Goal: Task Accomplishment & Management: Manage account settings

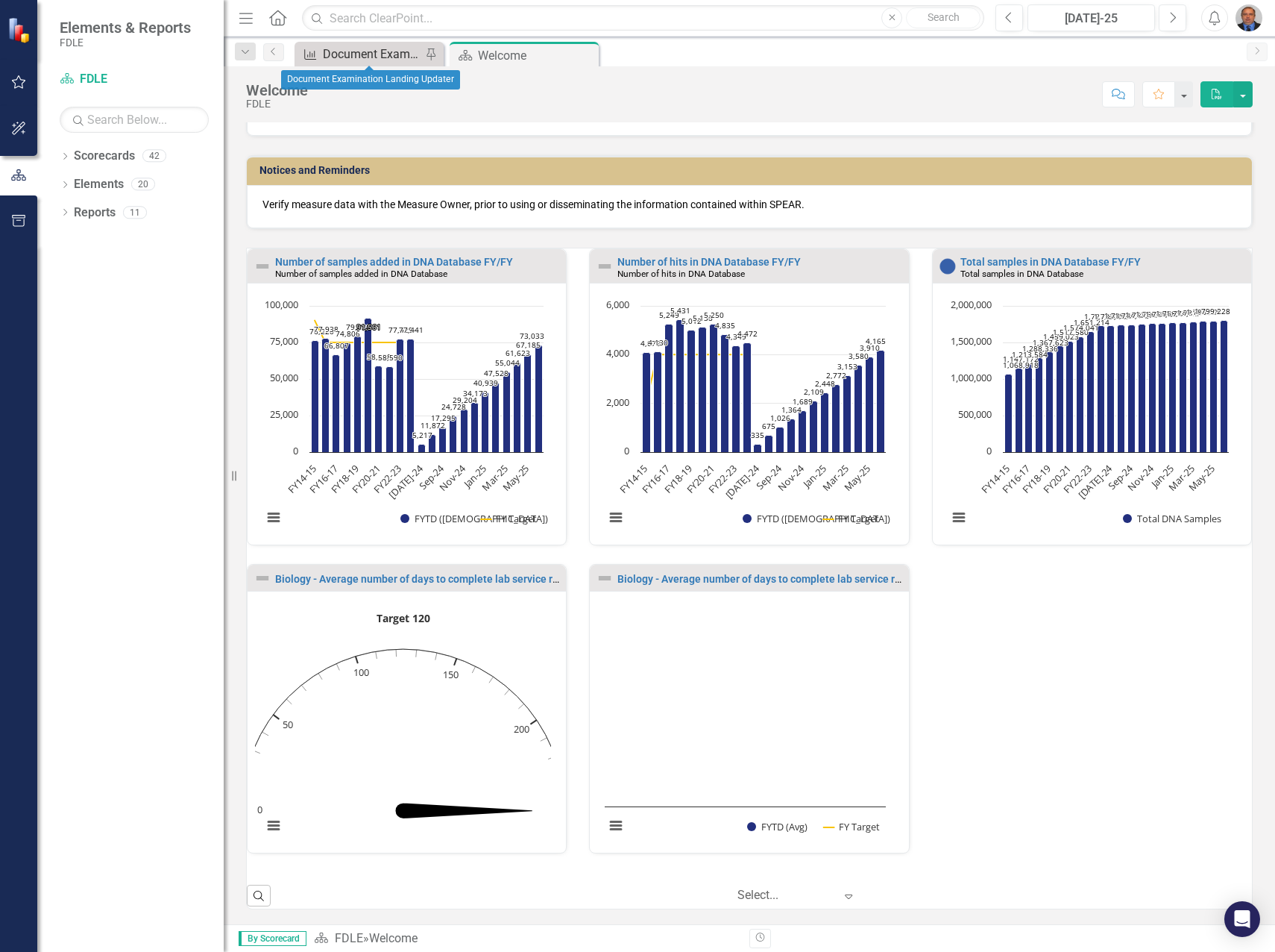
click at [358, 56] on div "Document Examination Landing Updater" at bounding box center [372, 54] width 98 height 18
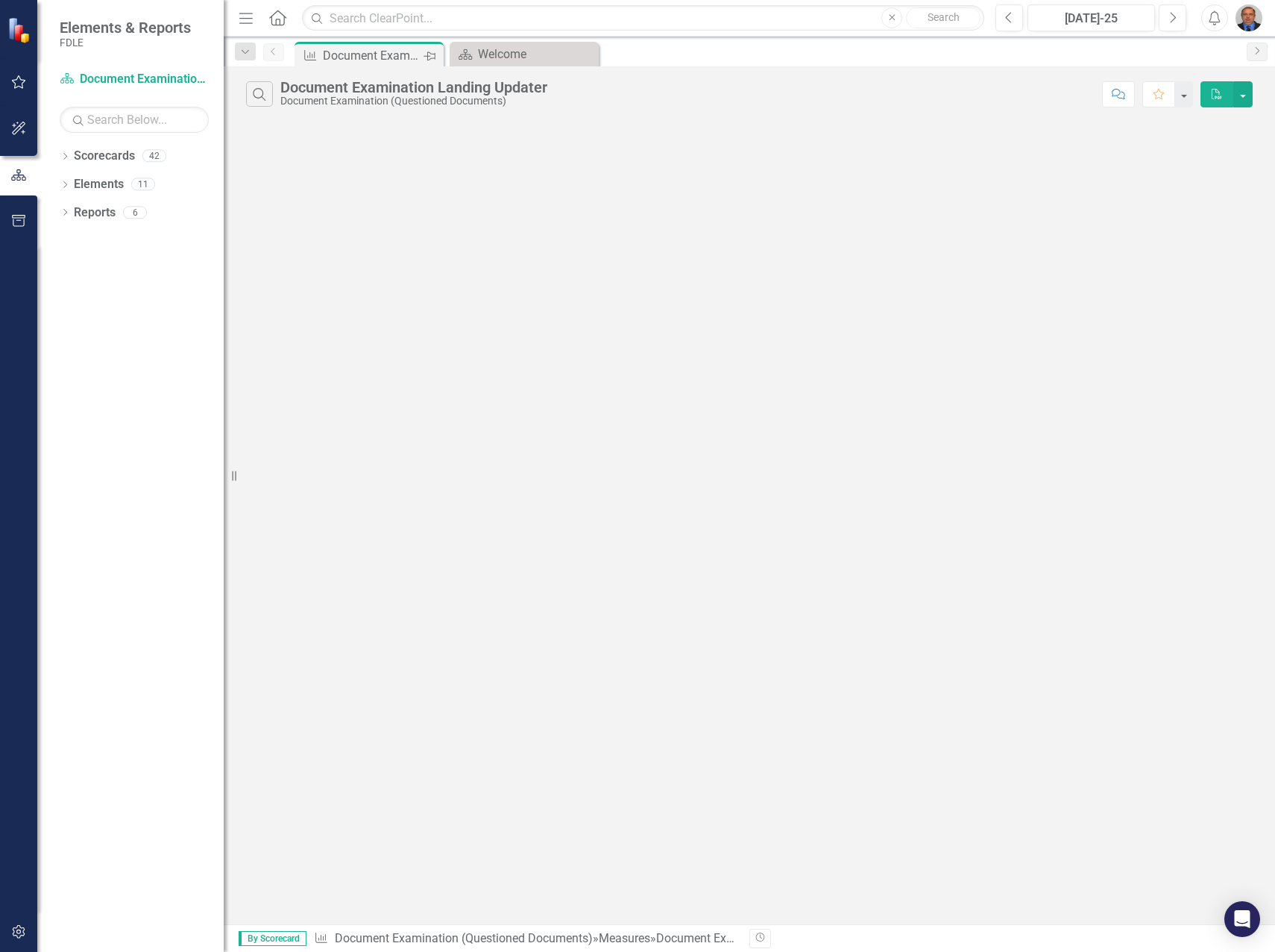
click at [430, 53] on icon at bounding box center [430, 56] width 12 height 9
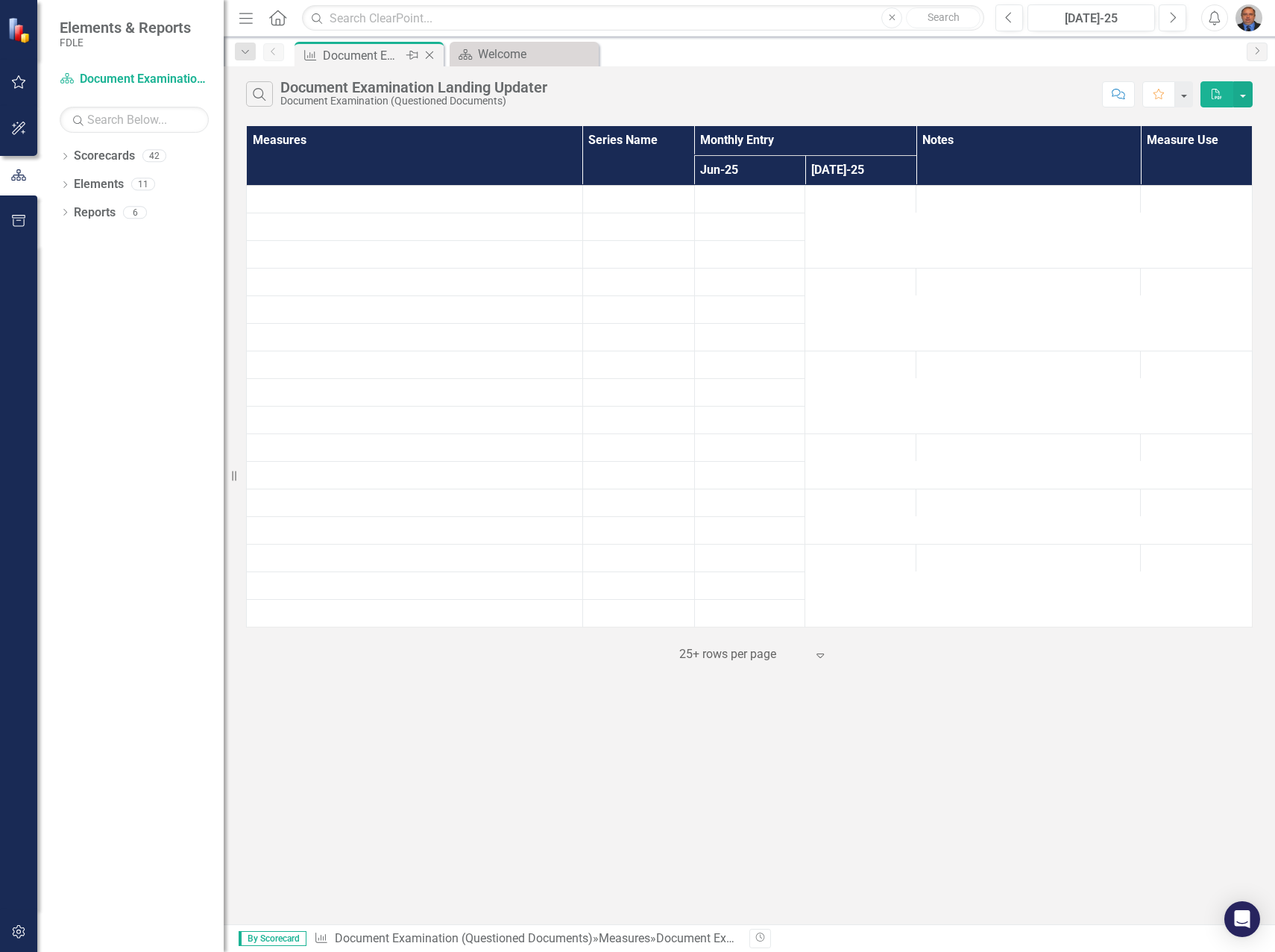
click at [430, 53] on icon "Close" at bounding box center [430, 55] width 15 height 12
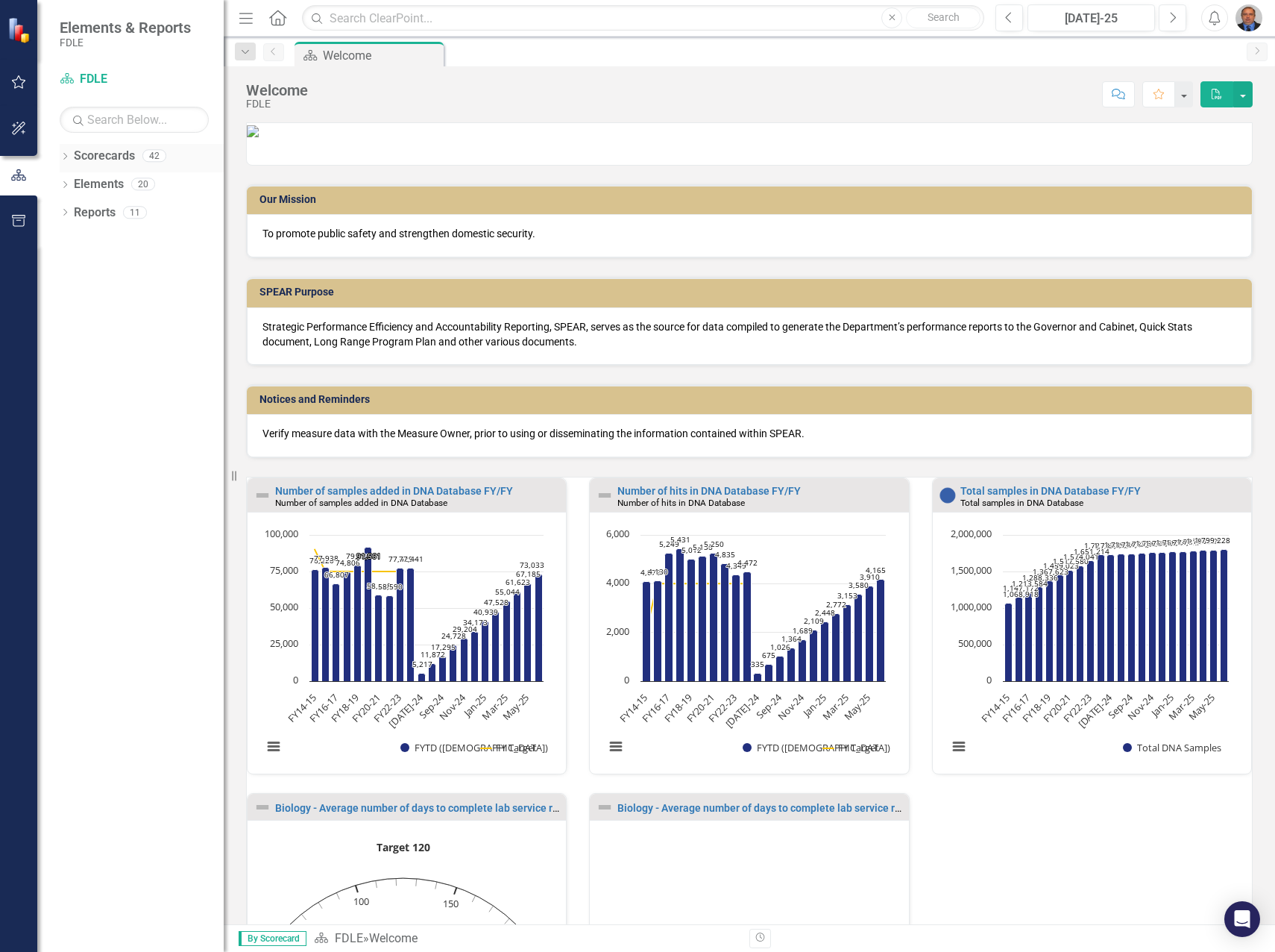
click at [67, 161] on icon "Dropdown" at bounding box center [64, 157] width 10 height 8
click at [71, 240] on icon "Dropdown" at bounding box center [73, 240] width 11 height 9
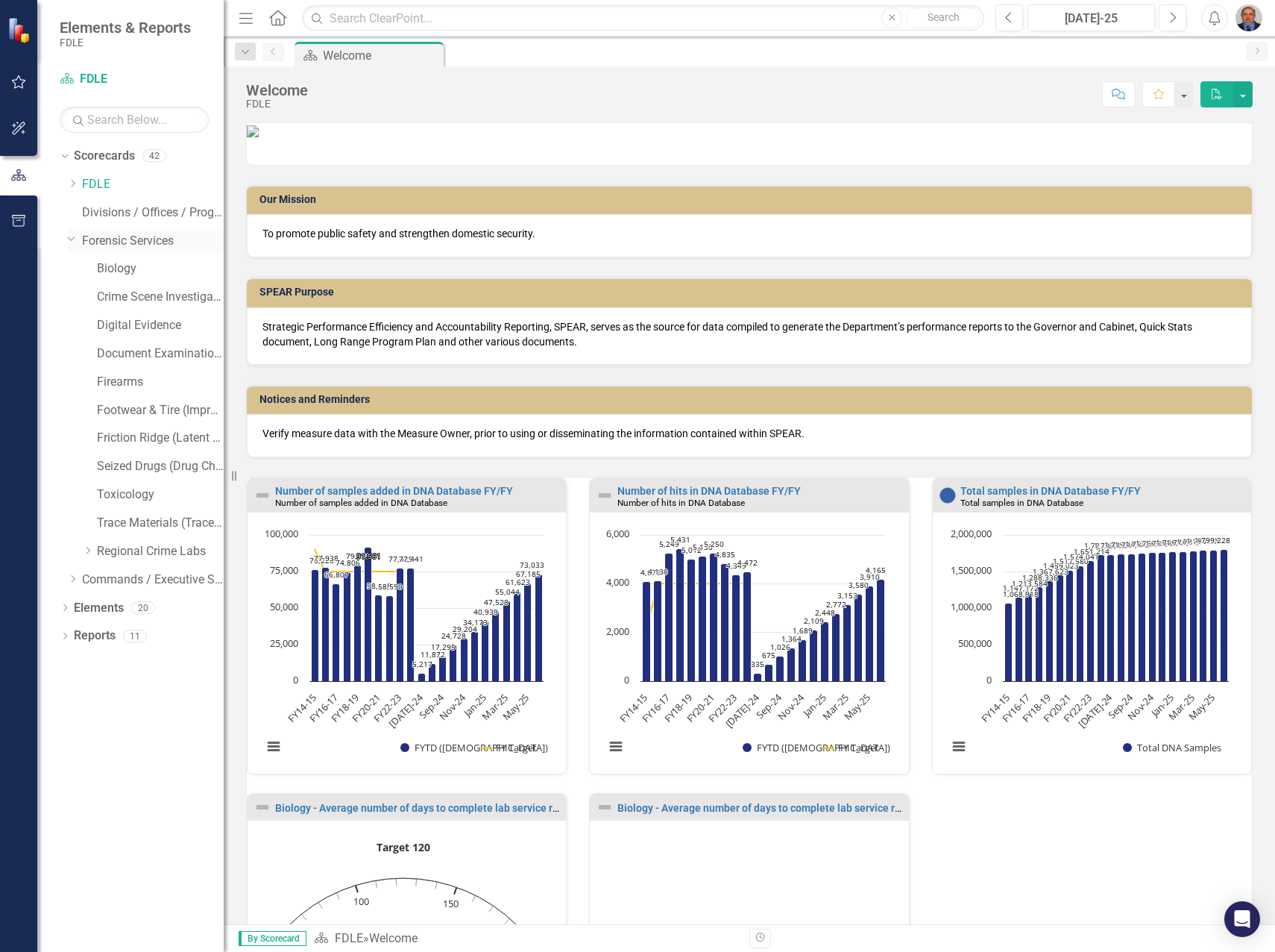
click at [71, 237] on icon "Dropdown" at bounding box center [72, 238] width 9 height 11
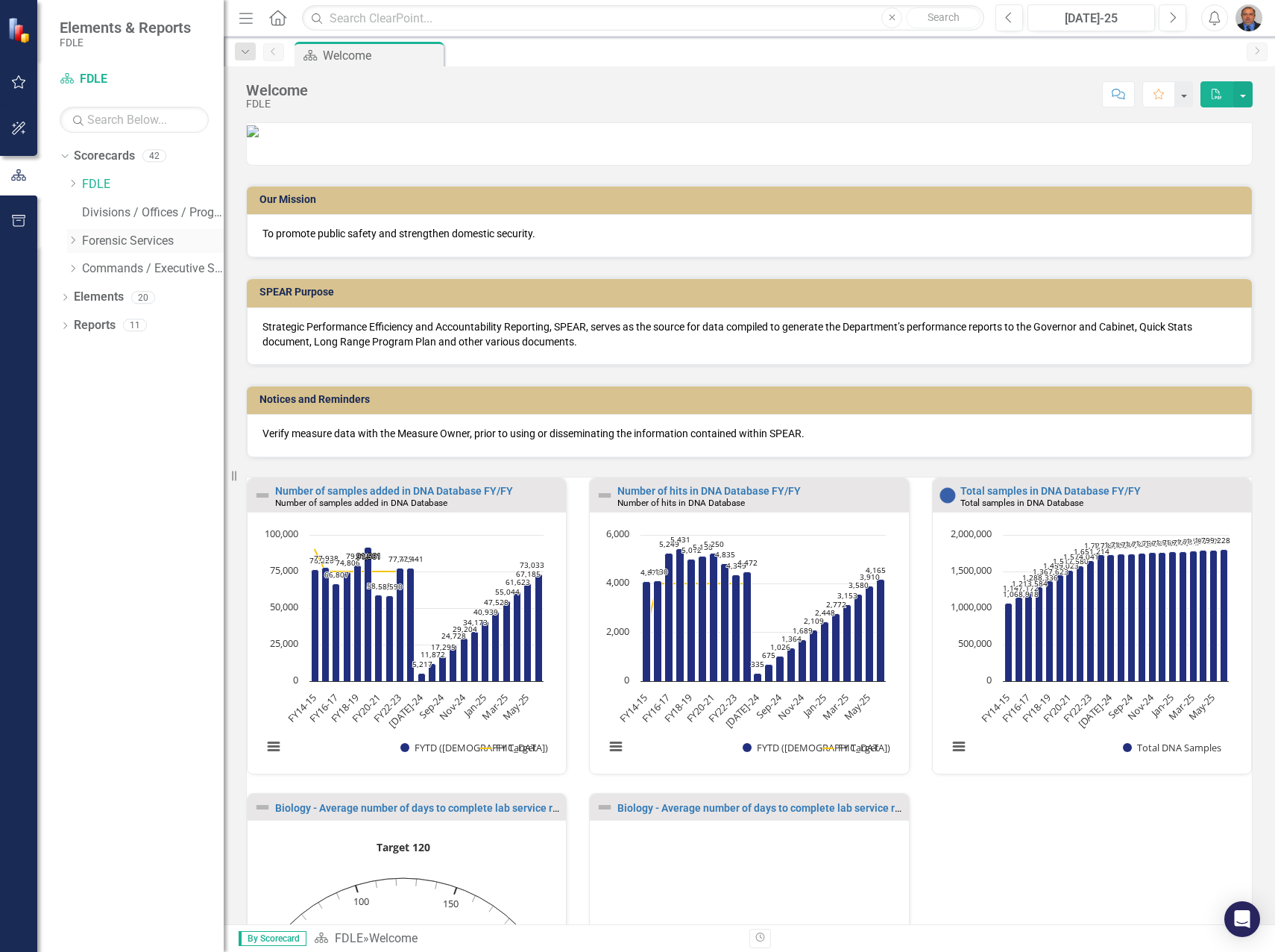
click at [73, 235] on icon "Dropdown" at bounding box center [73, 240] width 11 height 9
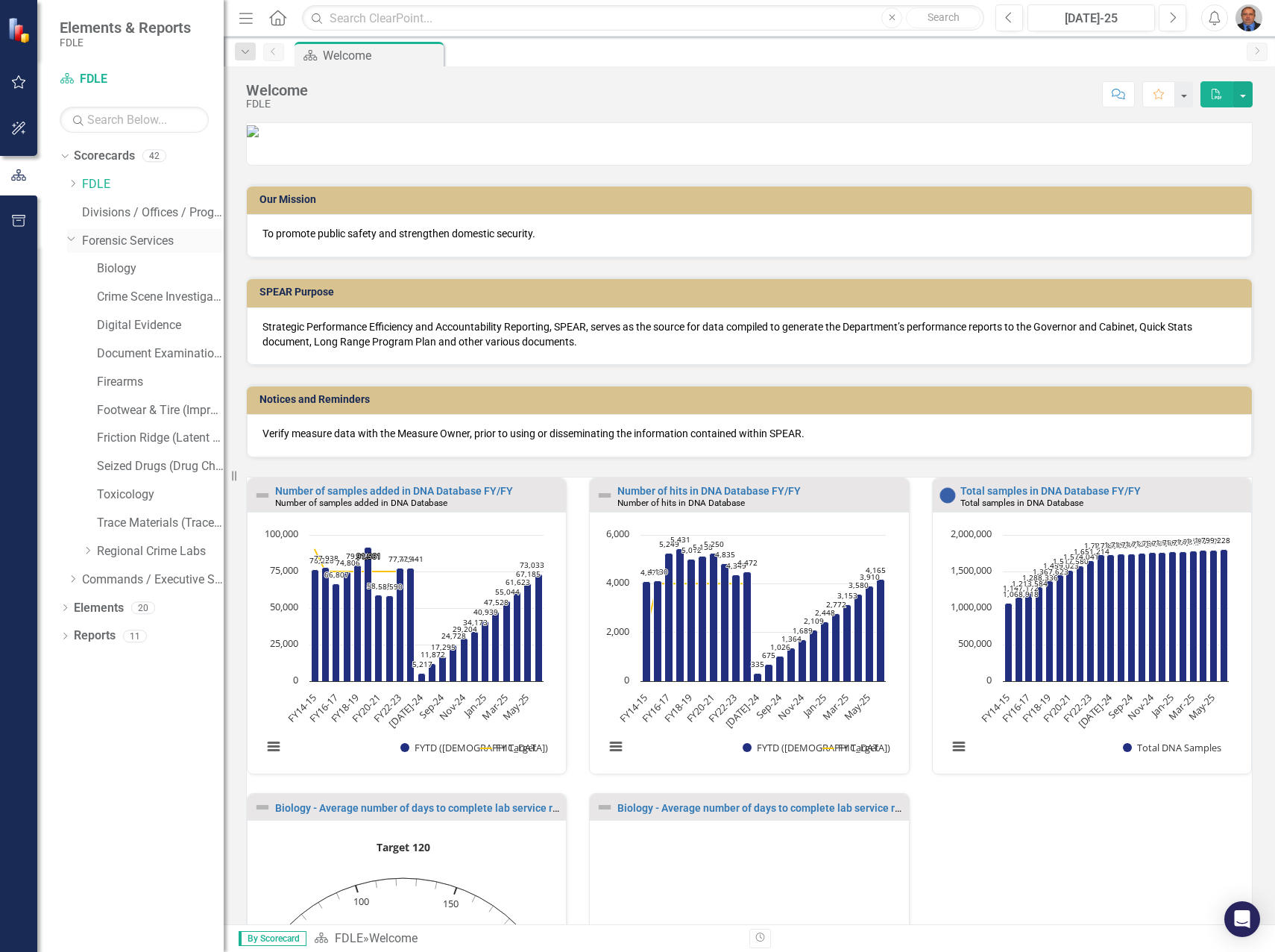
click at [117, 235] on link "Forensic Services" at bounding box center [152, 241] width 141 height 17
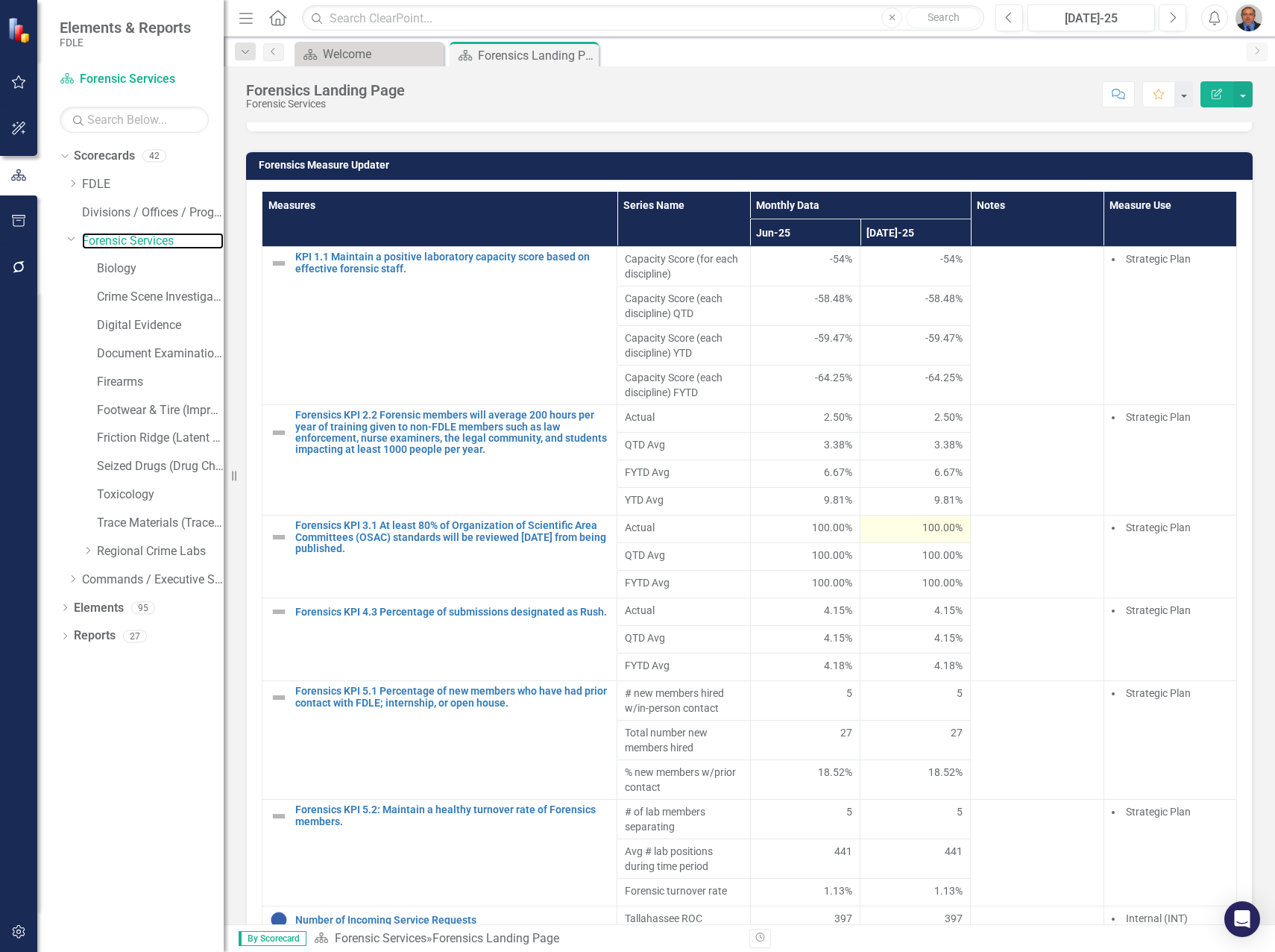
scroll to position [1044, 0]
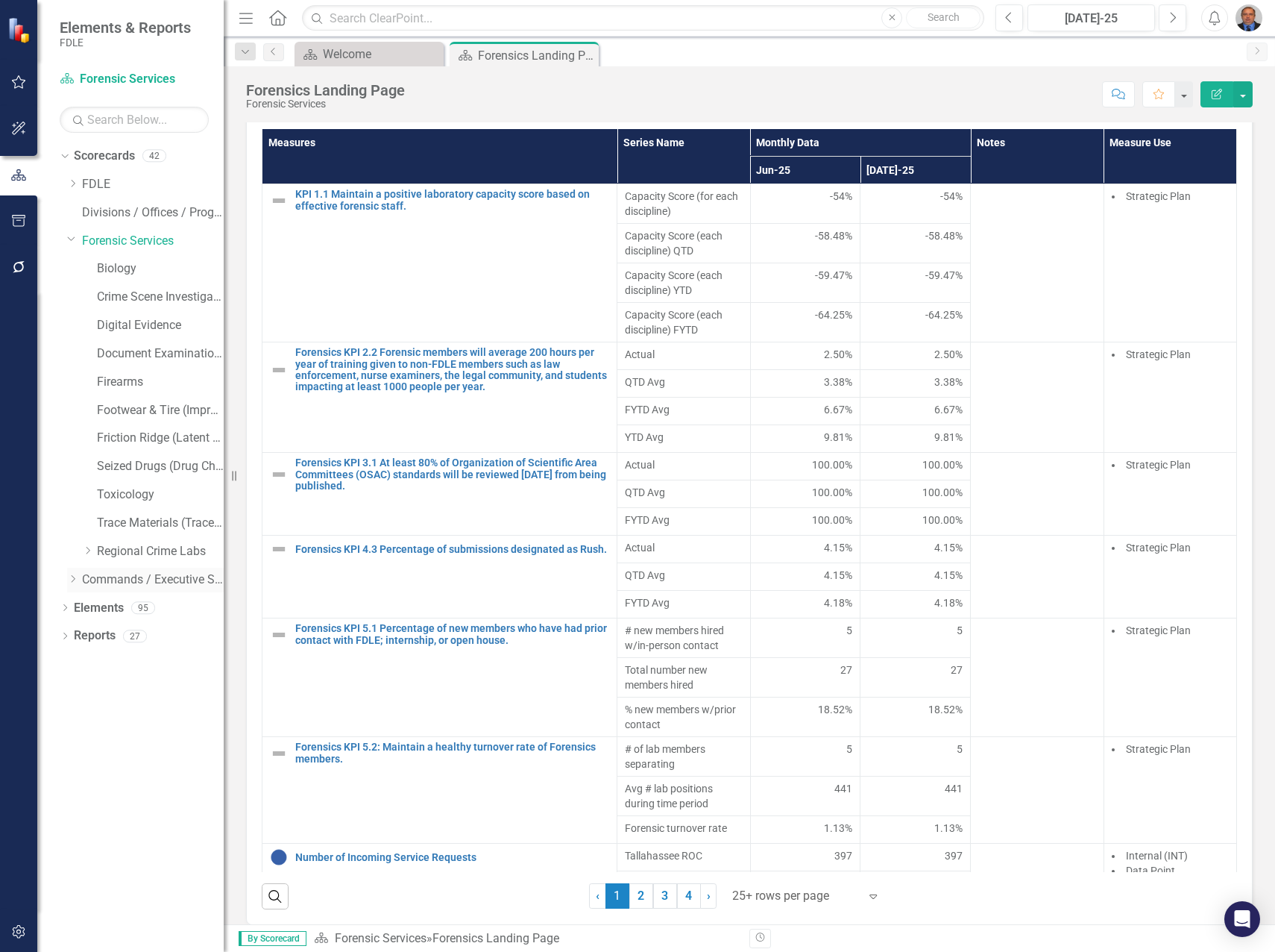
click at [74, 579] on icon "Dropdown" at bounding box center [73, 579] width 11 height 9
click at [88, 608] on icon "Dropdown" at bounding box center [88, 607] width 11 height 9
click at [103, 636] on icon "Dropdown" at bounding box center [102, 636] width 11 height 9
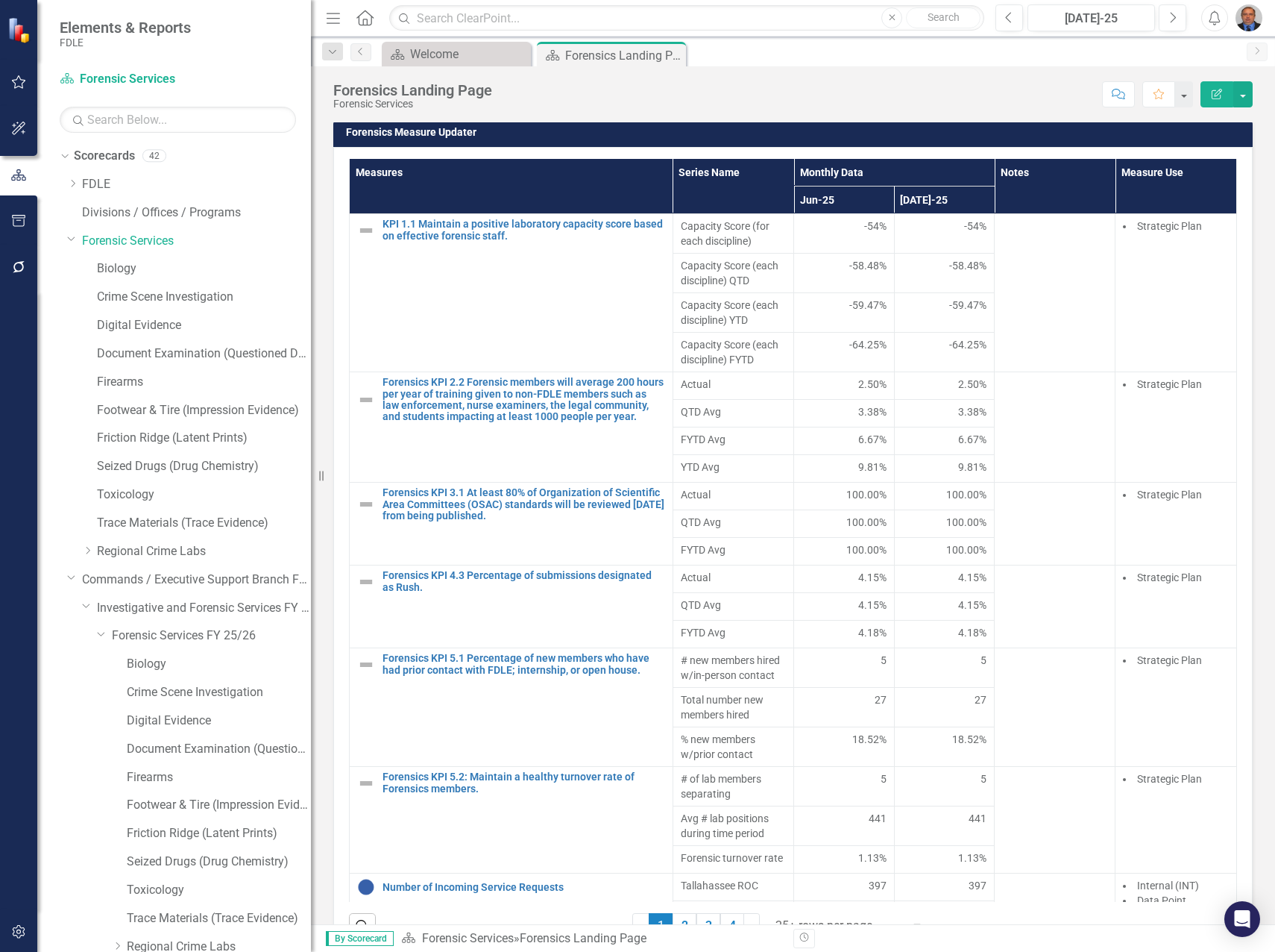
scroll to position [1085, 0]
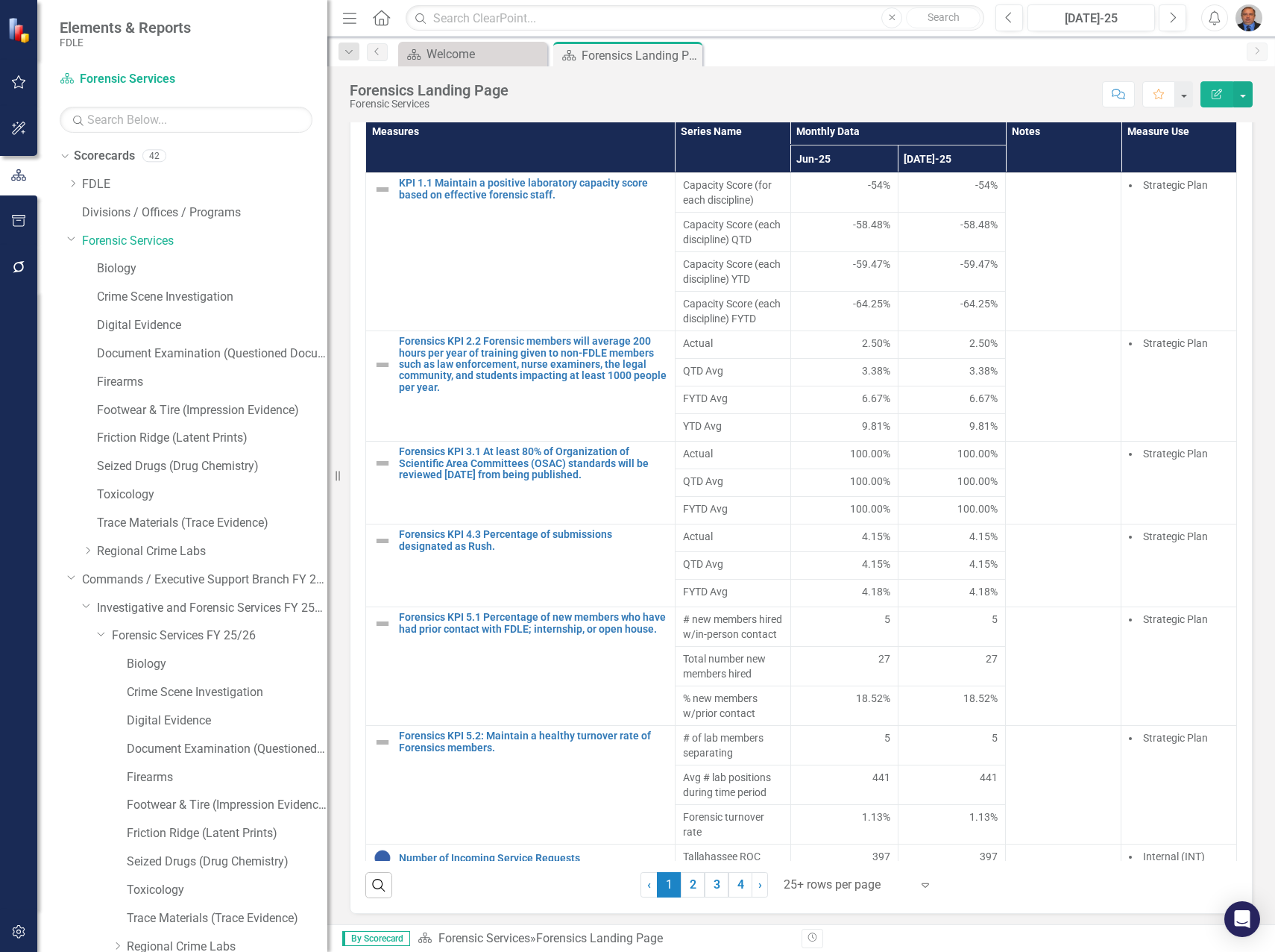
drag, startPoint x: 223, startPoint y: 596, endPoint x: 327, endPoint y: 591, distance: 104.1
click at [327, 591] on div "Resize" at bounding box center [333, 476] width 12 height 952
click at [150, 633] on link "Forensic Services FY 25/26" at bounding box center [220, 636] width 215 height 17
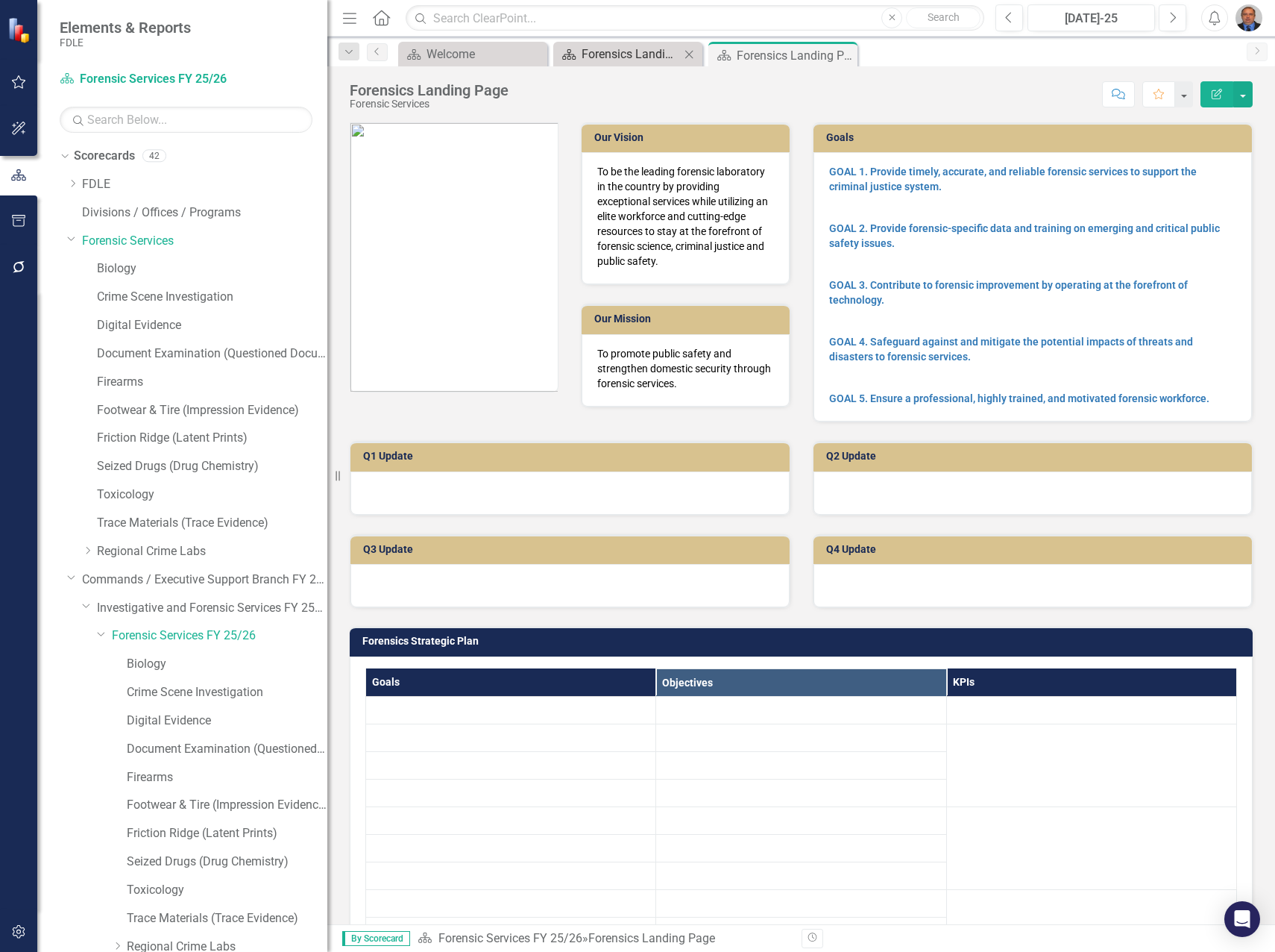
click at [612, 57] on div "Forensics Landing Page" at bounding box center [631, 54] width 98 height 18
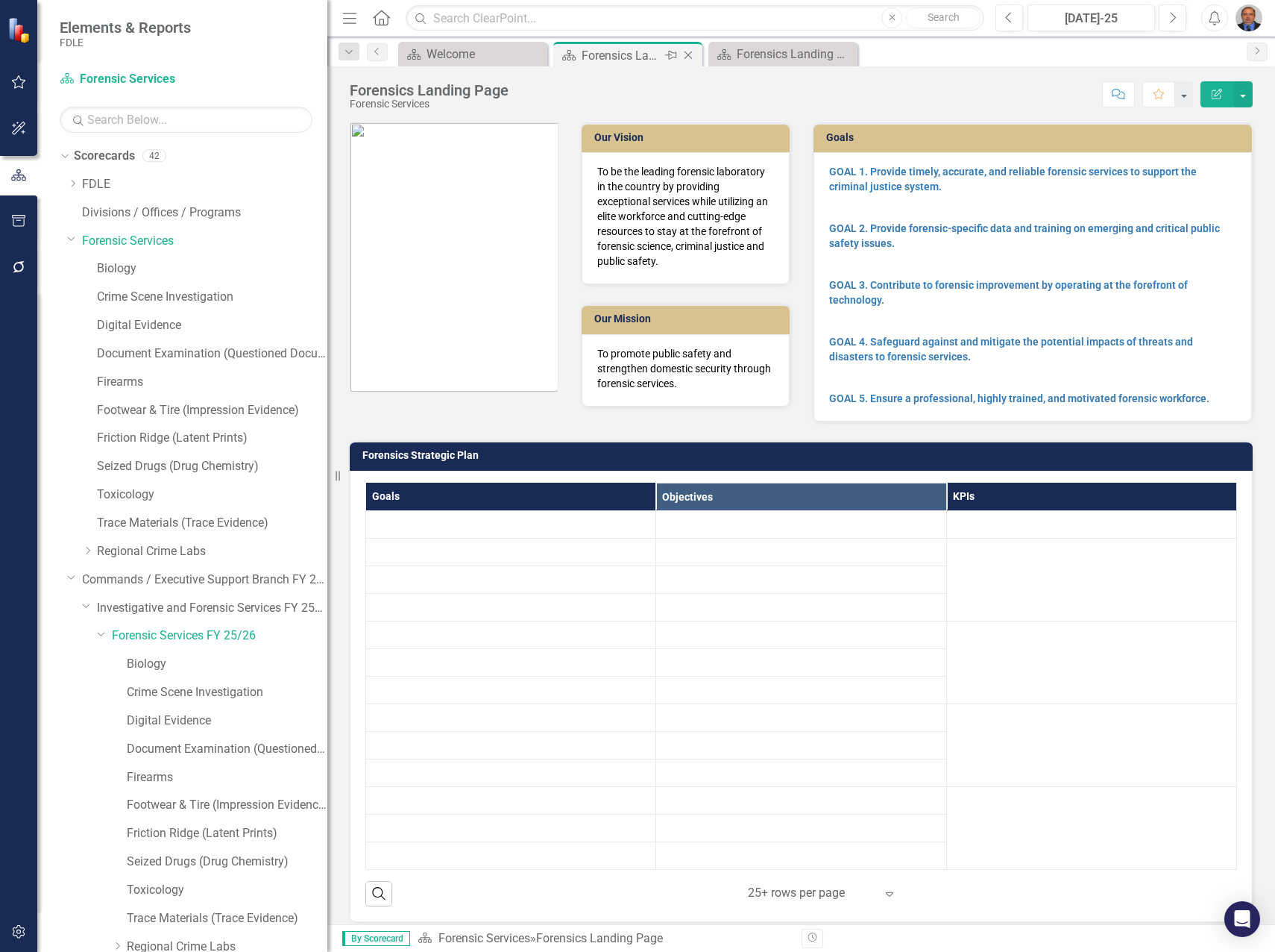
click at [689, 53] on icon "Close" at bounding box center [689, 55] width 15 height 12
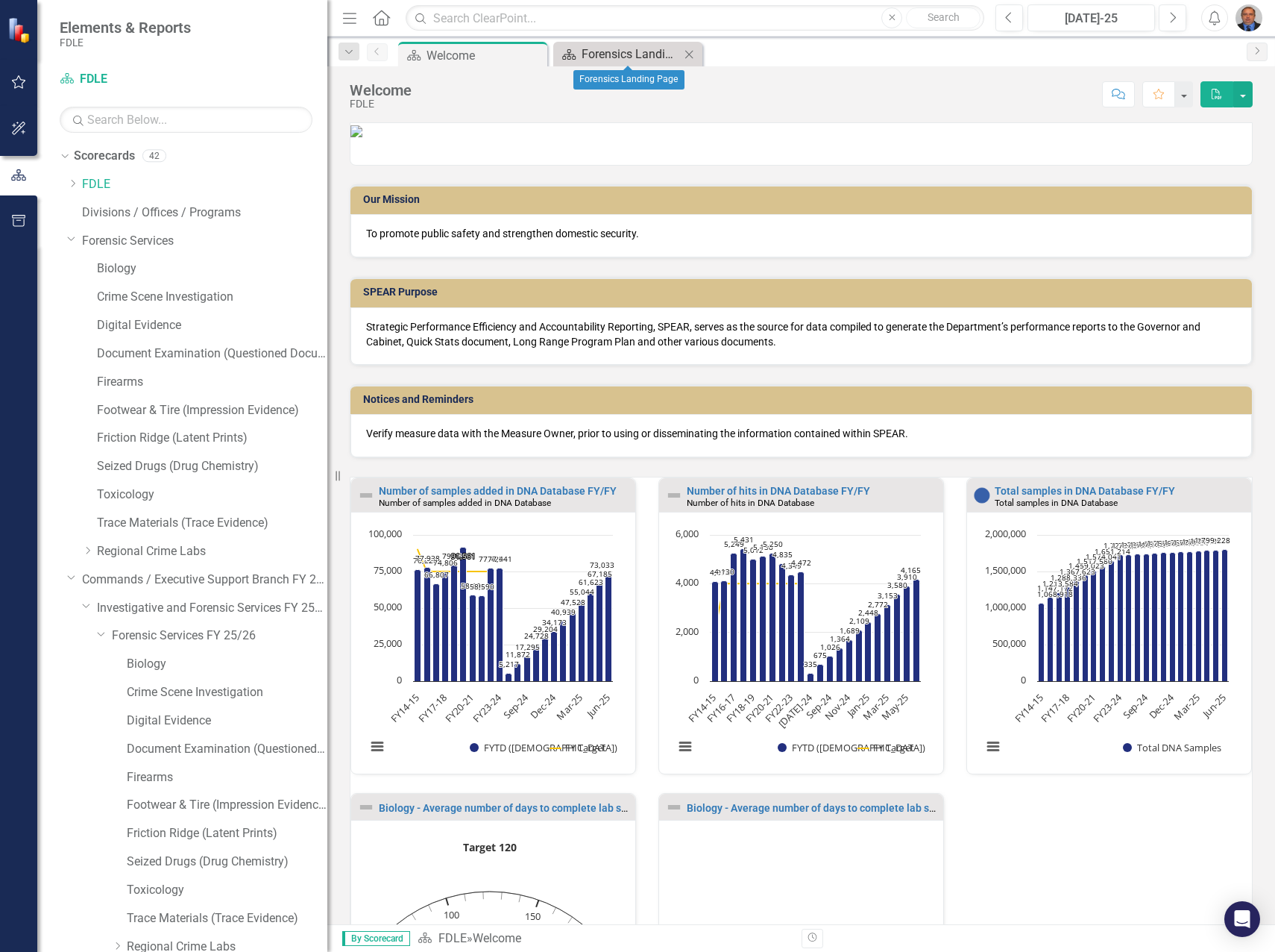
click at [632, 60] on div "Forensics Landing Page" at bounding box center [631, 54] width 98 height 18
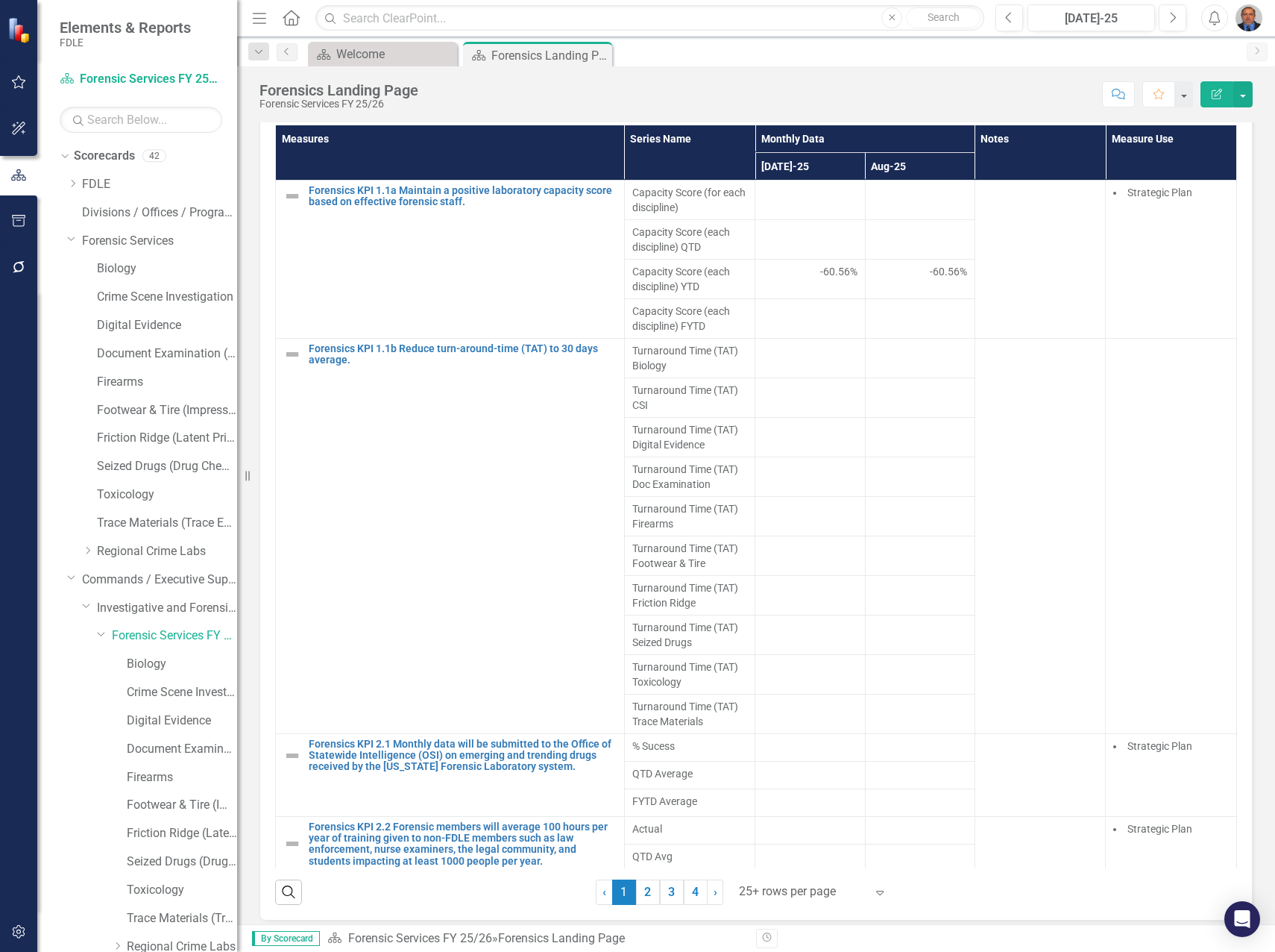
scroll to position [991, 0]
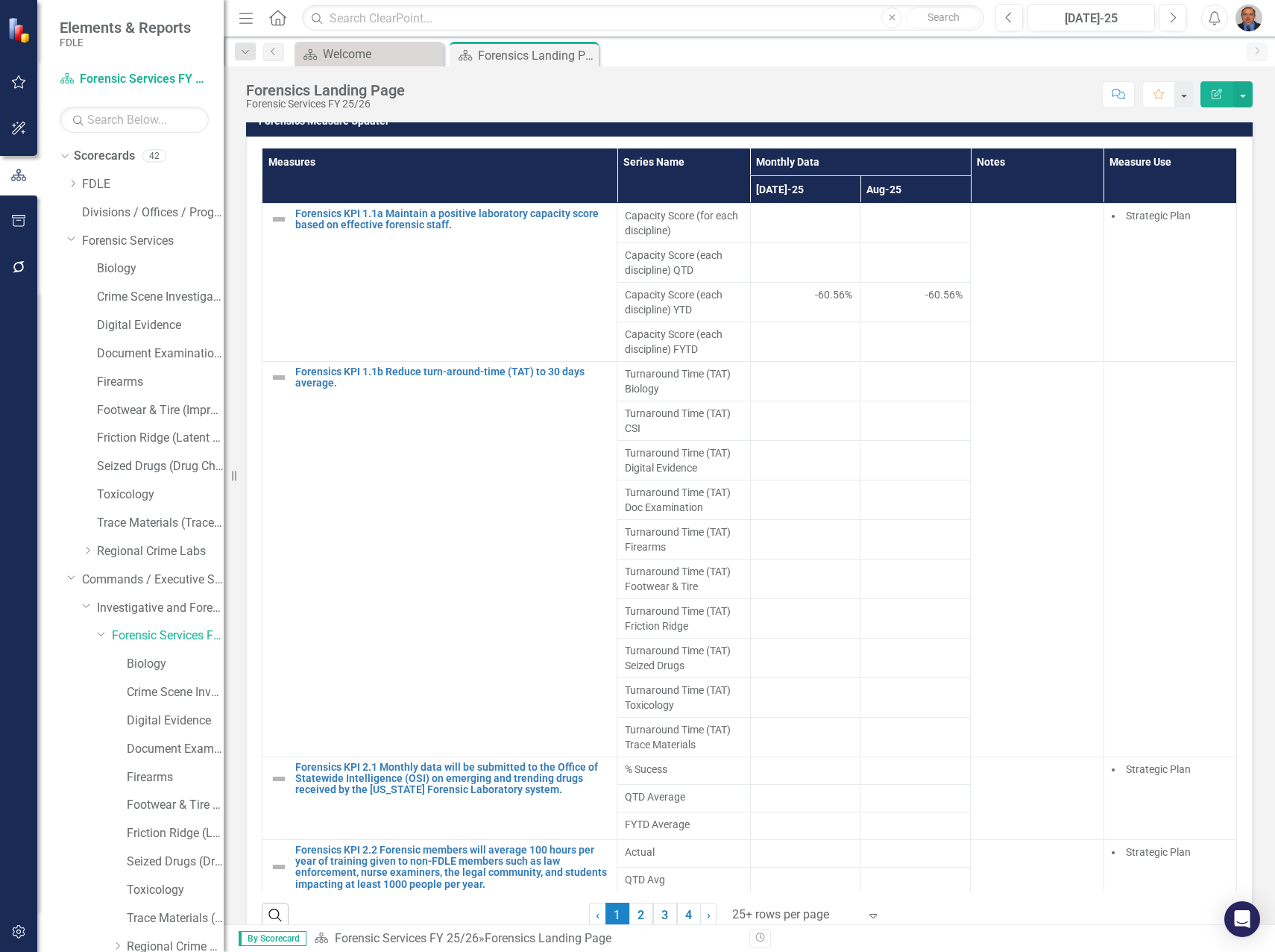
drag, startPoint x: 335, startPoint y: 476, endPoint x: 215, endPoint y: 484, distance: 120.3
click at [215, 484] on div "Elements & Reports FDLE Scorecard Forensic Services FY 25/26 Search Dropdown Sc…" at bounding box center [111, 476] width 223 height 952
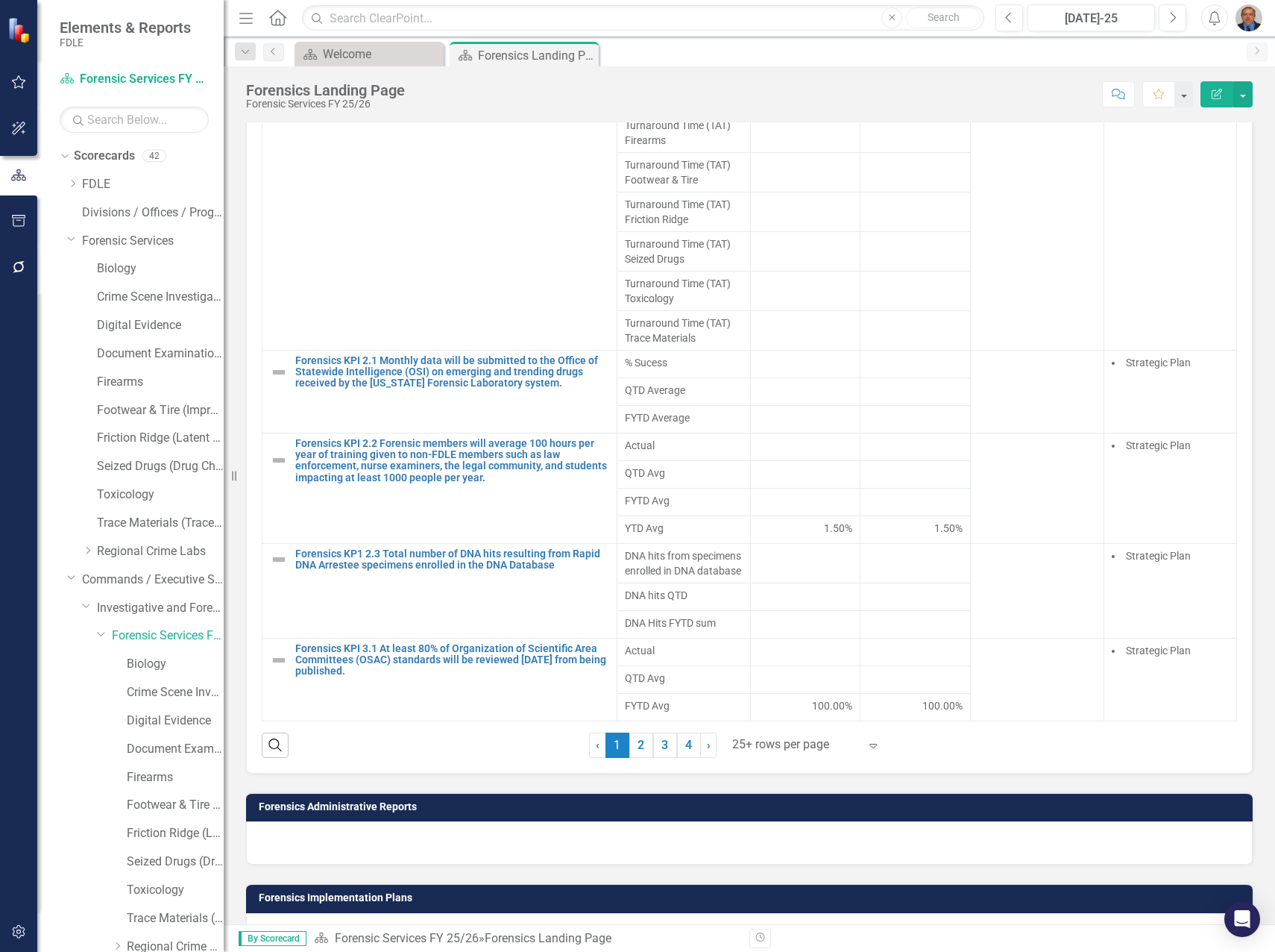
scroll to position [1208, 0]
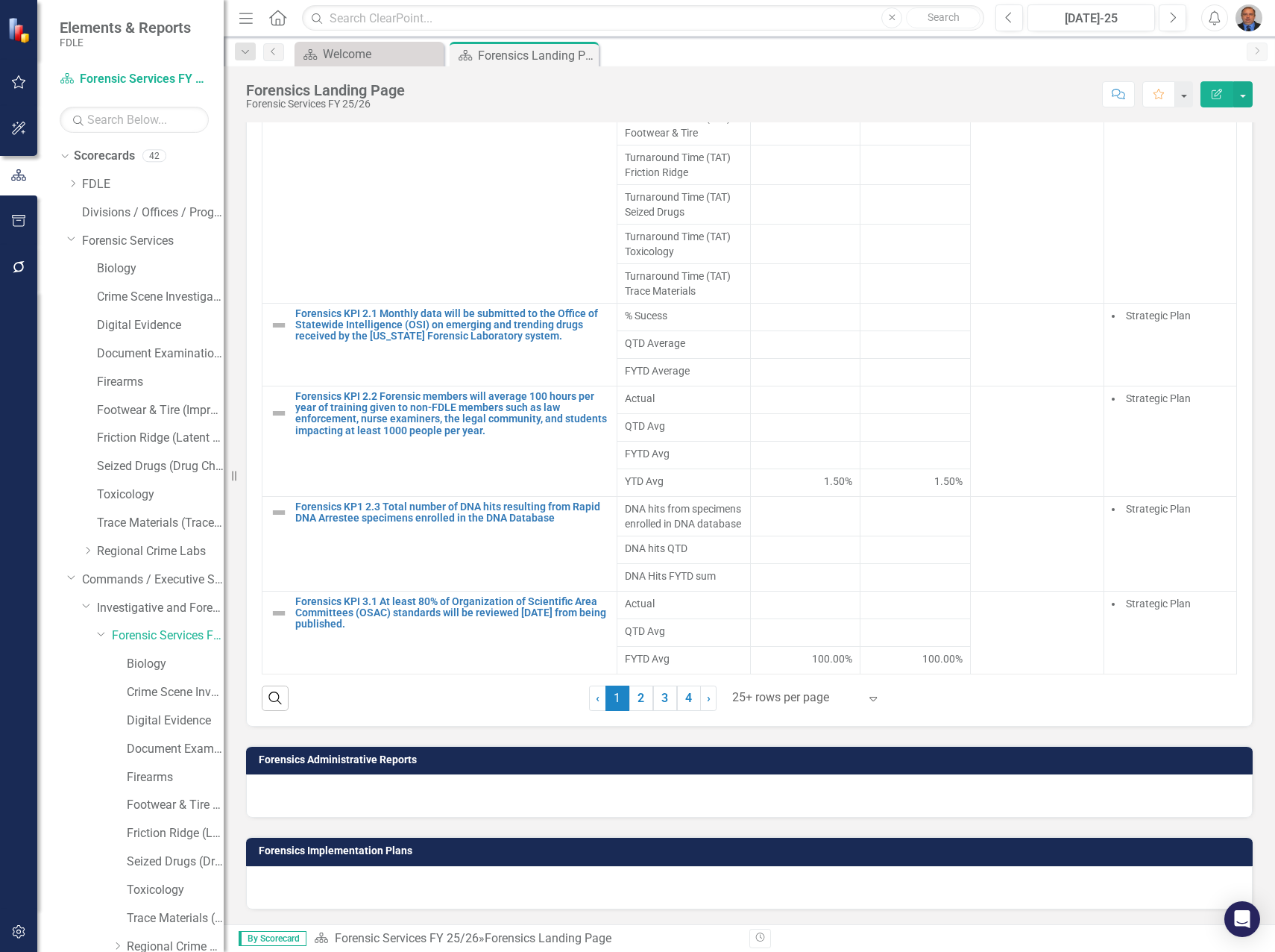
click at [809, 698] on div at bounding box center [795, 698] width 127 height 20
click at [786, 666] on div "Display All Rows" at bounding box center [804, 672] width 140 height 17
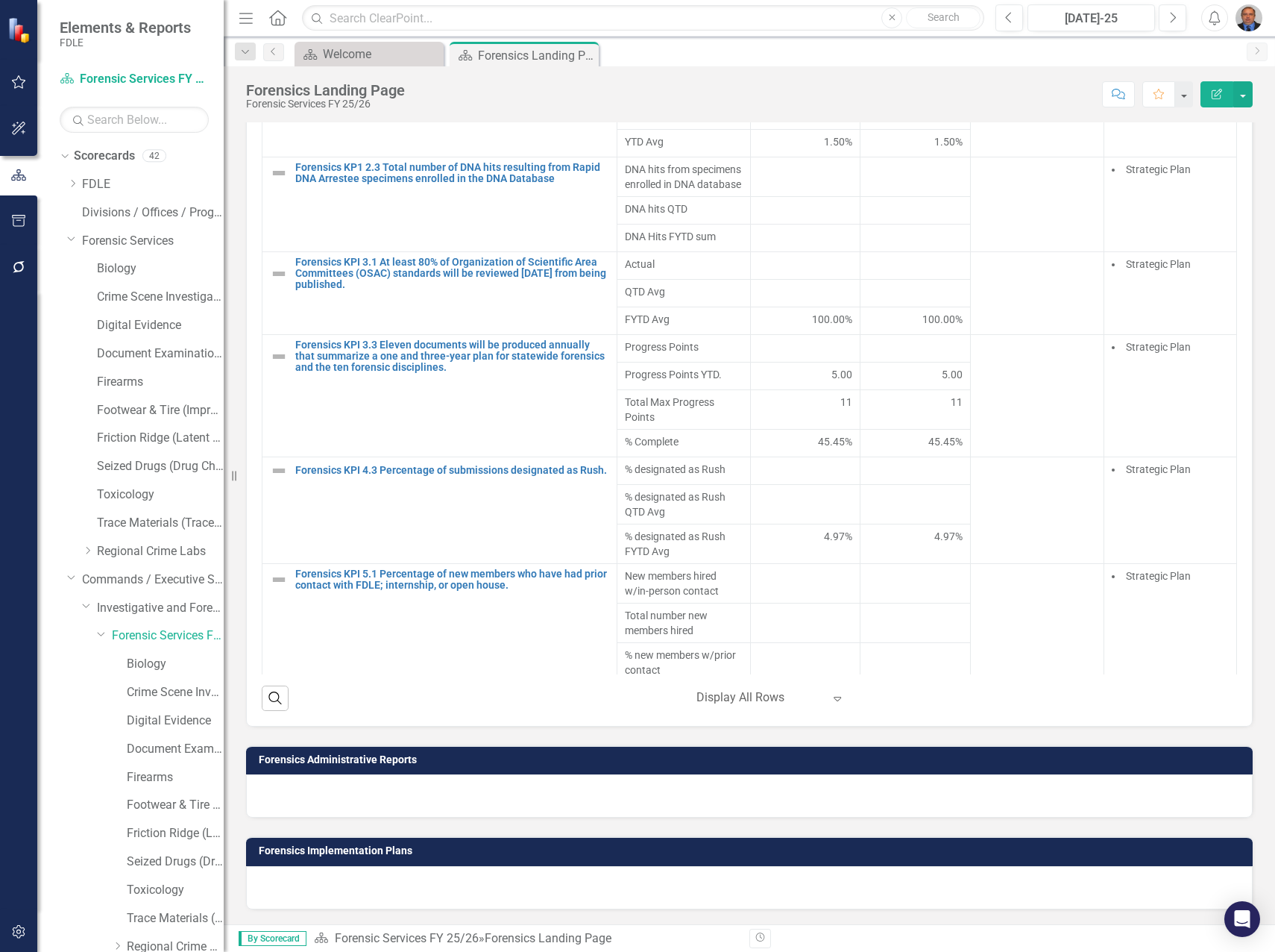
scroll to position [698, 0]
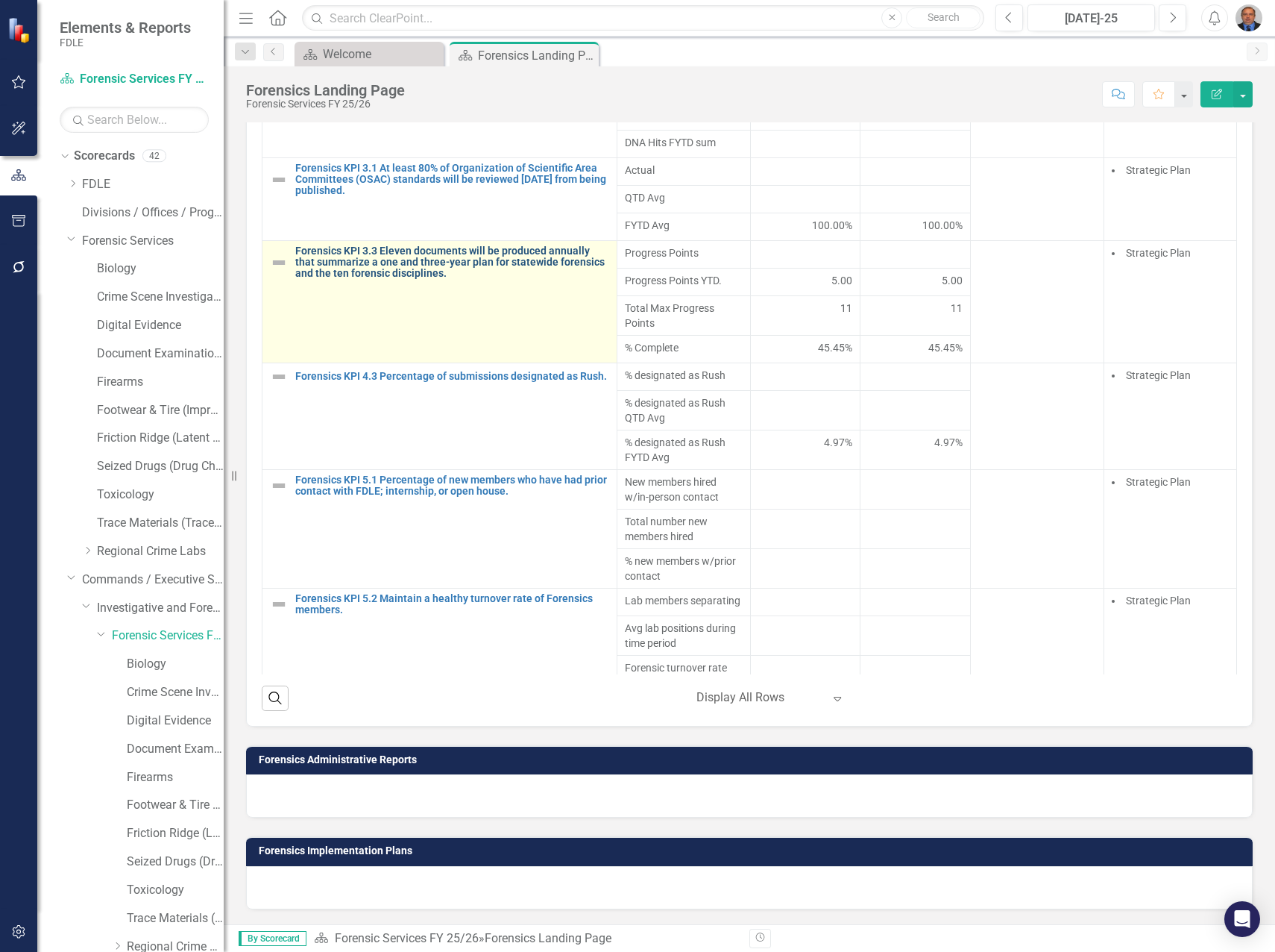
click at [431, 280] on link "Forensics KPI 3.3 Eleven documents will be produced annually that summarize a o…" at bounding box center [452, 263] width 314 height 35
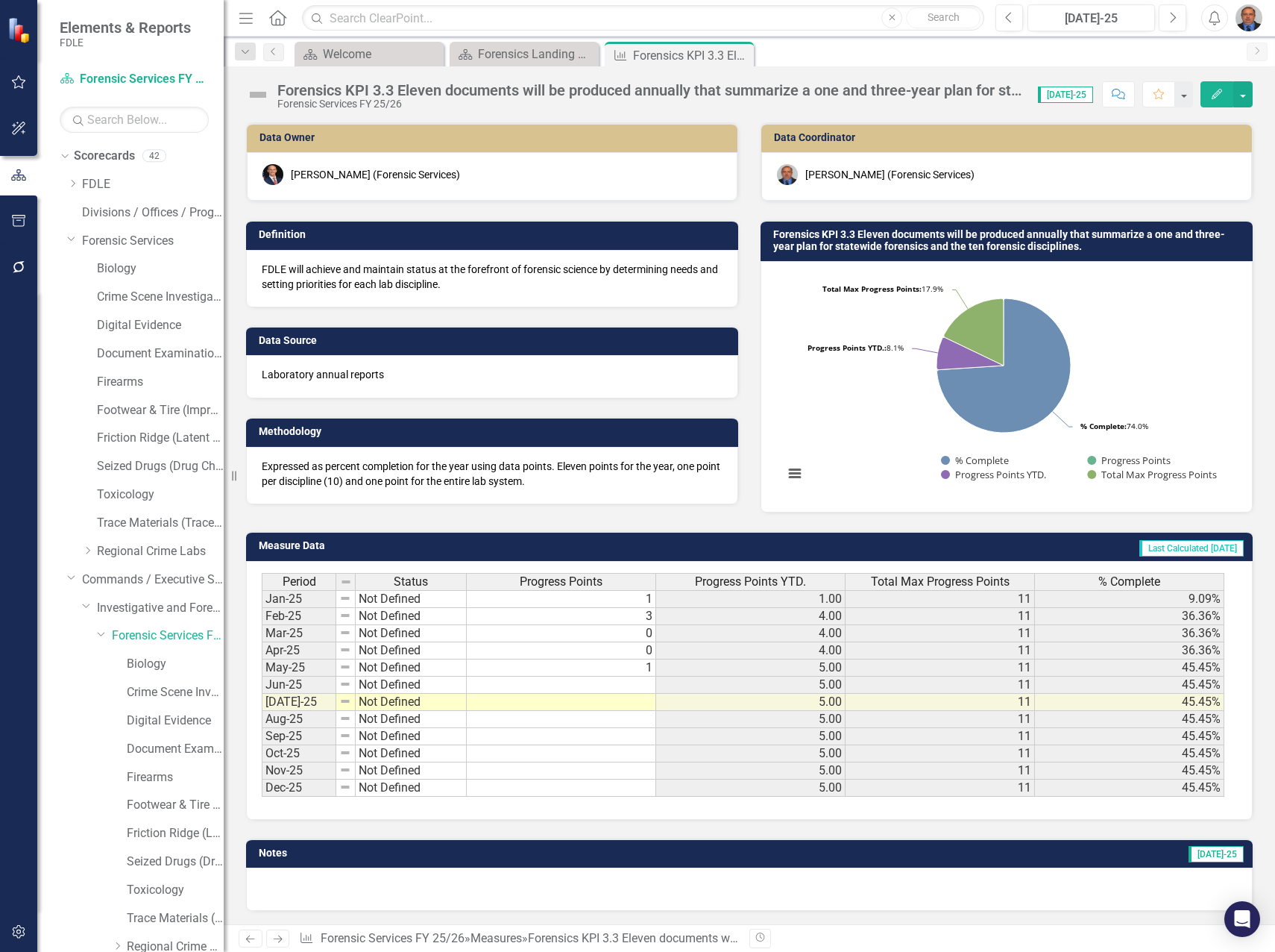
click at [0, 0] on icon "Close" at bounding box center [0, 0] width 0 height 0
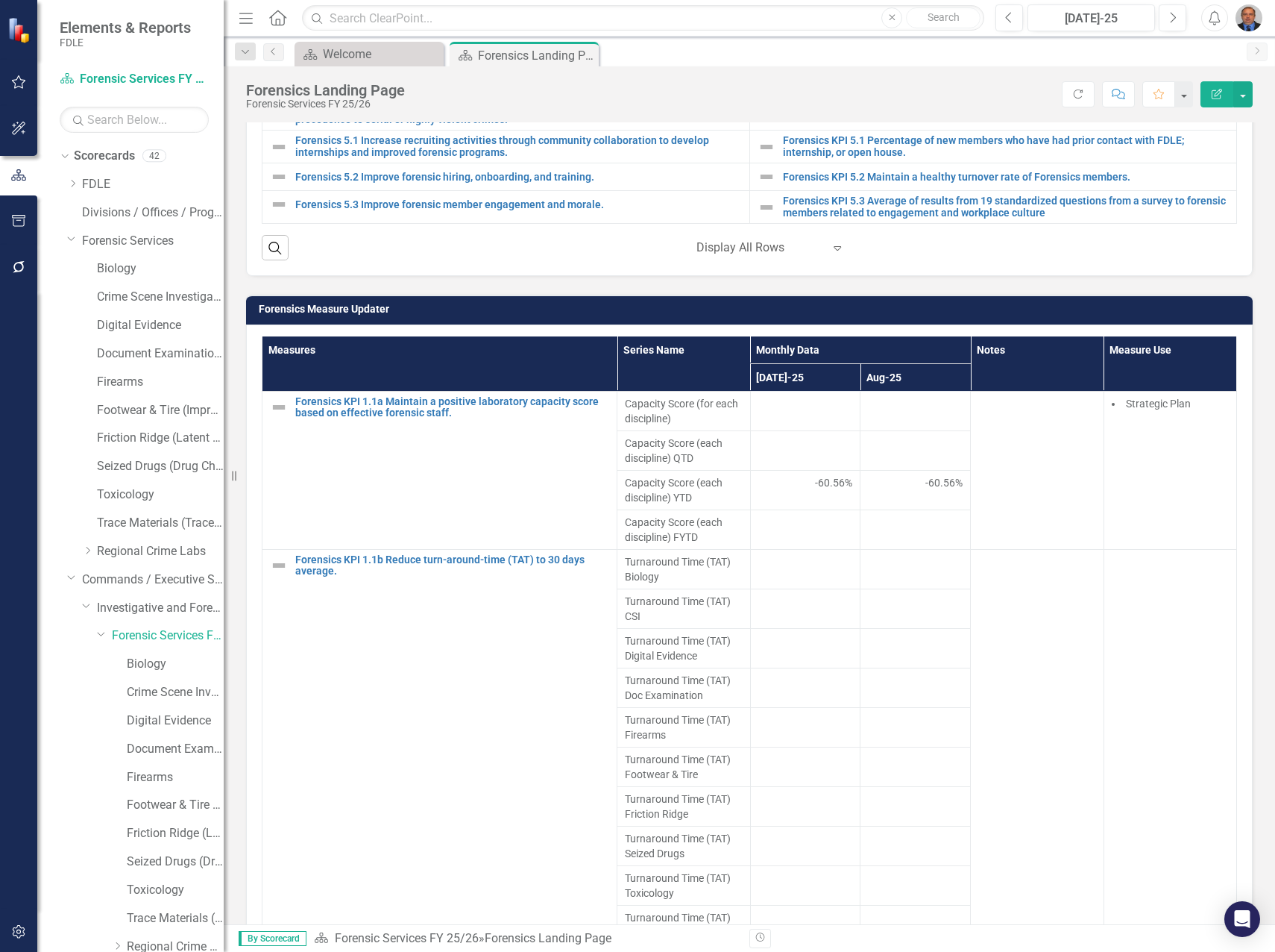
scroll to position [969, 0]
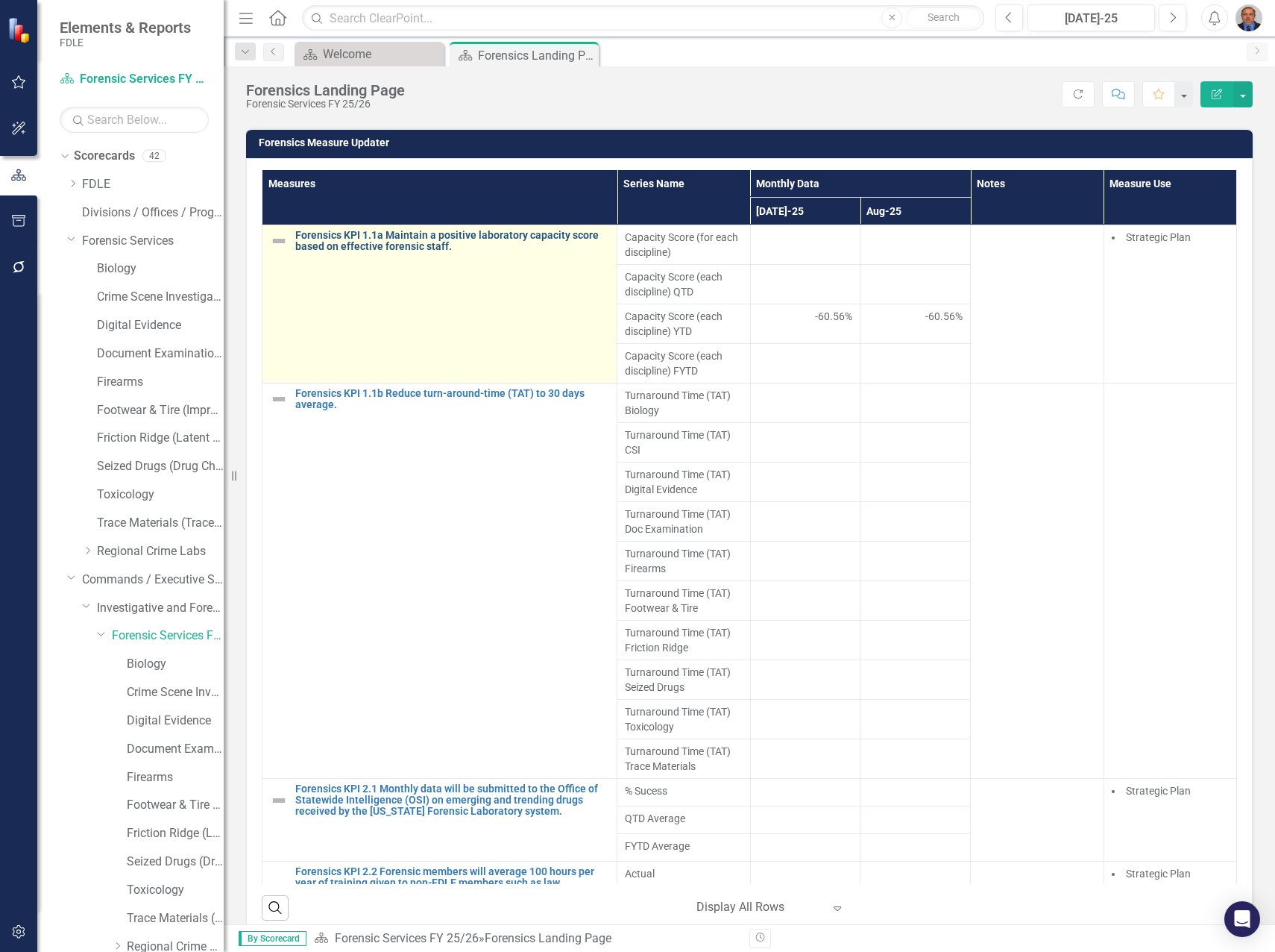
click at [317, 243] on link "Forensics KPI 1.1a Maintain a positive laboratory capacity score based on effec…" at bounding box center [452, 241] width 314 height 23
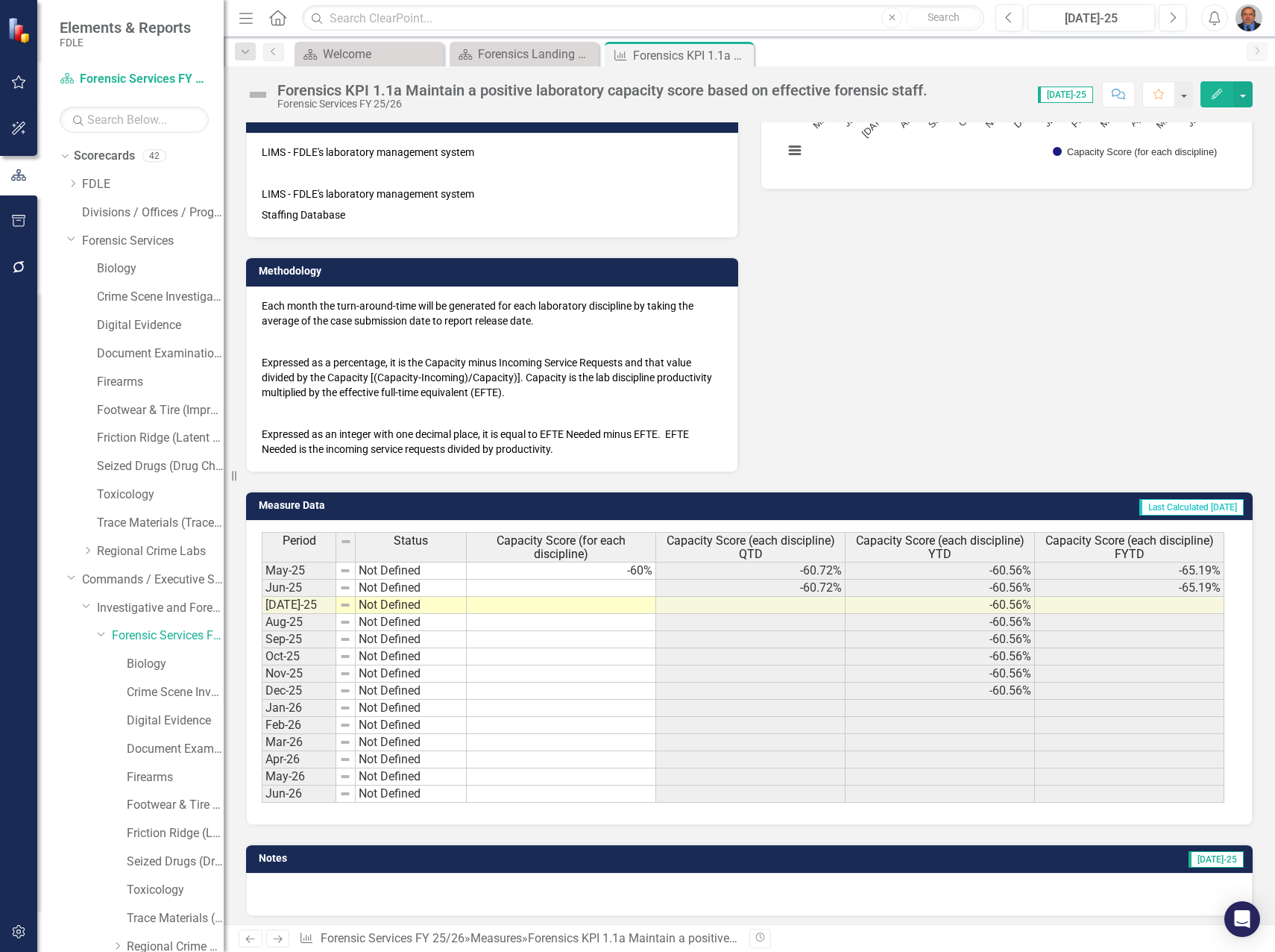
scroll to position [318, 0]
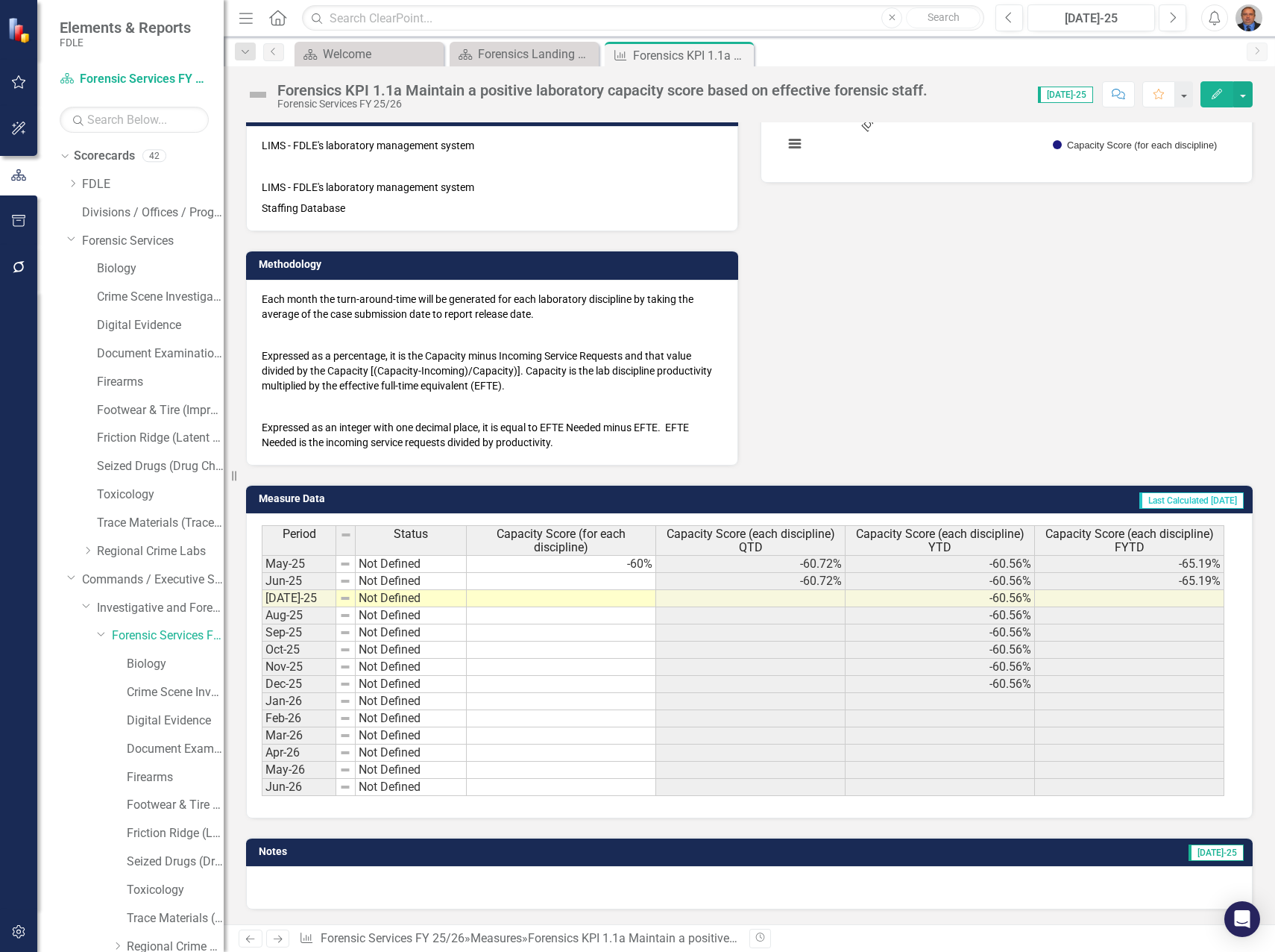
click at [619, 566] on td "-60%" at bounding box center [562, 564] width 190 height 18
click at [73, 181] on icon "Dropdown" at bounding box center [73, 183] width 11 height 9
click at [73, 182] on icon "Dropdown" at bounding box center [72, 181] width 9 height 11
click at [515, 47] on div "Forensics Landing Page" at bounding box center [527, 54] width 98 height 18
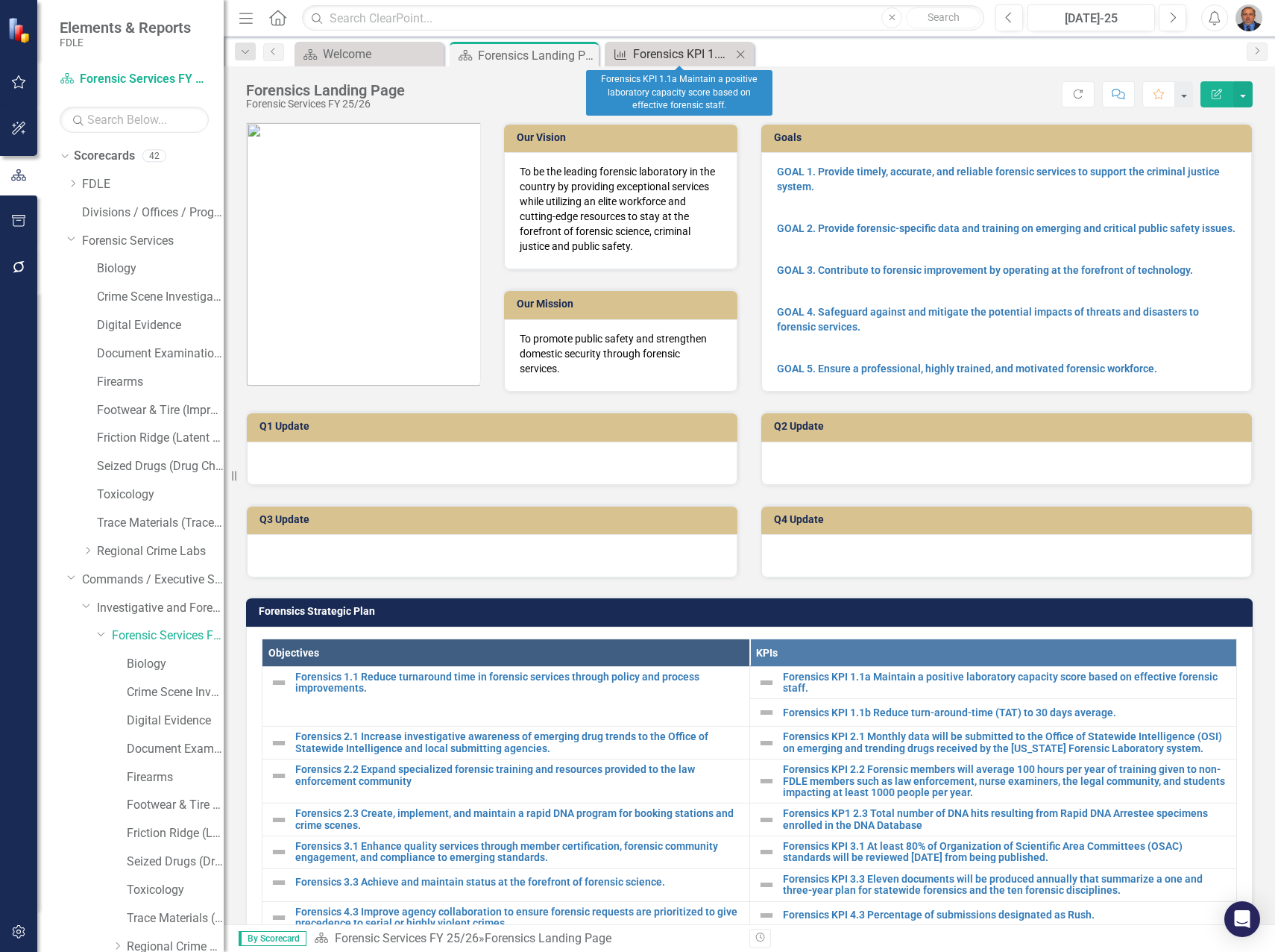
click at [692, 52] on div "Forensics KPI 1.1a Maintain a positive laboratory capacity score based on effec…" at bounding box center [682, 54] width 98 height 18
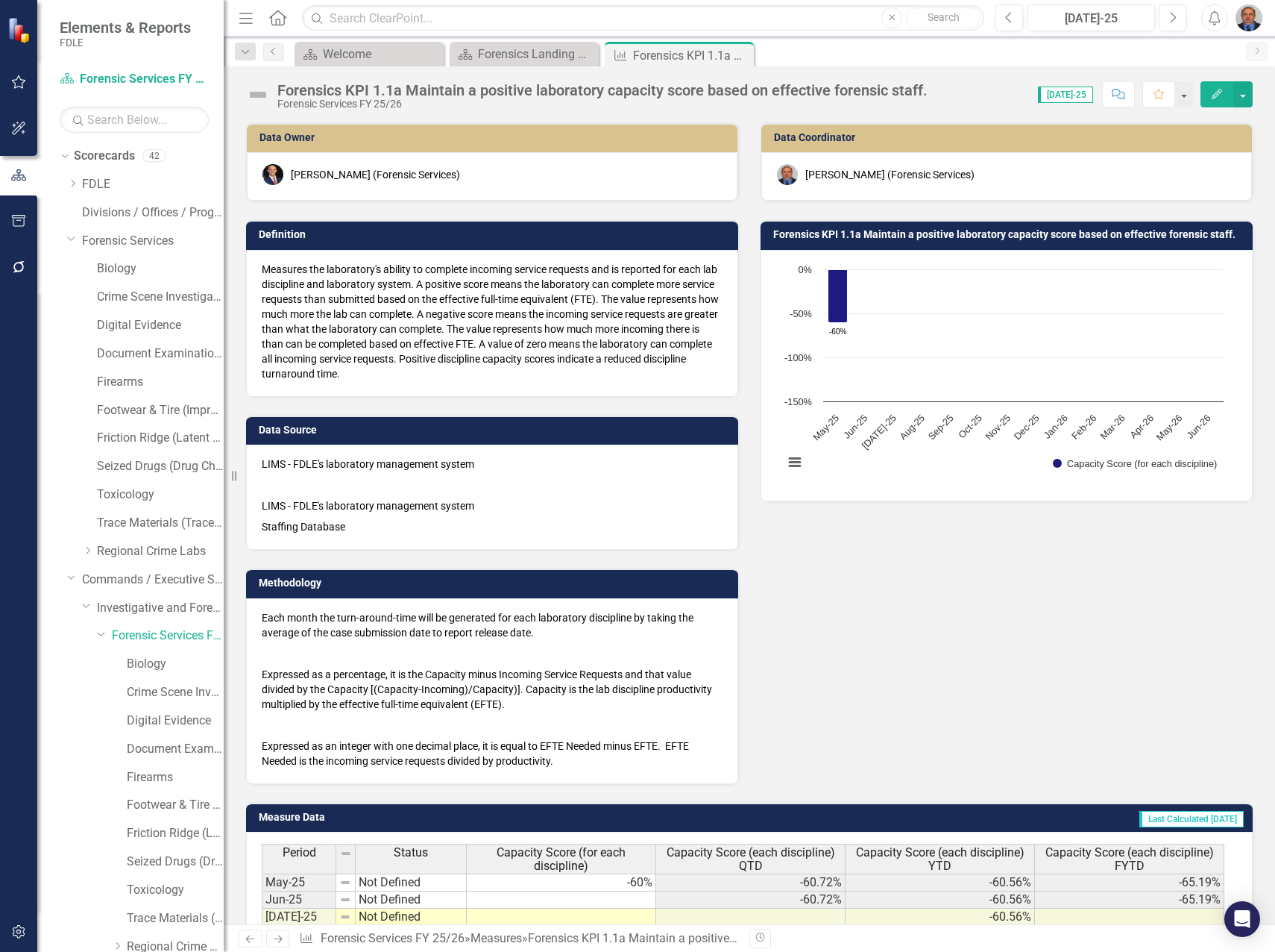
drag, startPoint x: 741, startPoint y: 53, endPoint x: 717, endPoint y: 53, distance: 24.0
click at [0, 0] on icon "Close" at bounding box center [0, 0] width 0 height 0
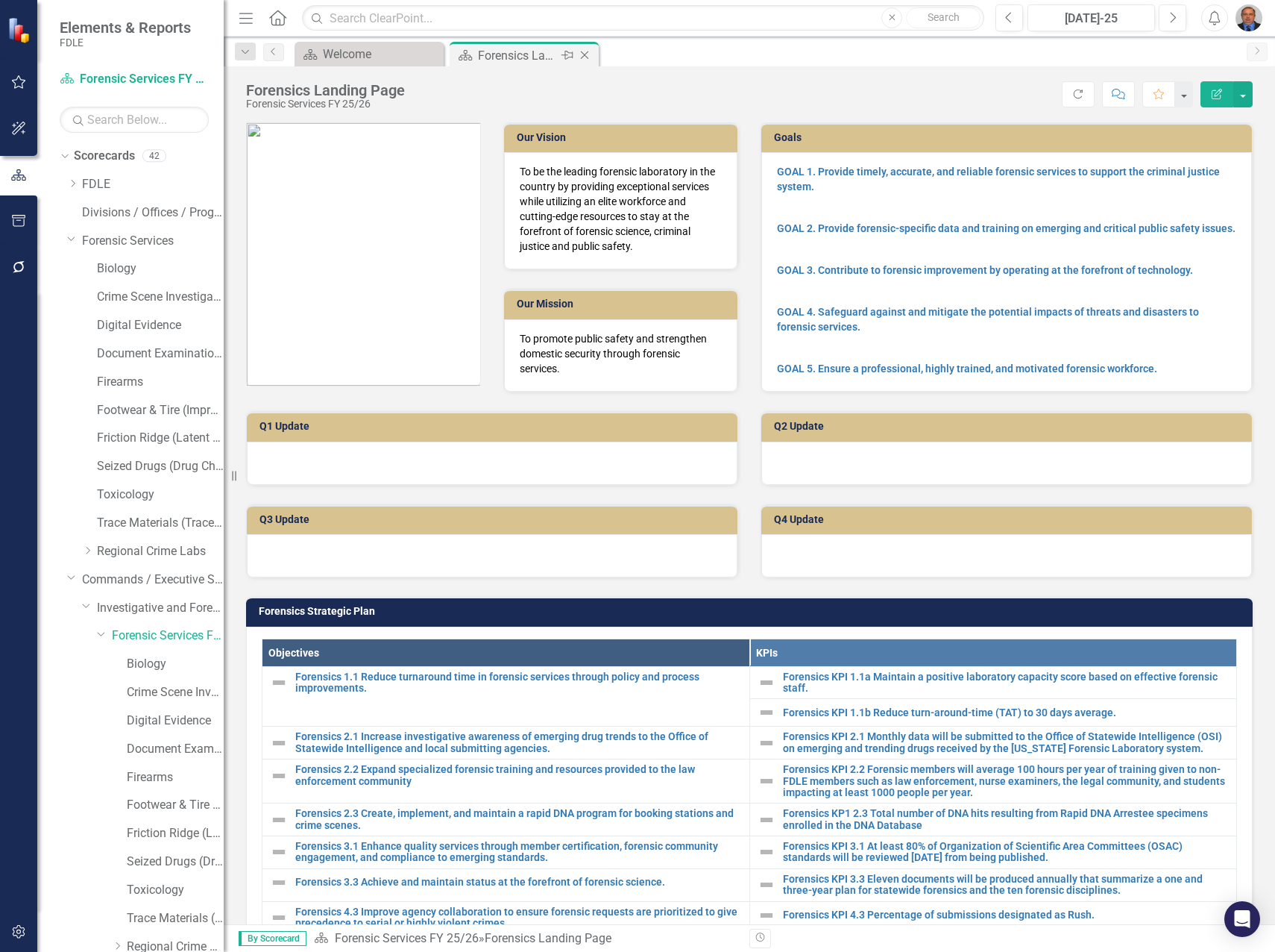
click at [587, 55] on icon "Close" at bounding box center [585, 55] width 15 height 12
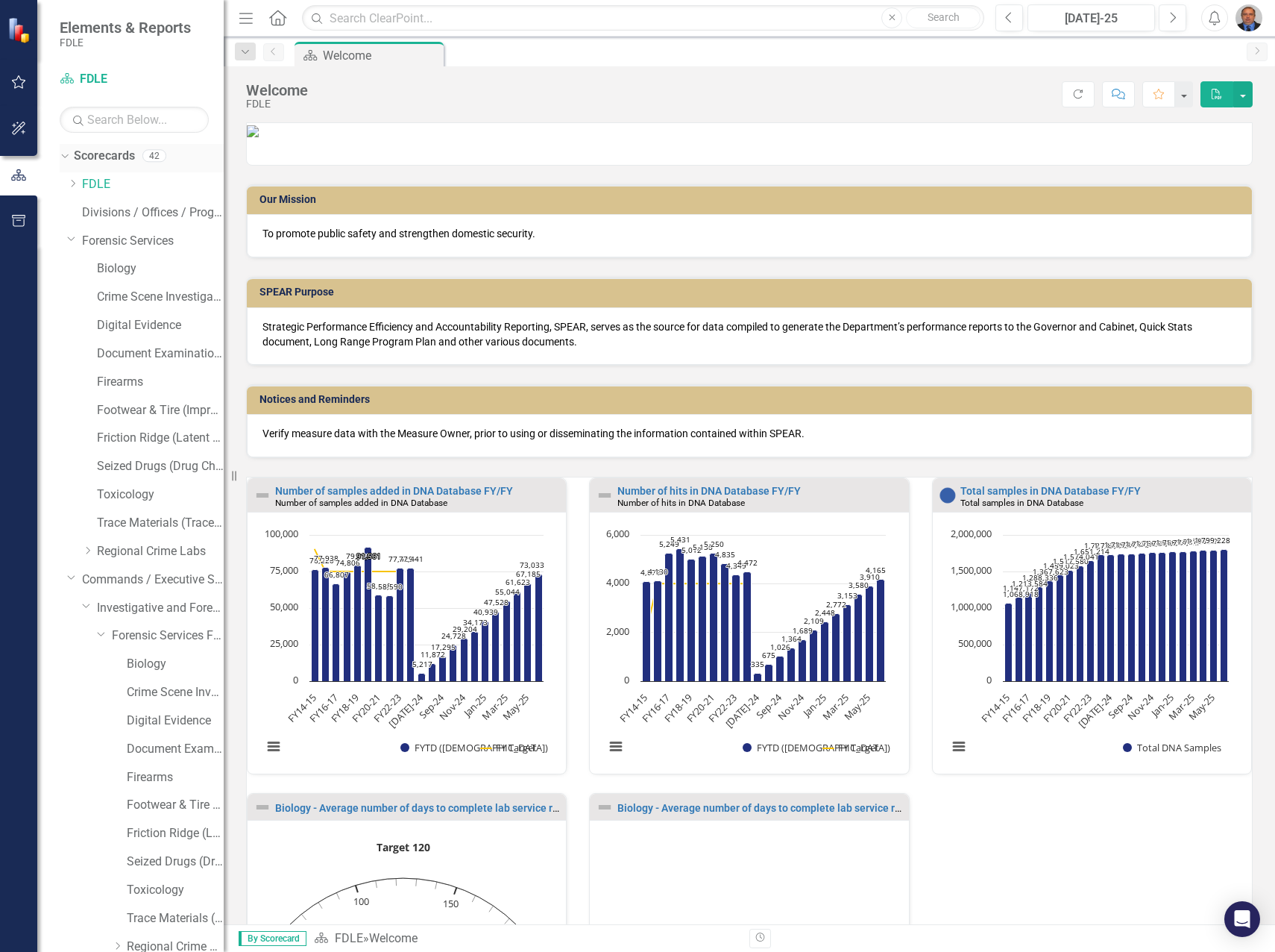
click at [68, 153] on div "Dropdown" at bounding box center [62, 154] width 13 height 10
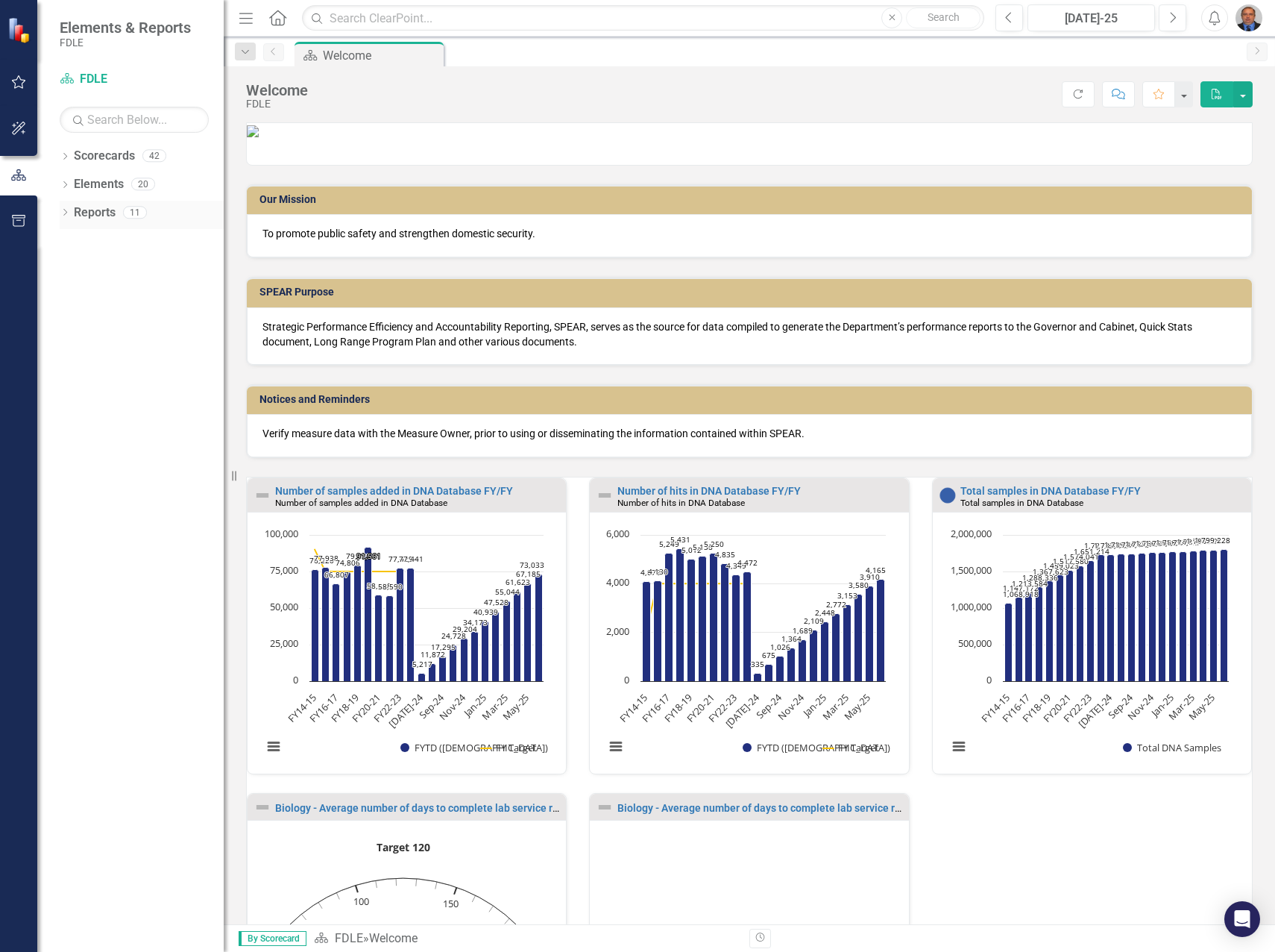
click at [66, 212] on icon "Dropdown" at bounding box center [64, 213] width 10 height 8
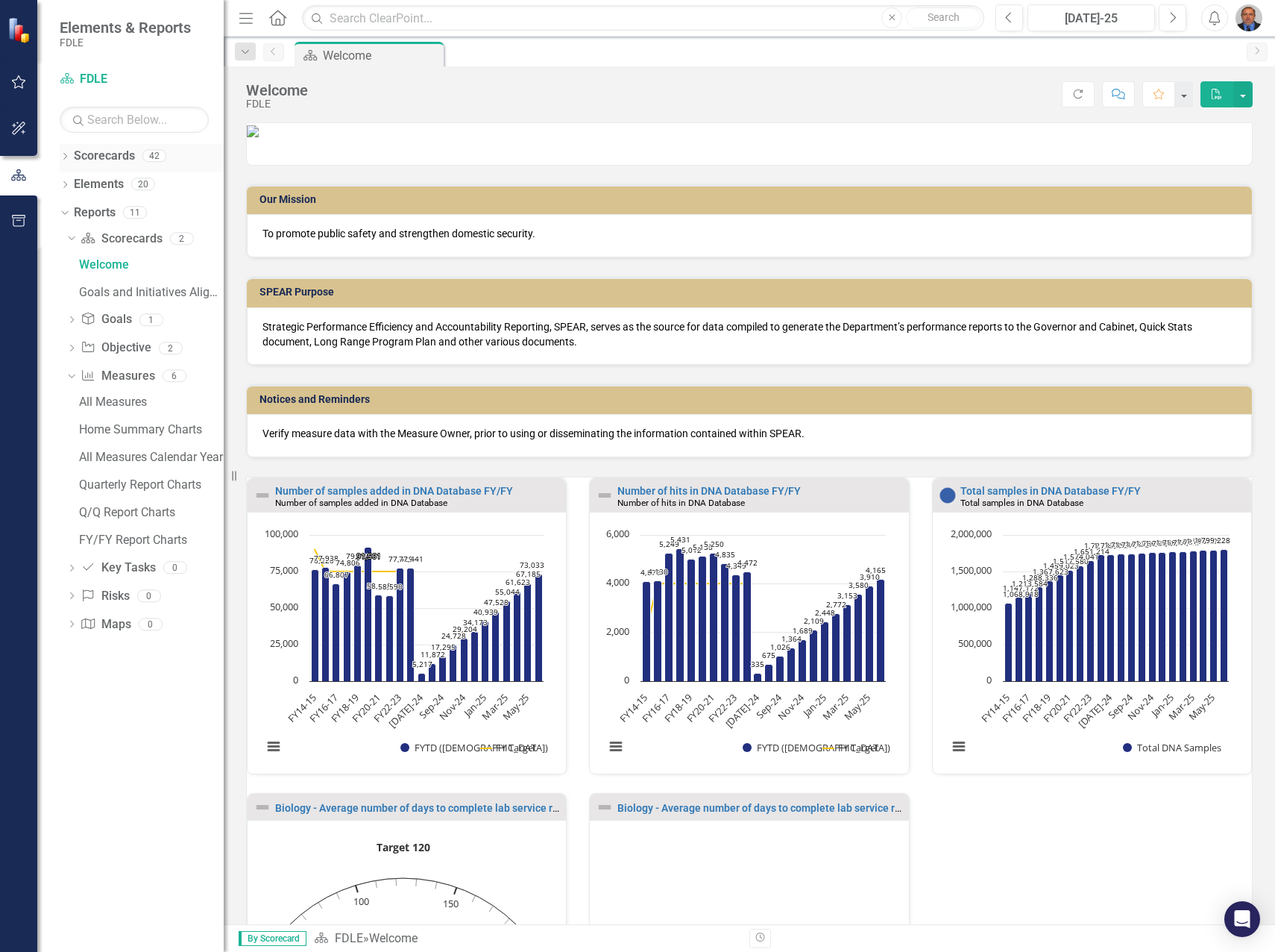
click at [66, 158] on icon "Dropdown" at bounding box center [64, 157] width 10 height 8
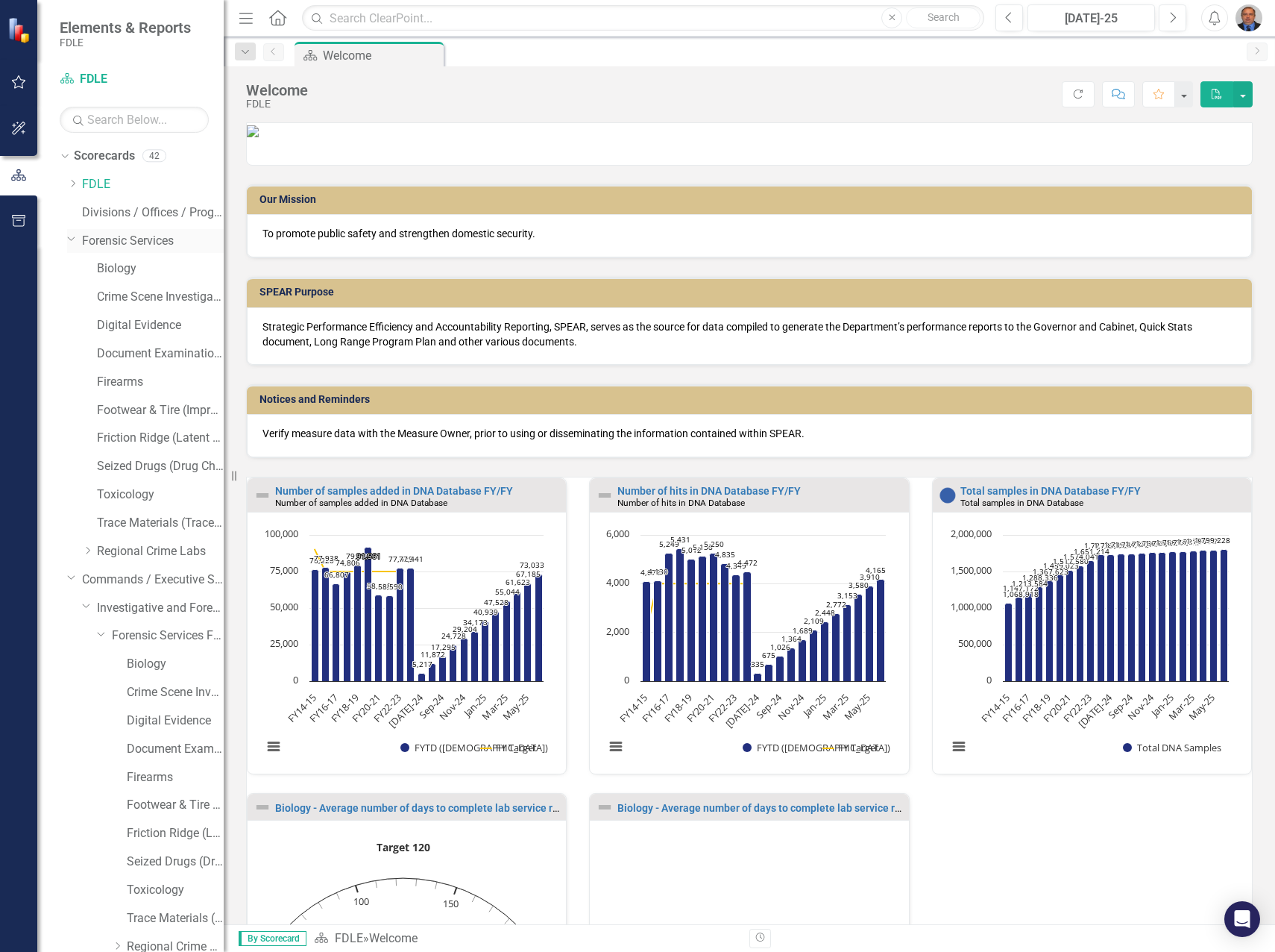
click at [72, 237] on icon "Dropdown" at bounding box center [72, 238] width 9 height 11
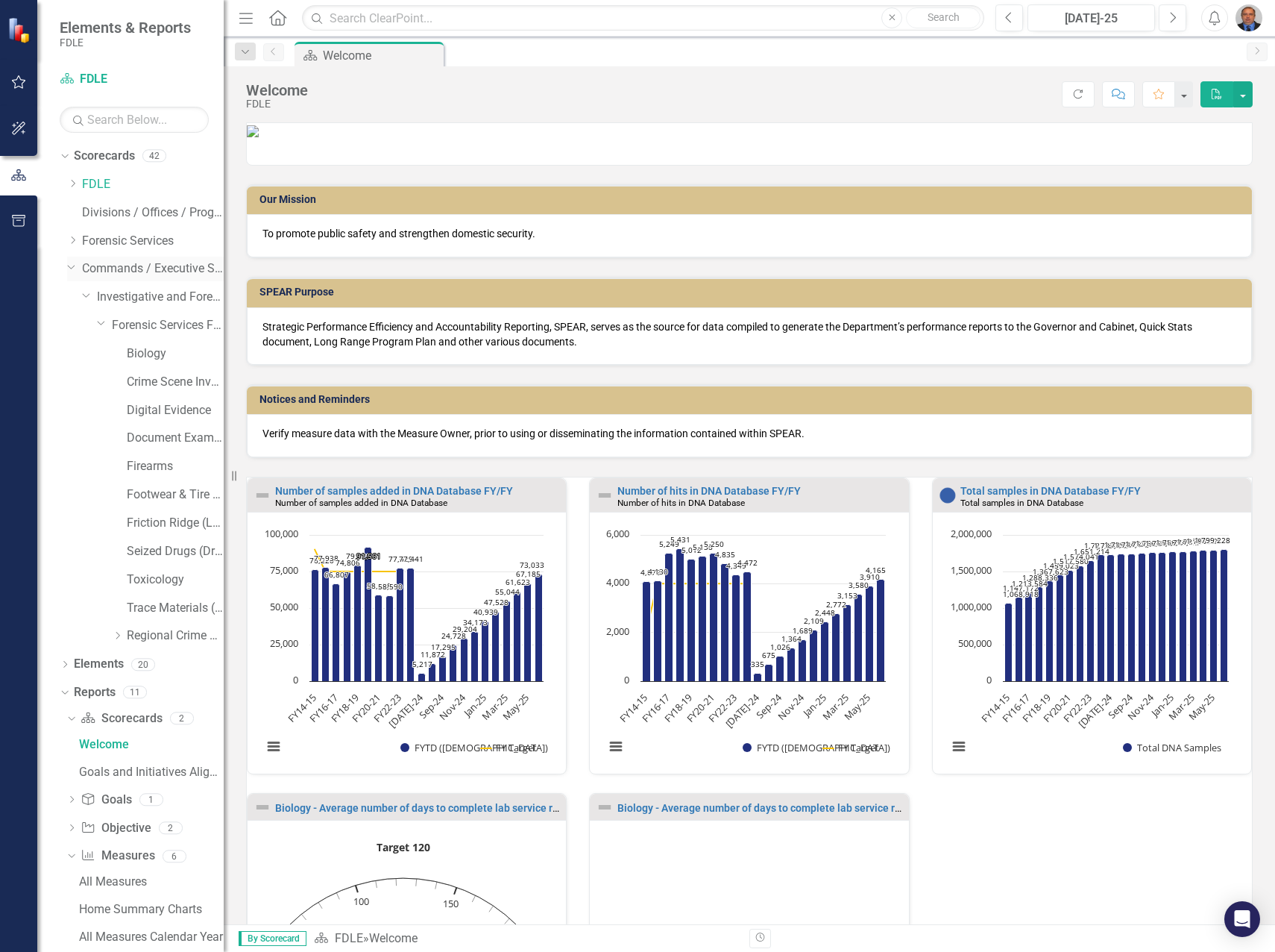
click at [69, 265] on icon "Dropdown" at bounding box center [72, 266] width 9 height 11
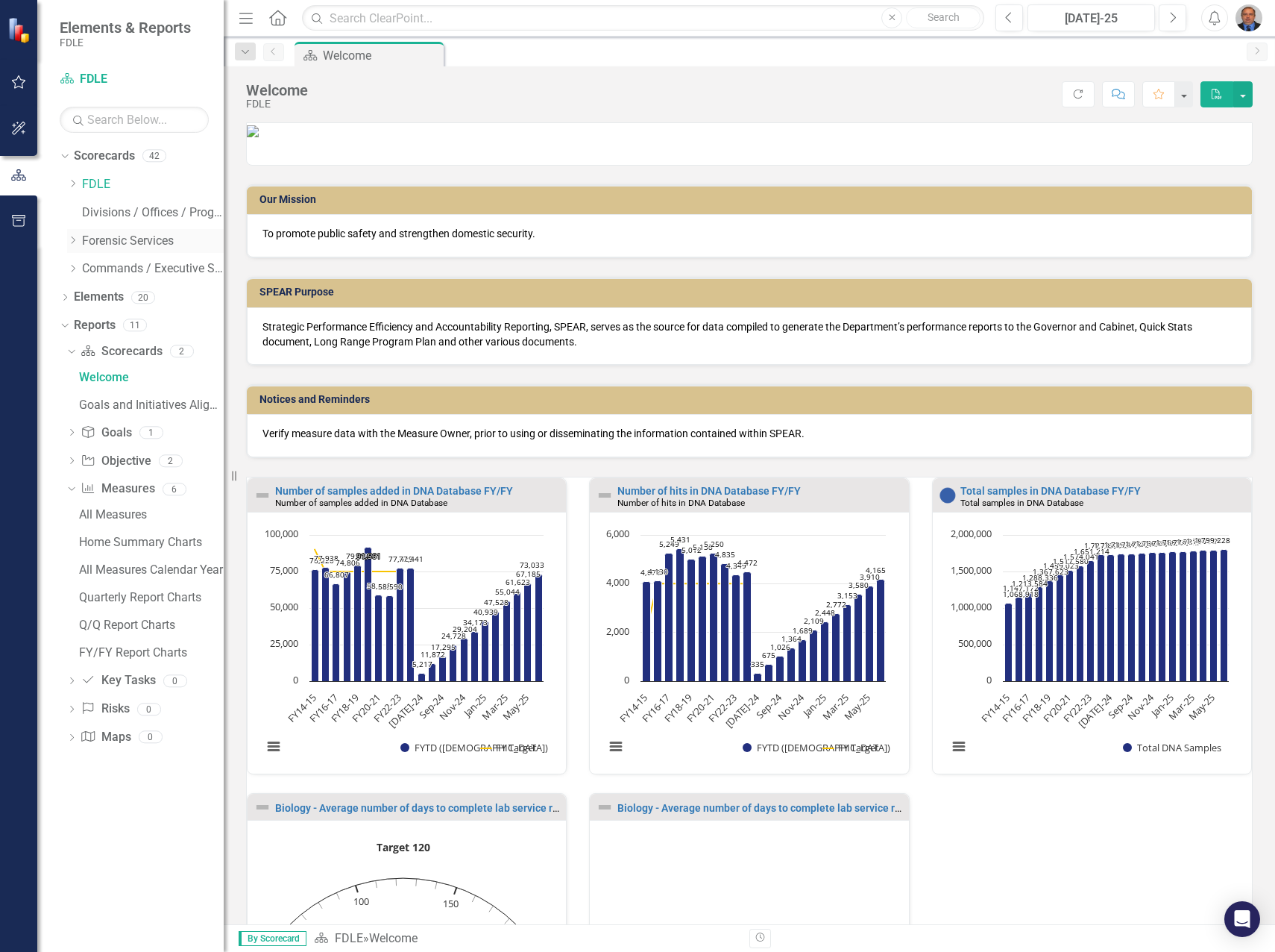
click at [125, 239] on link "Forensic Services" at bounding box center [152, 241] width 141 height 17
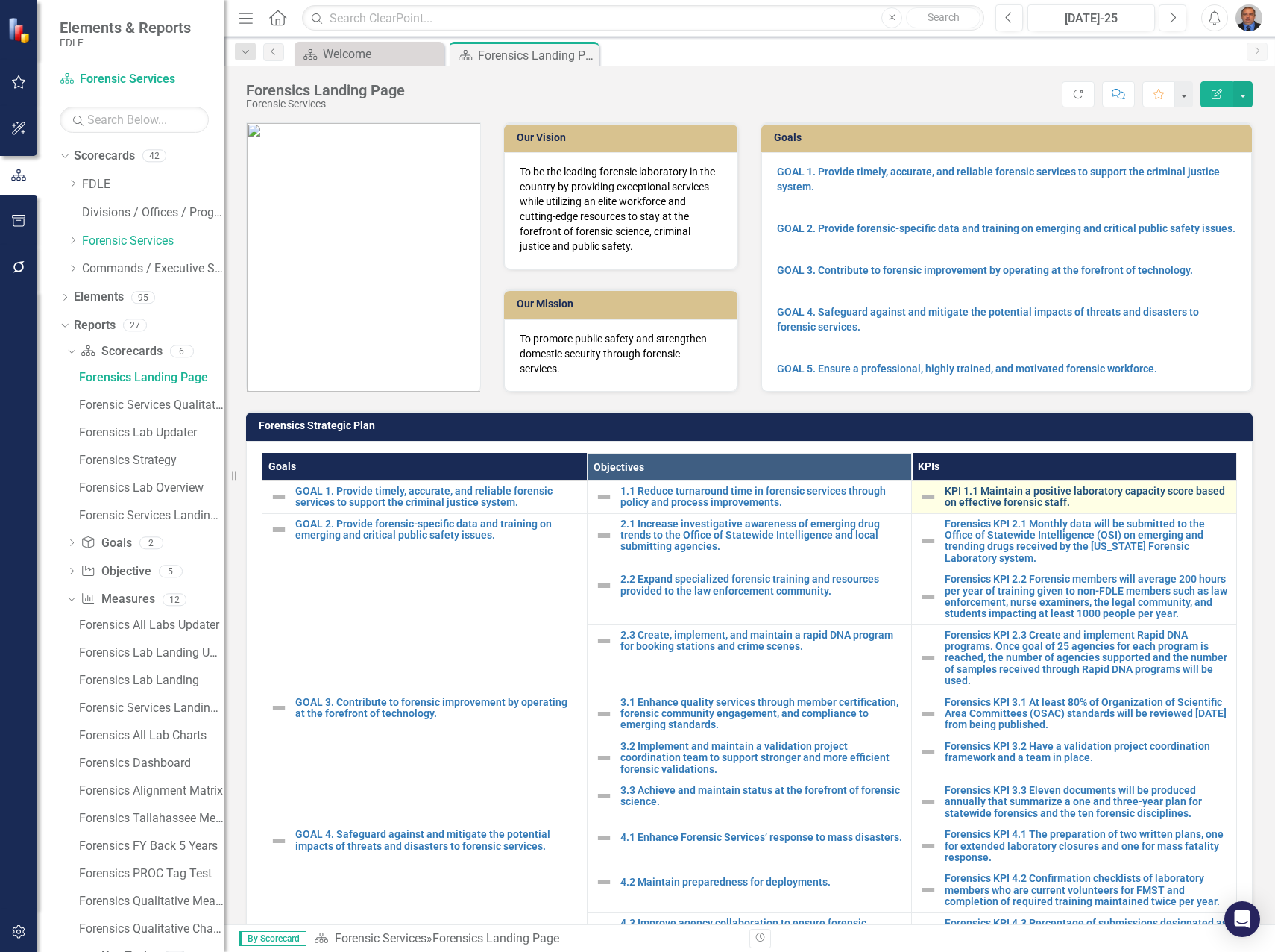
click at [998, 493] on link "KPI 1.1 Maintain a positive laboratory capacity score based on effective forens…" at bounding box center [1087, 496] width 285 height 23
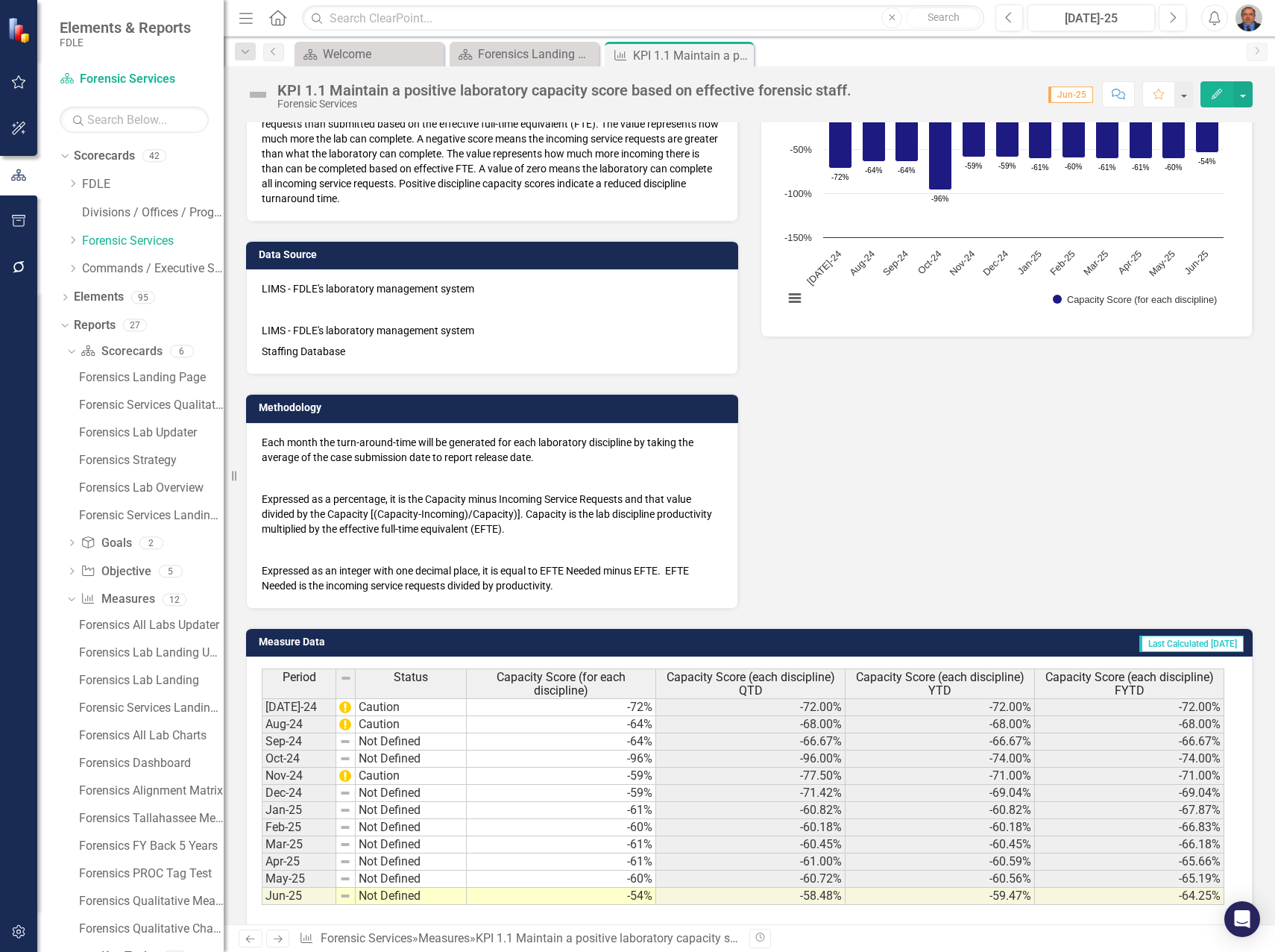
scroll to position [285, 0]
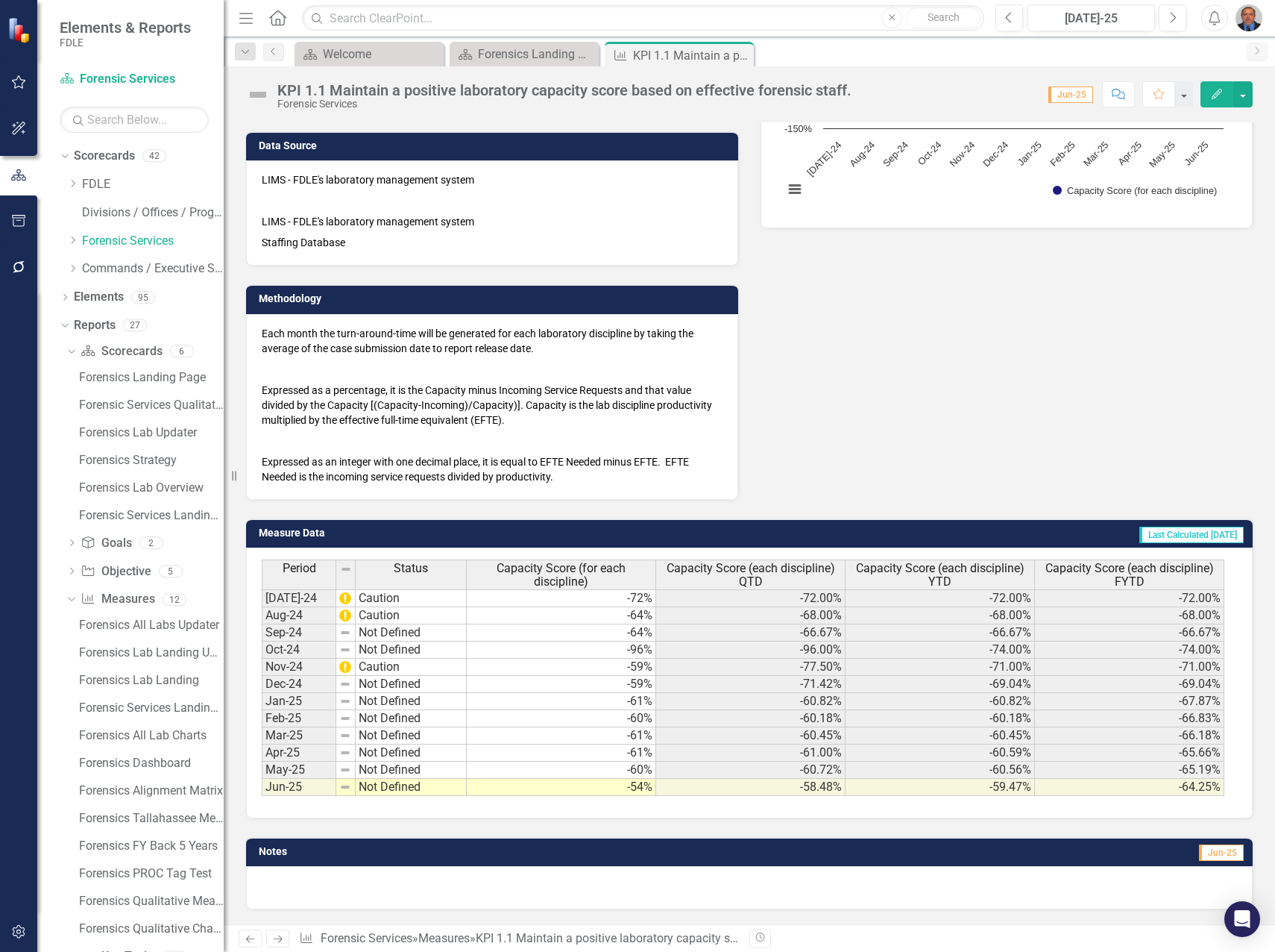
click at [592, 770] on td "-60%" at bounding box center [562, 770] width 190 height 17
click at [601, 704] on td "-61%" at bounding box center [562, 701] width 190 height 17
click at [607, 648] on td "-96%" at bounding box center [562, 649] width 190 height 17
click at [838, 352] on div "Data Owner [PERSON_NAME] (Forensic Services) Definition Measures the laboratory…" at bounding box center [750, 160] width 1030 height 680
click at [617, 667] on td "-59%" at bounding box center [562, 667] width 190 height 17
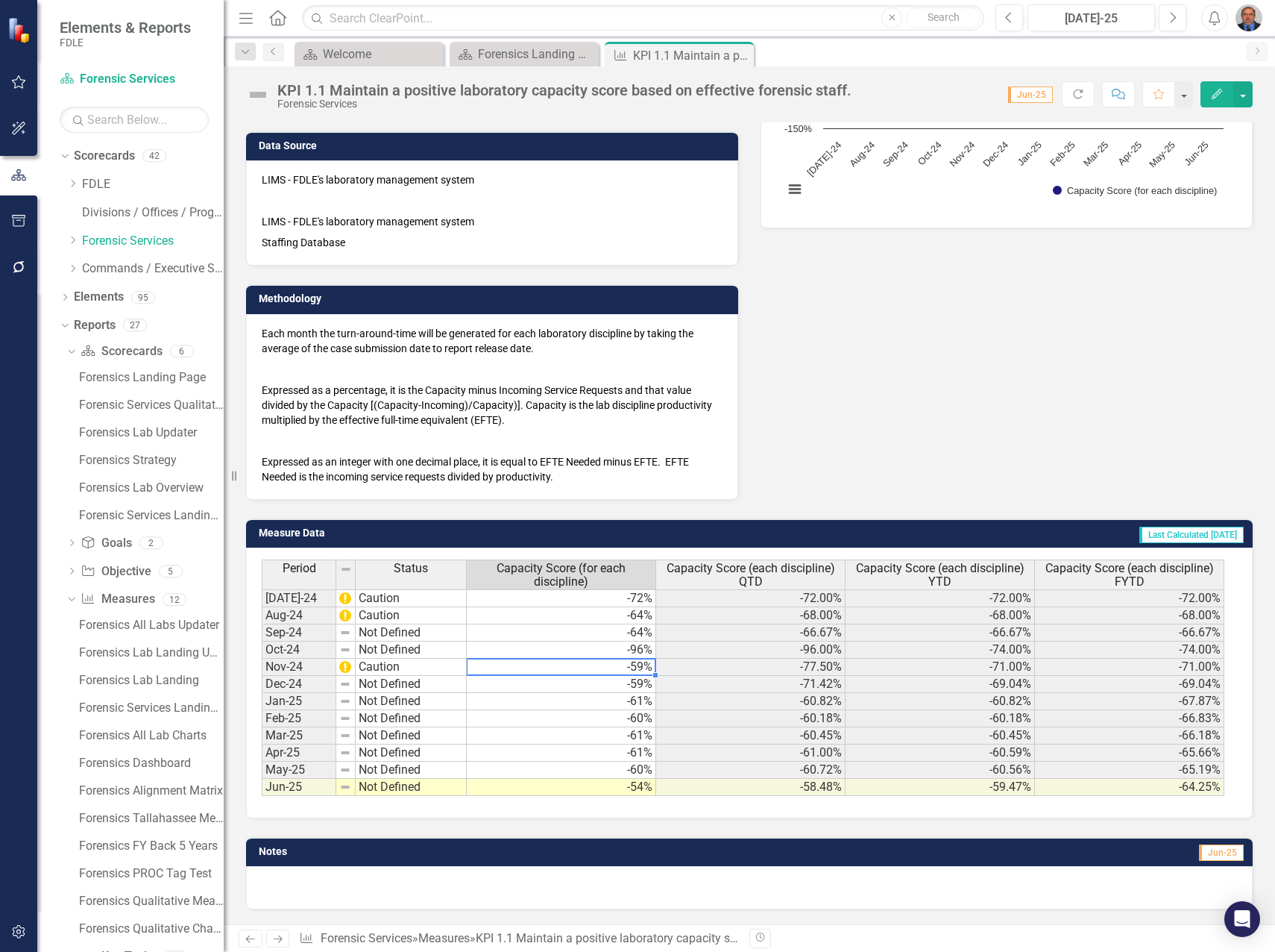
click at [589, 686] on td "-59%" at bounding box center [562, 684] width 190 height 17
click at [597, 698] on td "-61%" at bounding box center [562, 701] width 190 height 17
click at [594, 718] on td "-60%" at bounding box center [562, 719] width 190 height 17
click at [602, 731] on td "-61%" at bounding box center [562, 735] width 190 height 17
click at [605, 749] on td "-61%" at bounding box center [562, 752] width 190 height 17
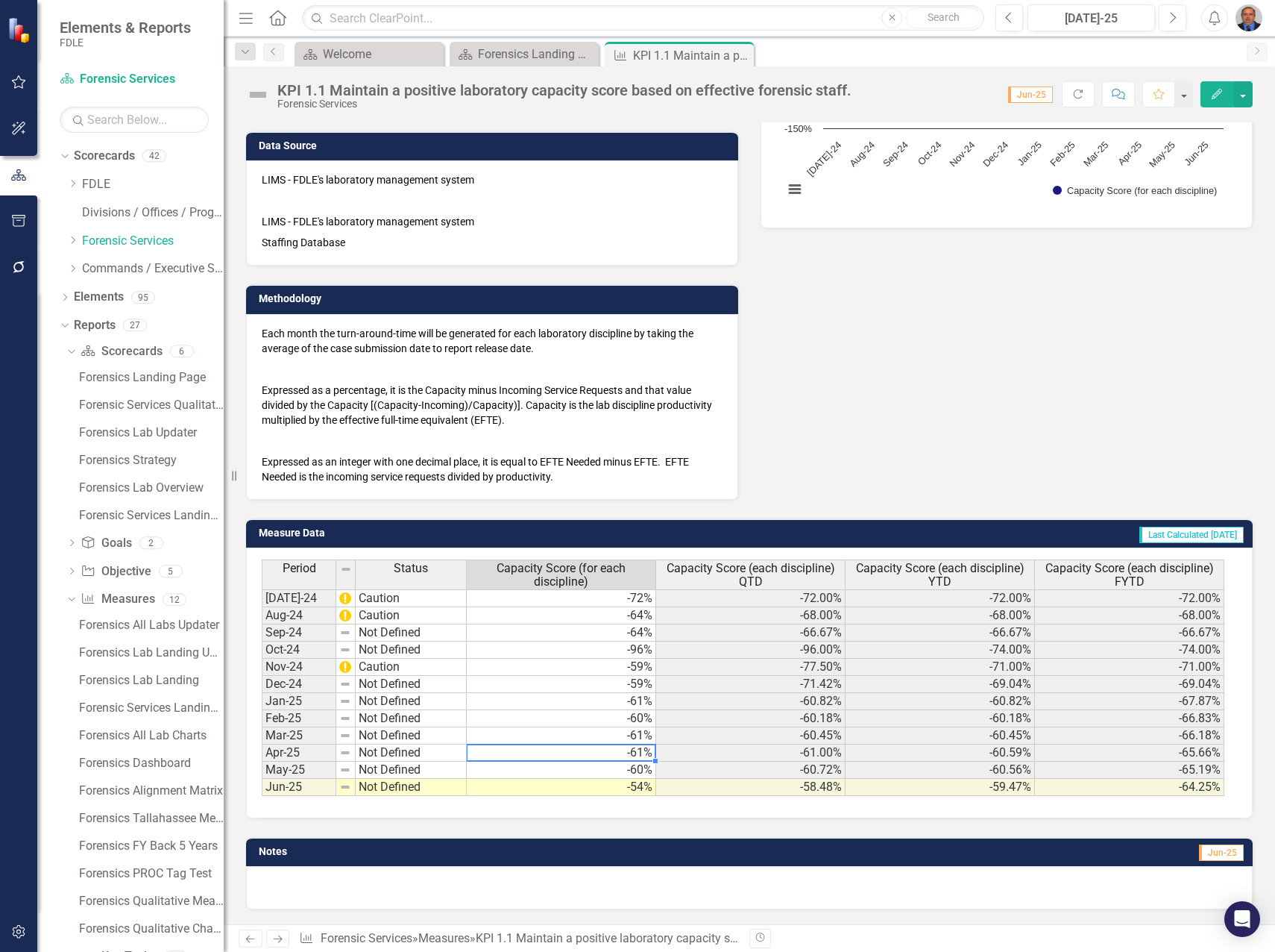
click at [606, 768] on td "-60%" at bounding box center [562, 770] width 190 height 17
click at [609, 669] on td "-59%" at bounding box center [562, 667] width 190 height 17
click at [0, 0] on icon "Close" at bounding box center [0, 0] width 0 height 0
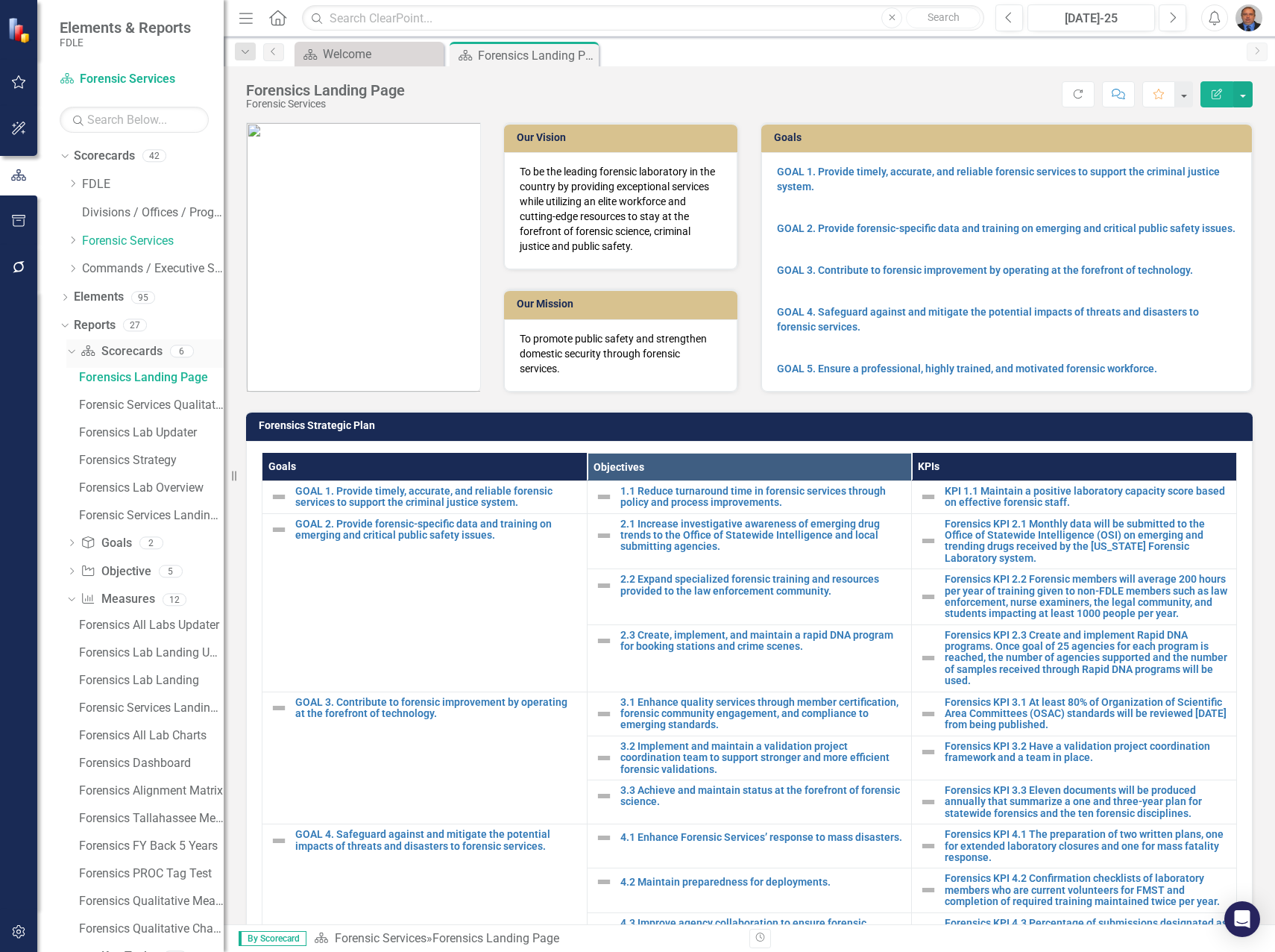
click at [70, 350] on icon "Dropdown" at bounding box center [69, 350] width 8 height 10
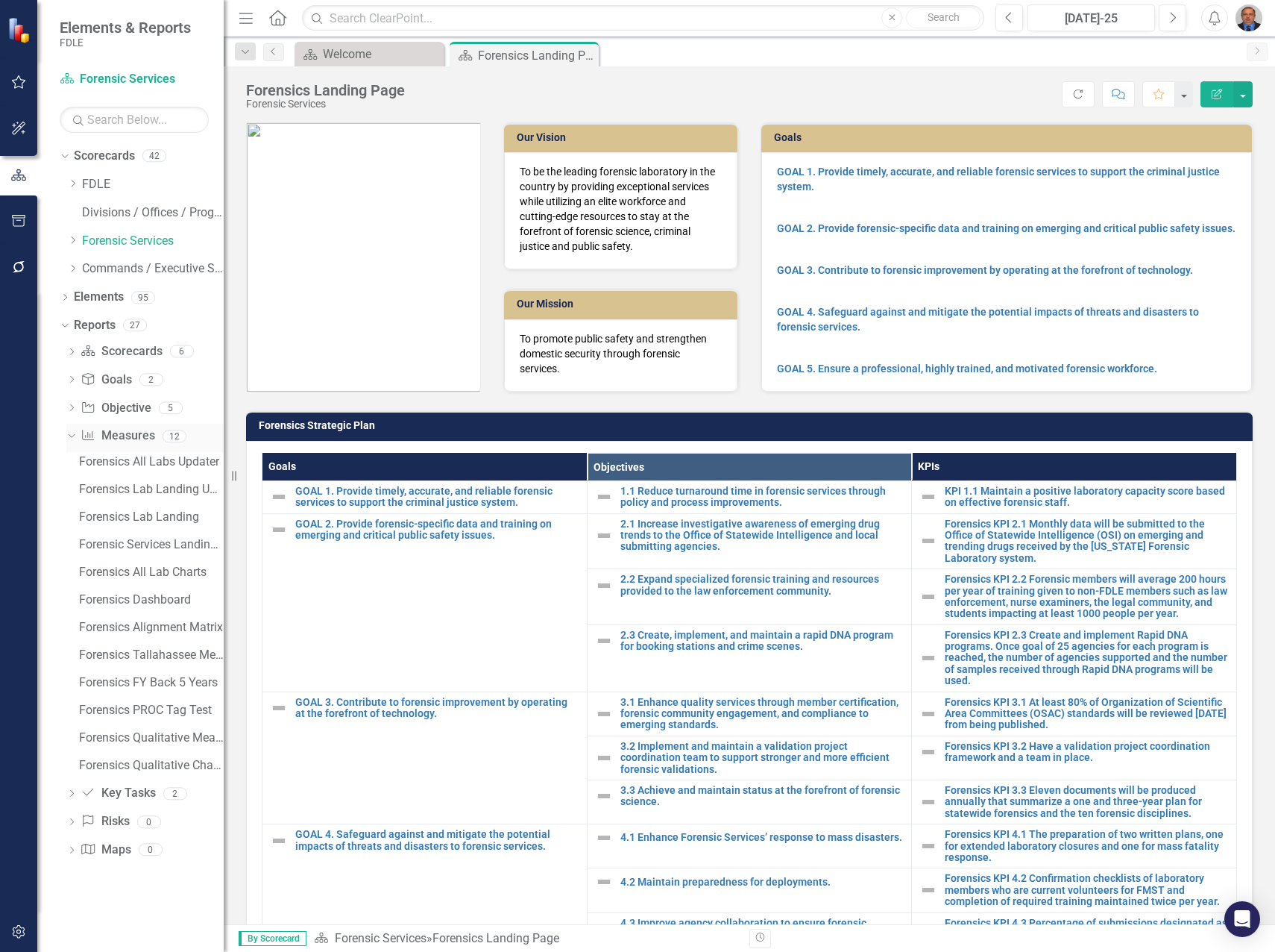
click at [68, 434] on icon "Dropdown" at bounding box center [69, 435] width 8 height 10
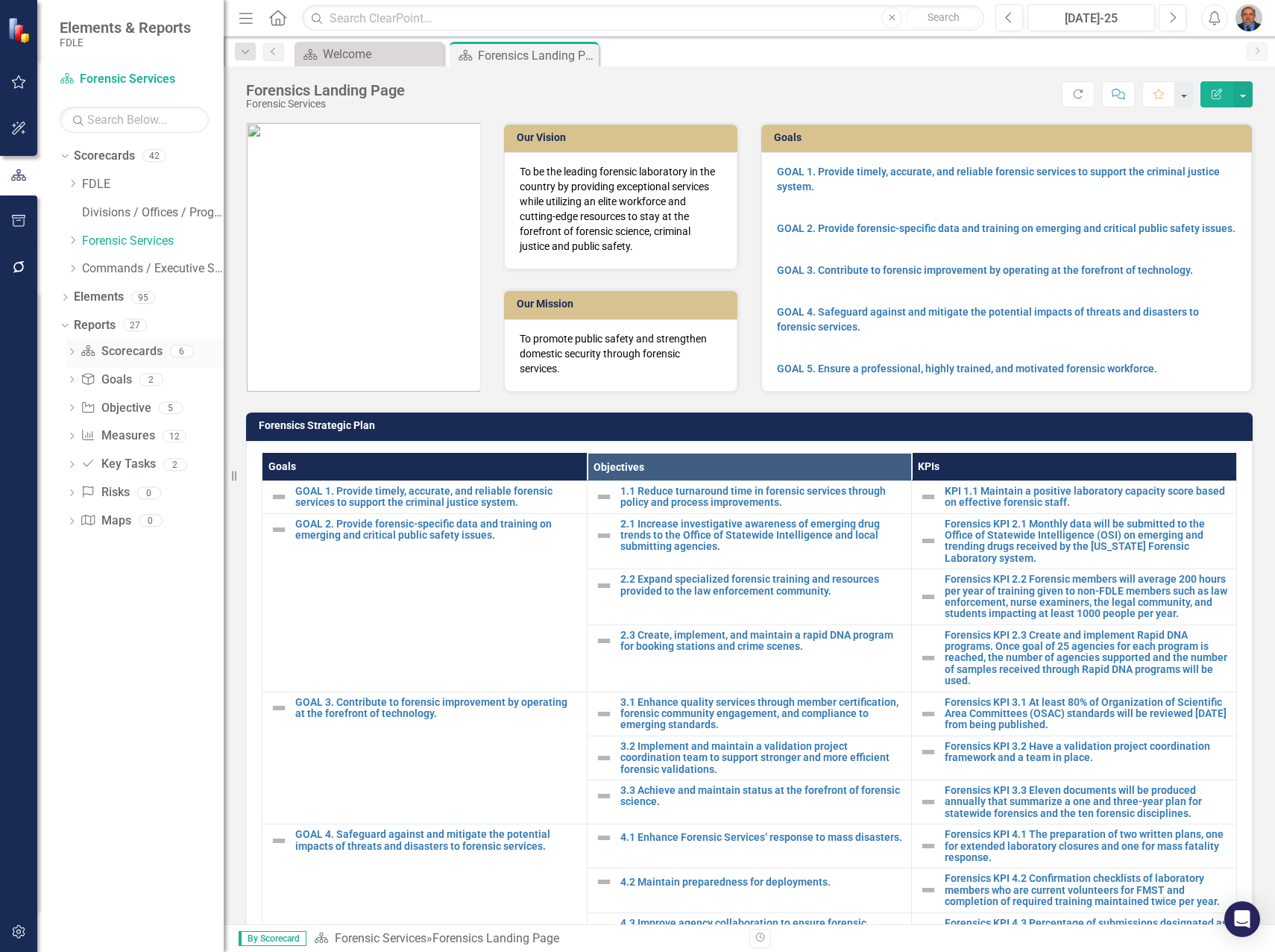
click at [70, 350] on icon "Dropdown" at bounding box center [71, 353] width 10 height 8
click at [70, 350] on icon "Dropdown" at bounding box center [69, 350] width 8 height 10
click at [74, 183] on icon "Dropdown" at bounding box center [73, 183] width 11 height 9
click at [72, 295] on icon "Dropdown" at bounding box center [73, 297] width 11 height 9
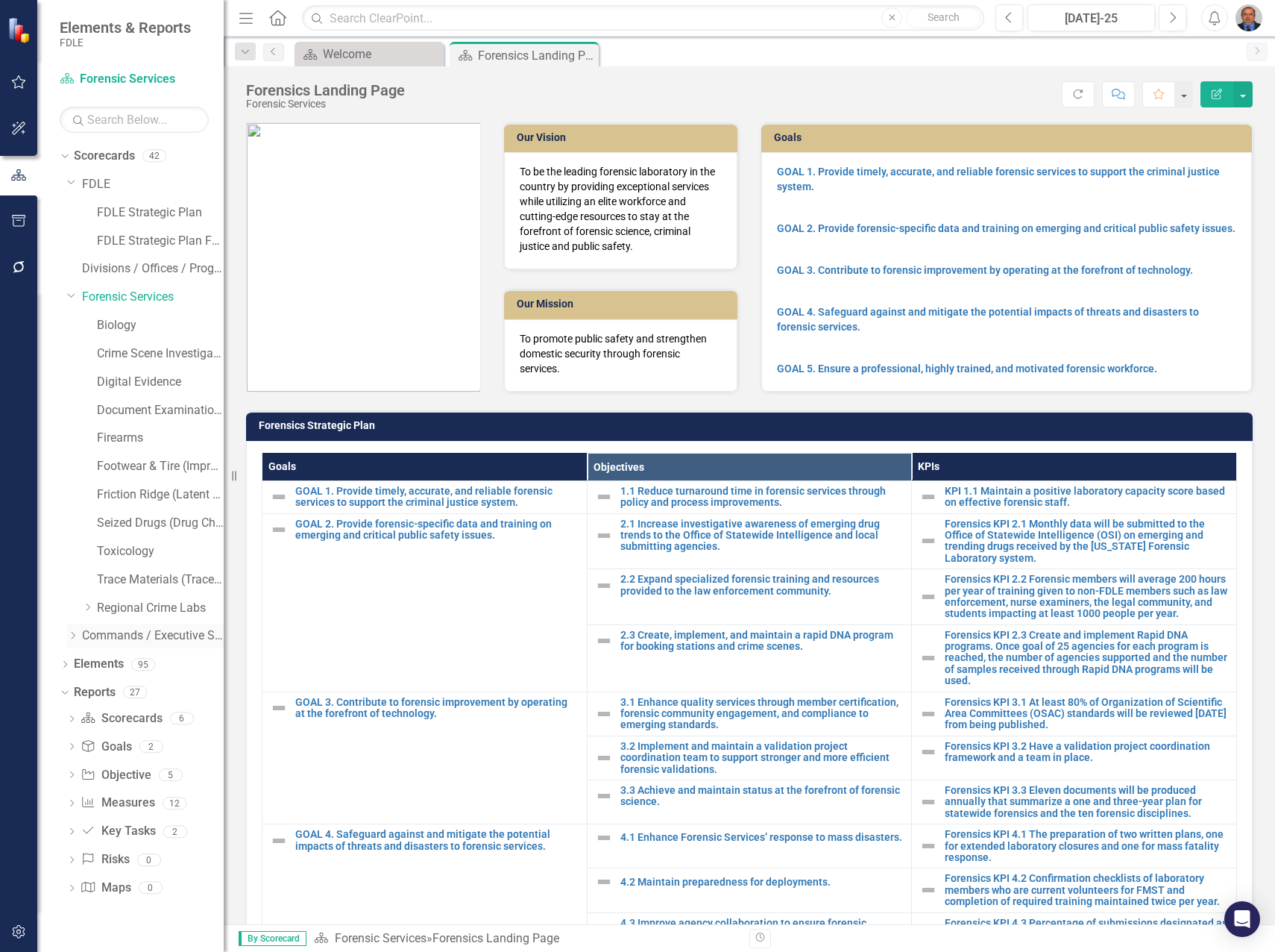
click at [72, 635] on icon "Dropdown" at bounding box center [73, 636] width 11 height 9
click at [88, 664] on icon "Dropdown" at bounding box center [88, 664] width 11 height 9
click at [102, 695] on icon "Dropdown" at bounding box center [102, 691] width 11 height 9
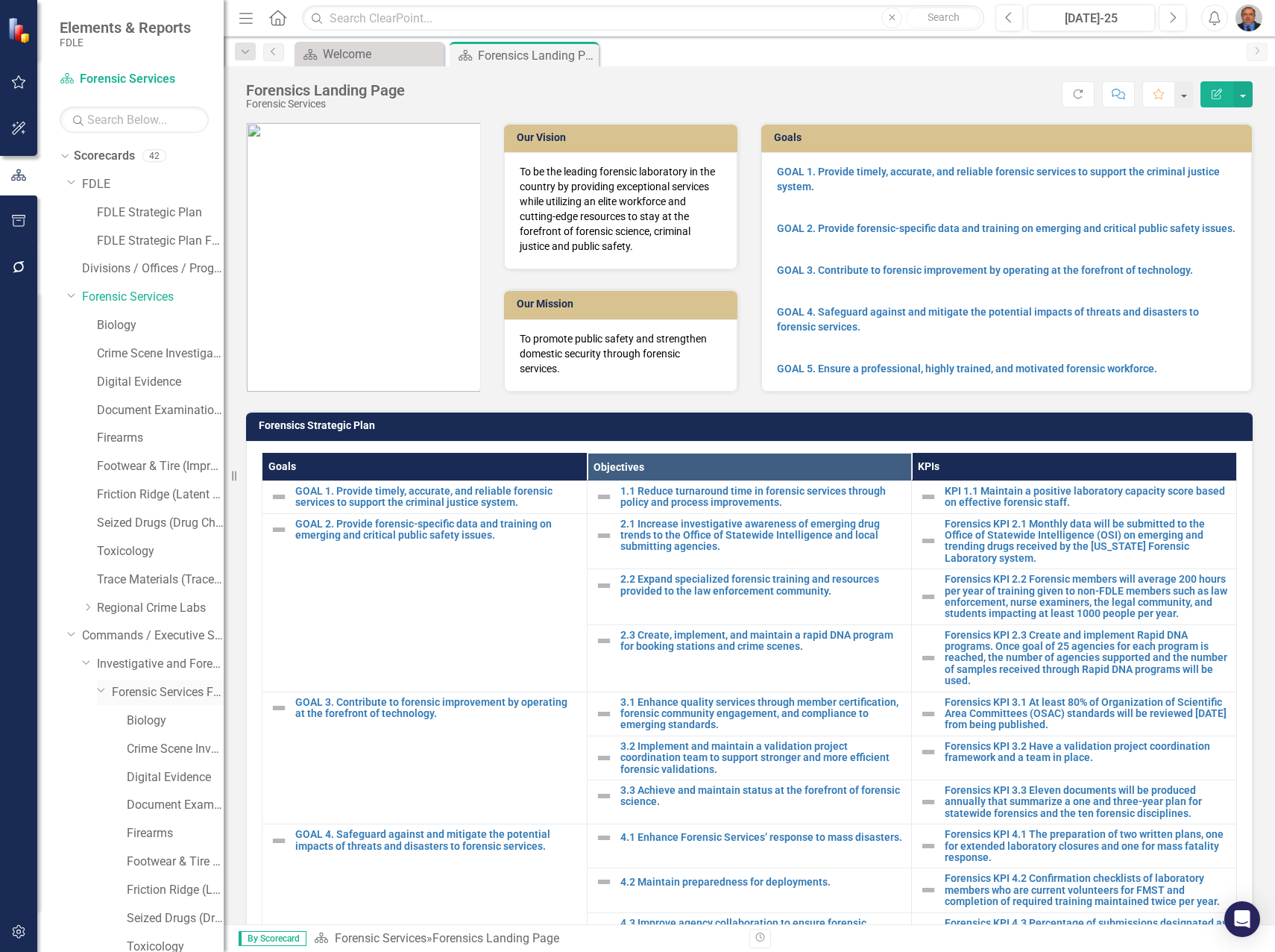
click at [170, 694] on link "Forensic Services FY 25/26" at bounding box center [168, 692] width 112 height 17
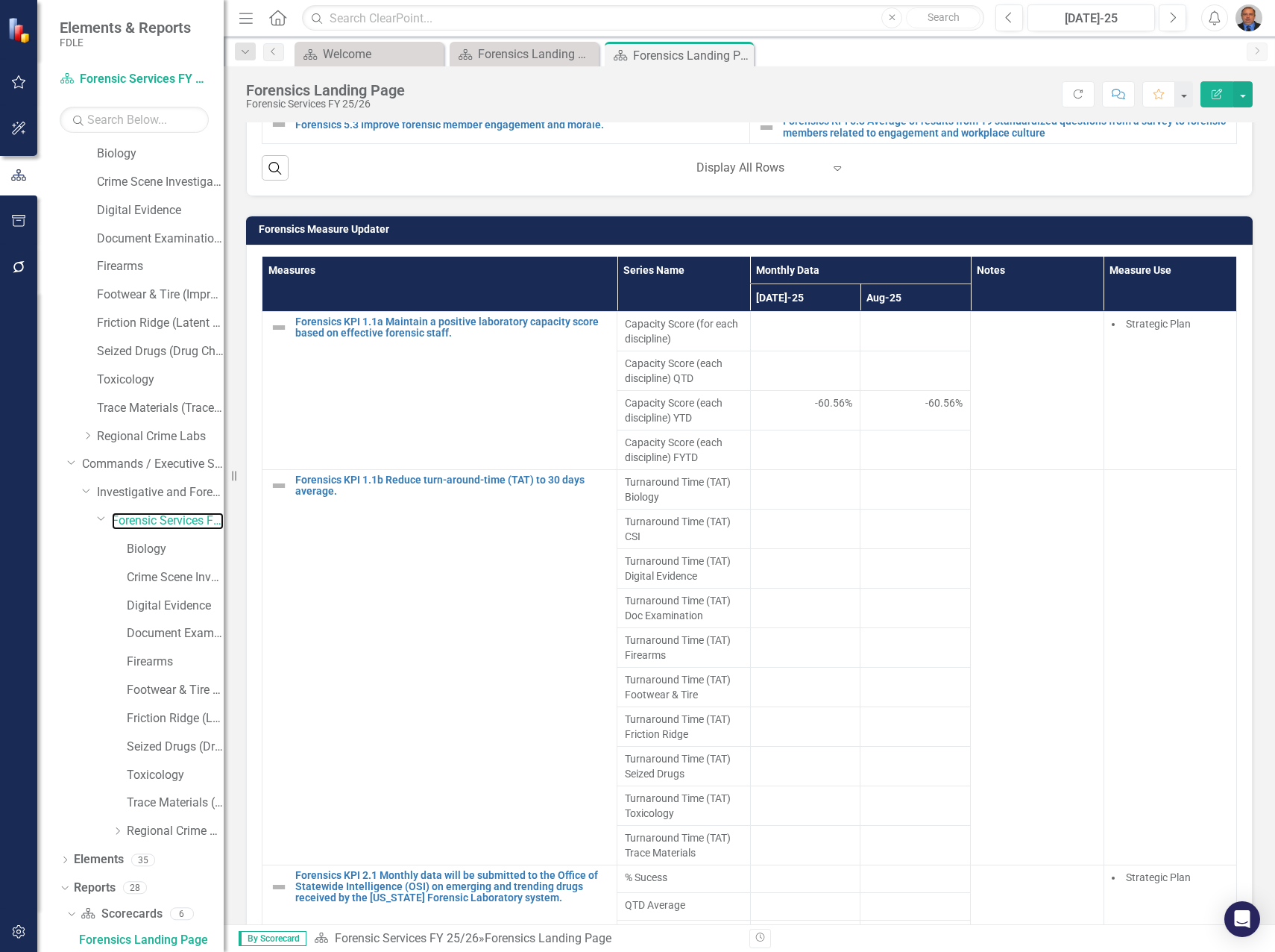
scroll to position [895, 0]
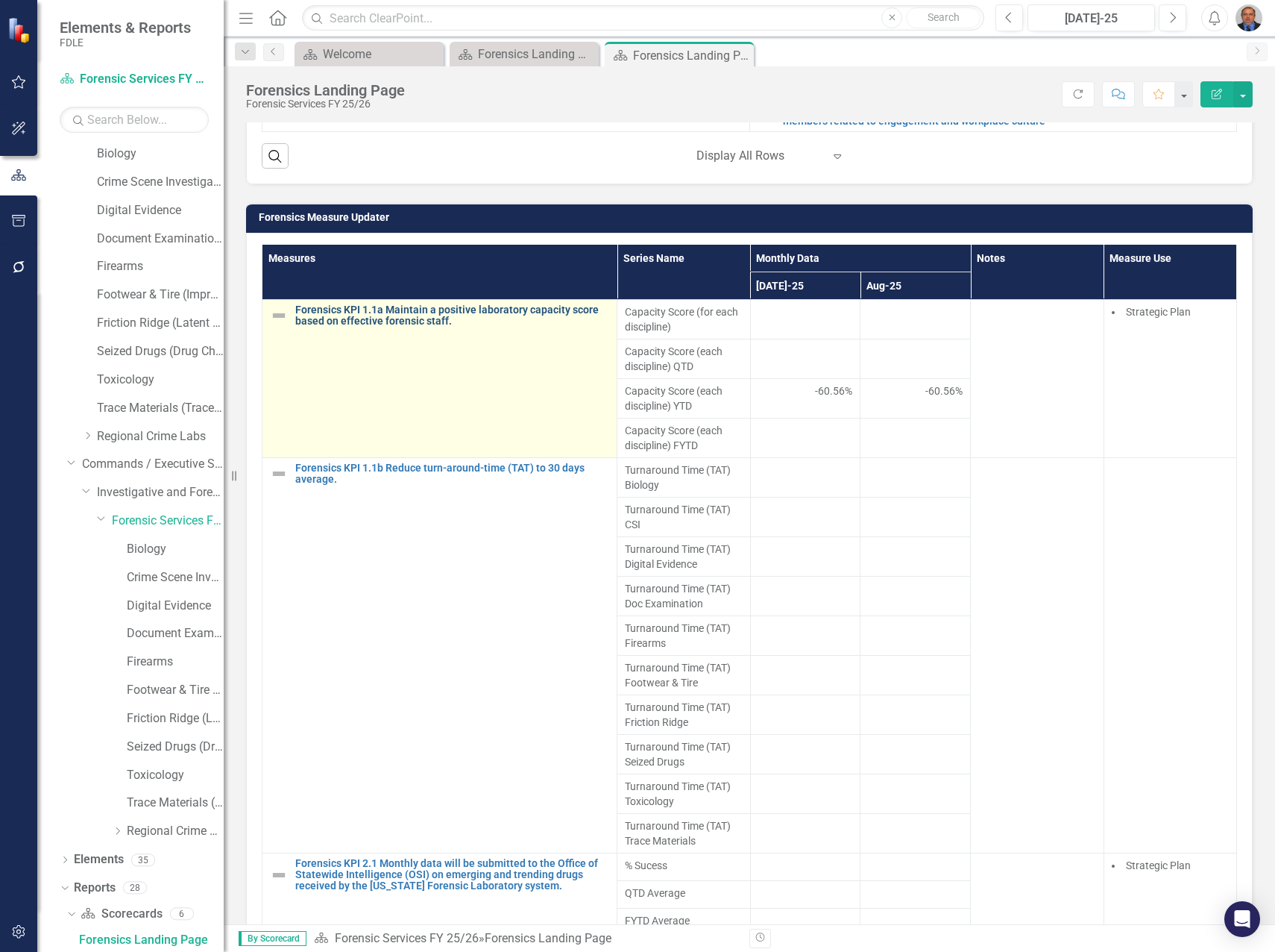
click at [400, 316] on link "Forensics KPI 1.1a Maintain a positive laboratory capacity score based on effec…" at bounding box center [452, 316] width 314 height 23
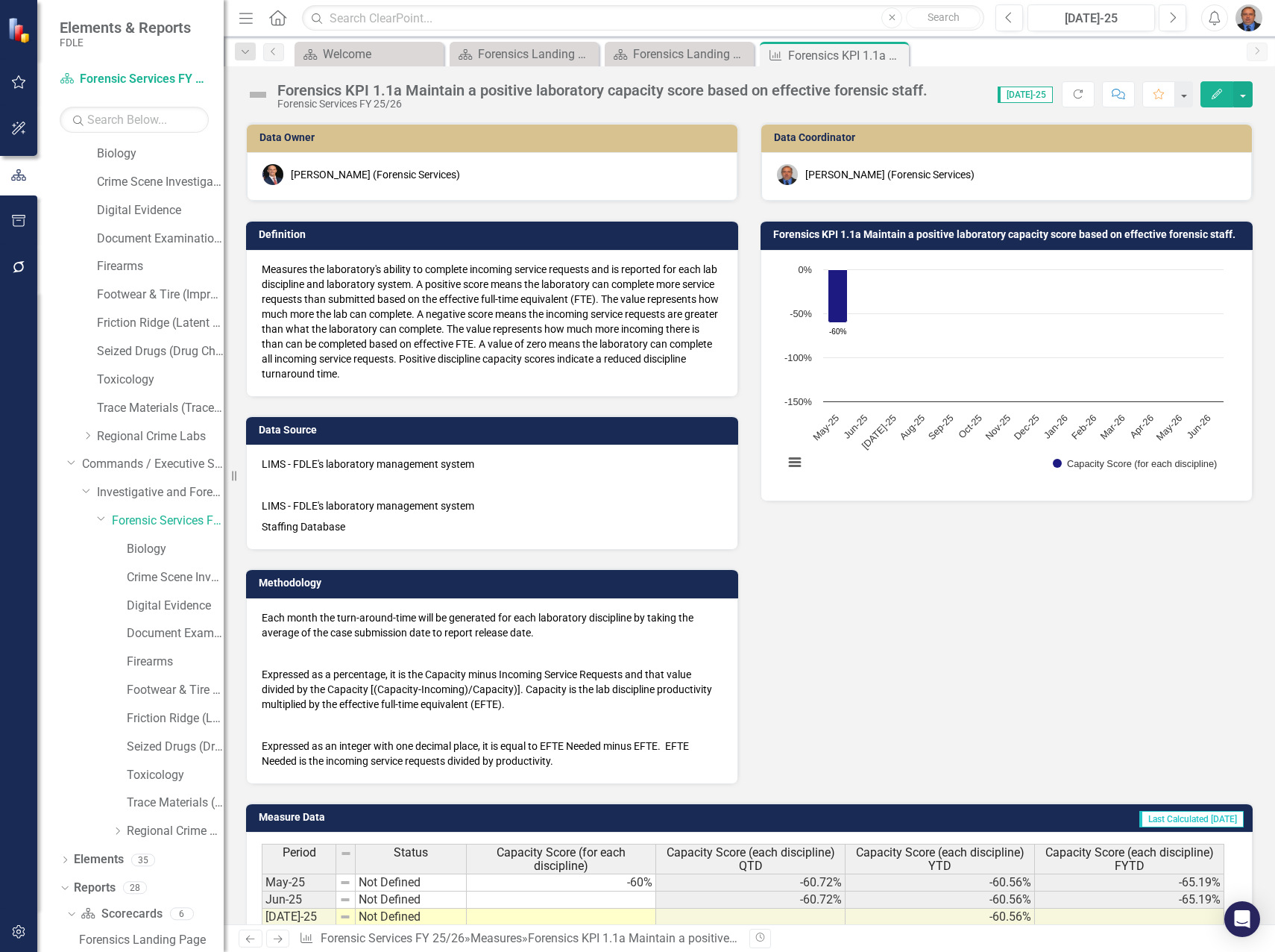
click at [911, 602] on div "Data Owner [PERSON_NAME] (Forensic Services) Definition Measures the laboratory…" at bounding box center [750, 444] width 1030 height 680
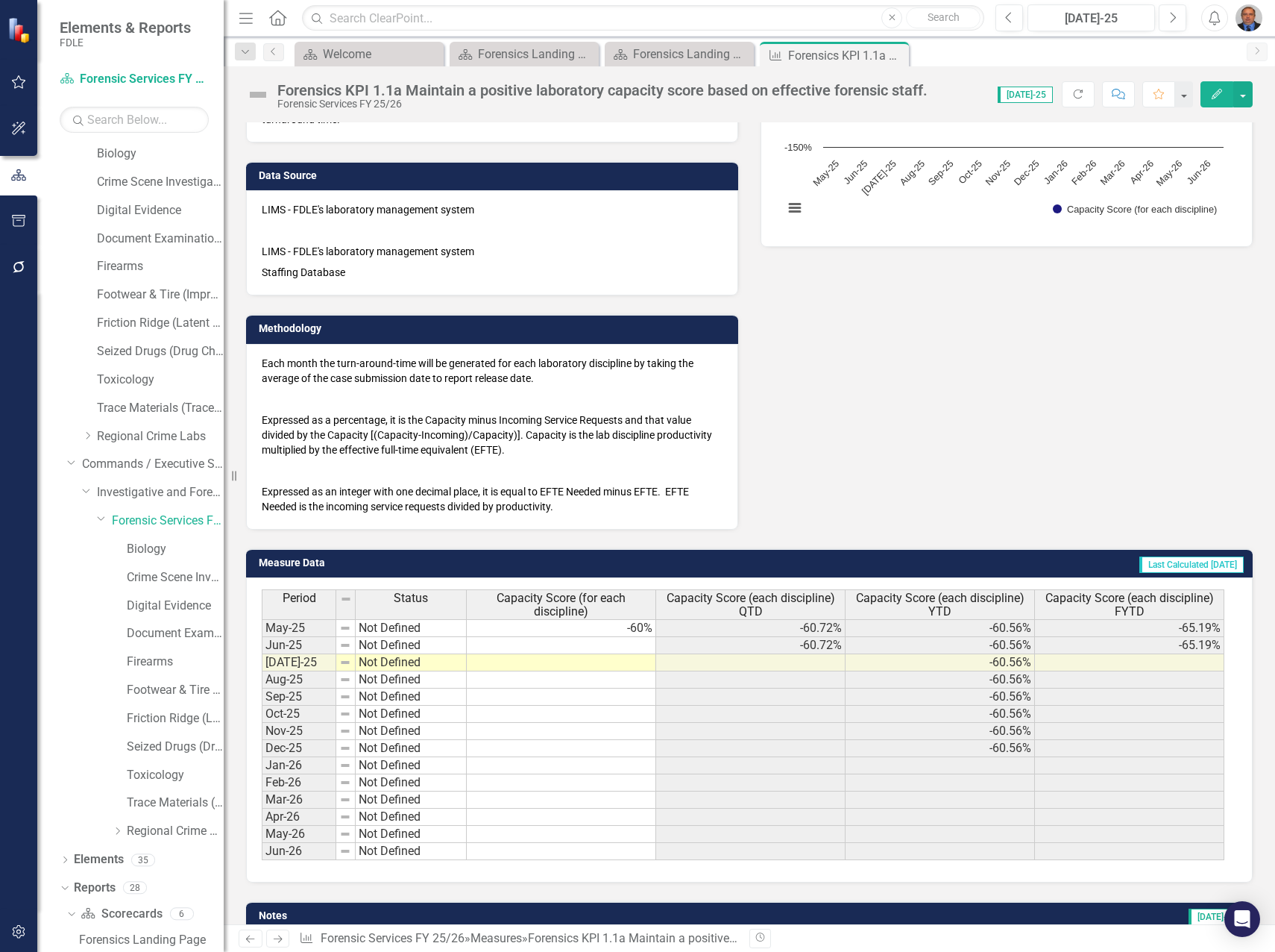
scroll to position [318, 0]
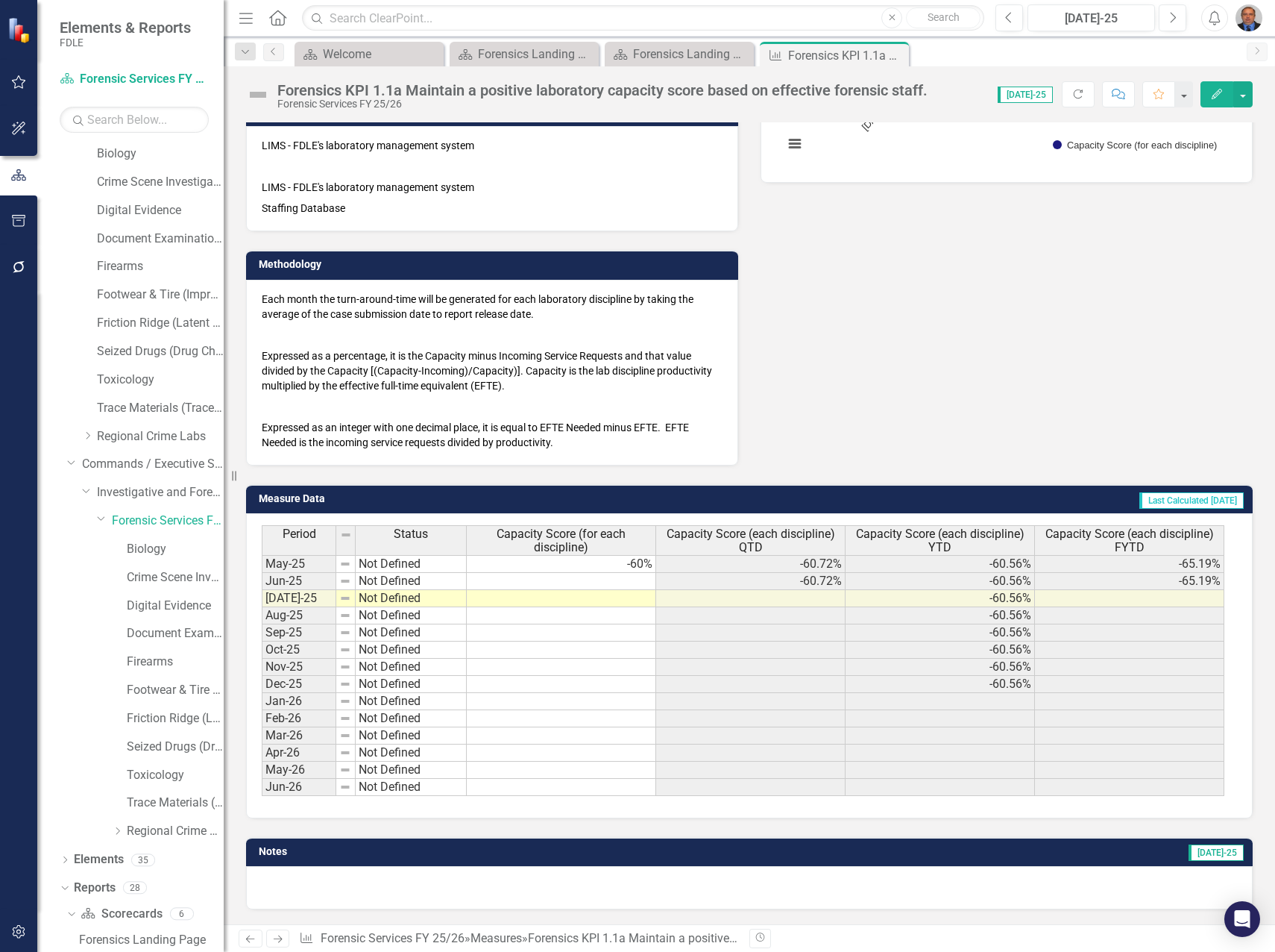
click at [580, 559] on td "-60%" at bounding box center [562, 564] width 190 height 18
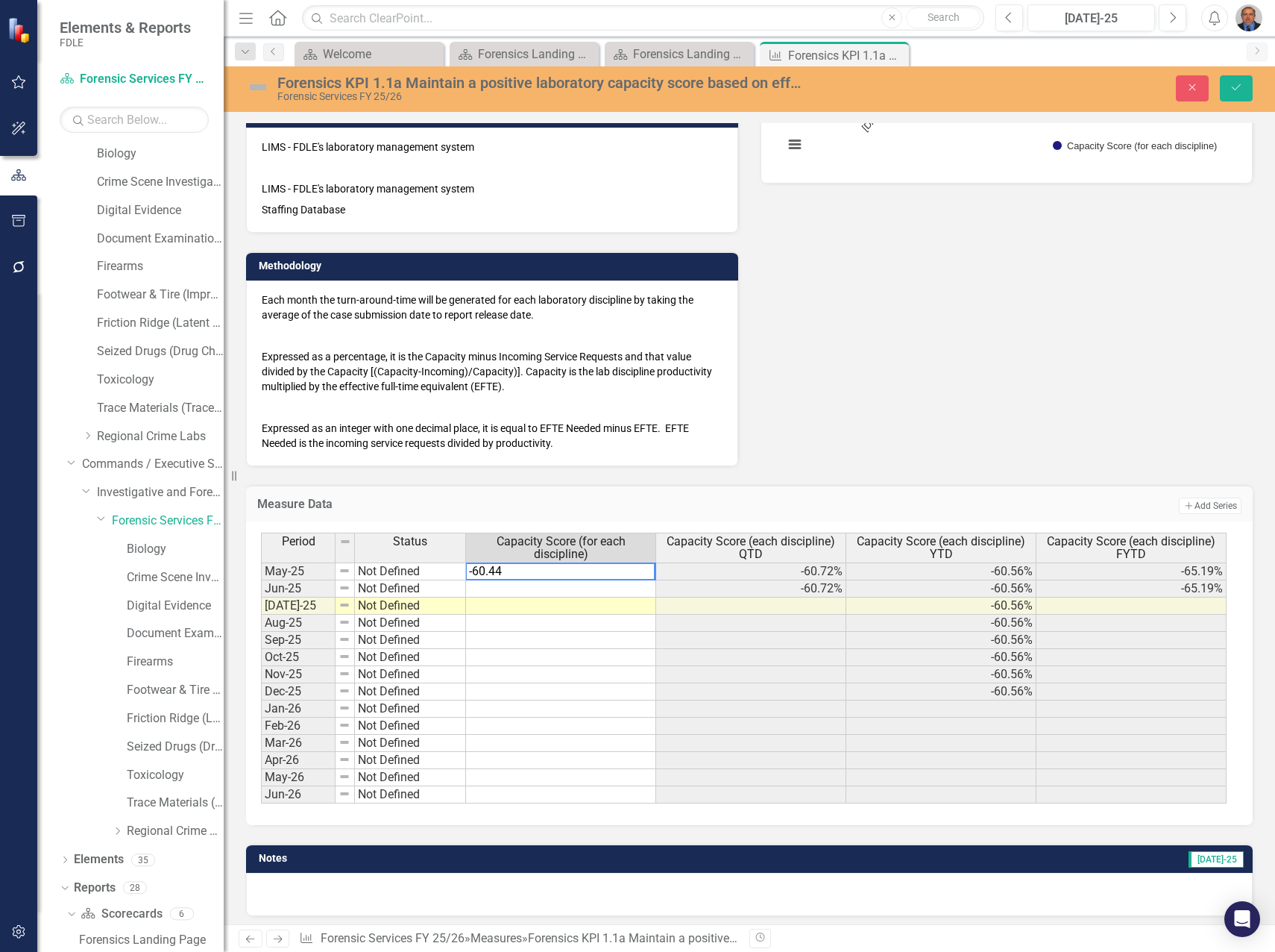
paste textarea "54%"
type textarea "-"
click at [880, 255] on div "Data Owner [PERSON_NAME] (Forensic Services) Definition Measures the laboratory…" at bounding box center [750, 126] width 1030 height 680
click at [552, 574] on td "-60%" at bounding box center [561, 572] width 191 height 18
click at [592, 571] on td "-60%" at bounding box center [561, 572] width 191 height 18
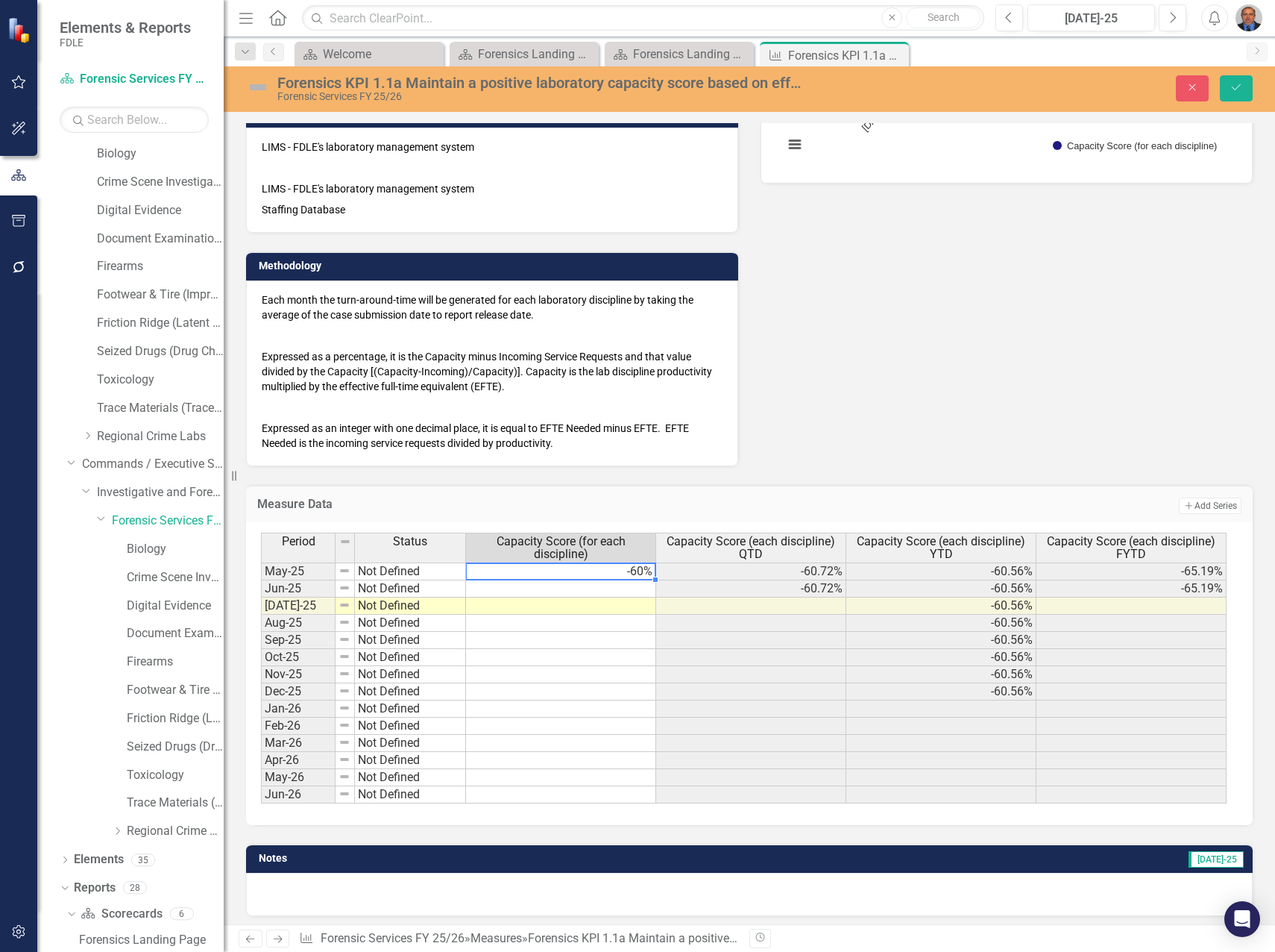
click at [592, 571] on td "-60%" at bounding box center [561, 572] width 191 height 18
paste textarea "54.04%"
type textarea "-54.04"
click at [547, 587] on td at bounding box center [561, 588] width 191 height 17
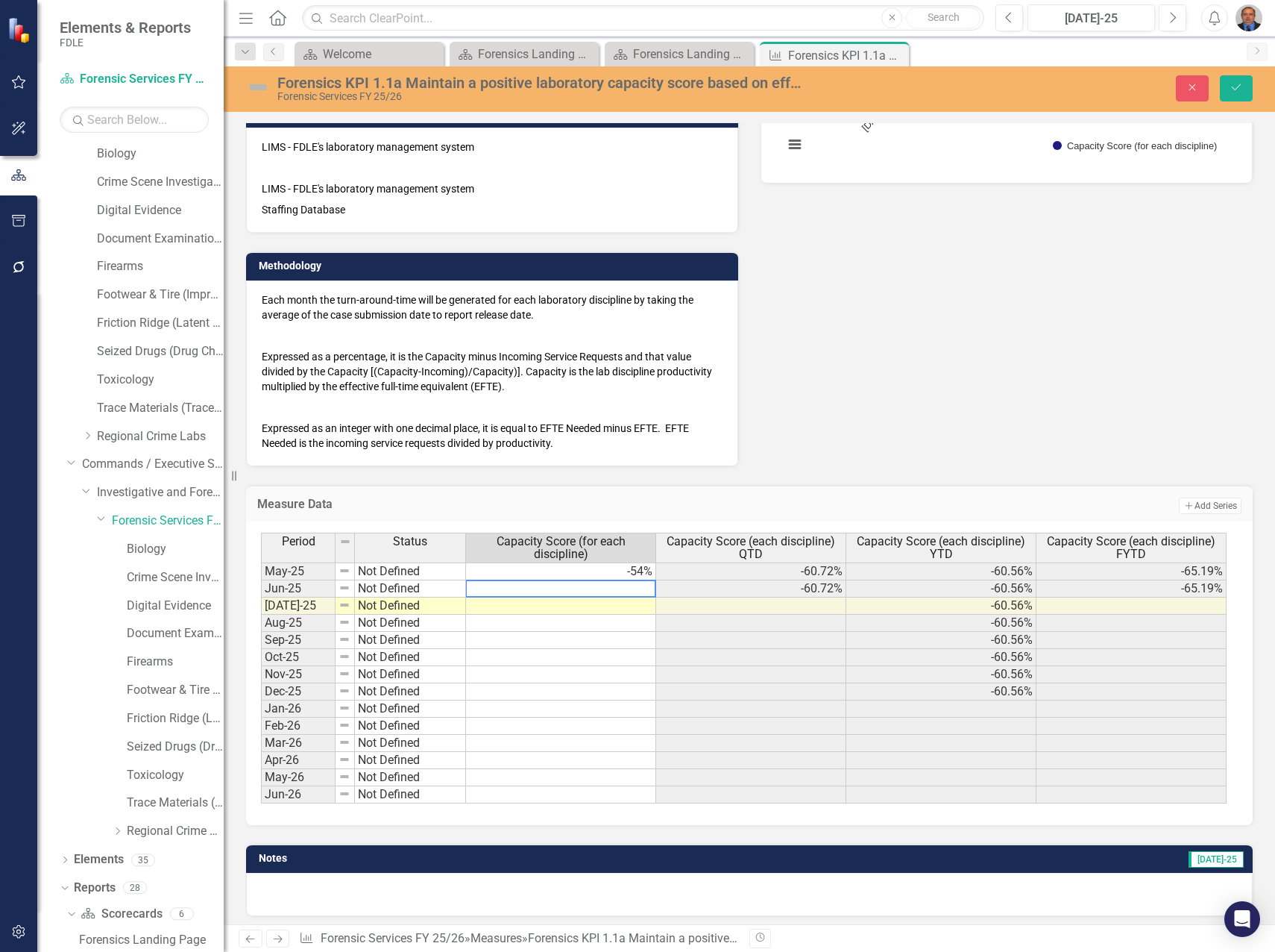
paste textarea "-53.63%"
type textarea "-53.63"
click at [608, 607] on td at bounding box center [561, 605] width 191 height 17
paste textarea "-50.61%"
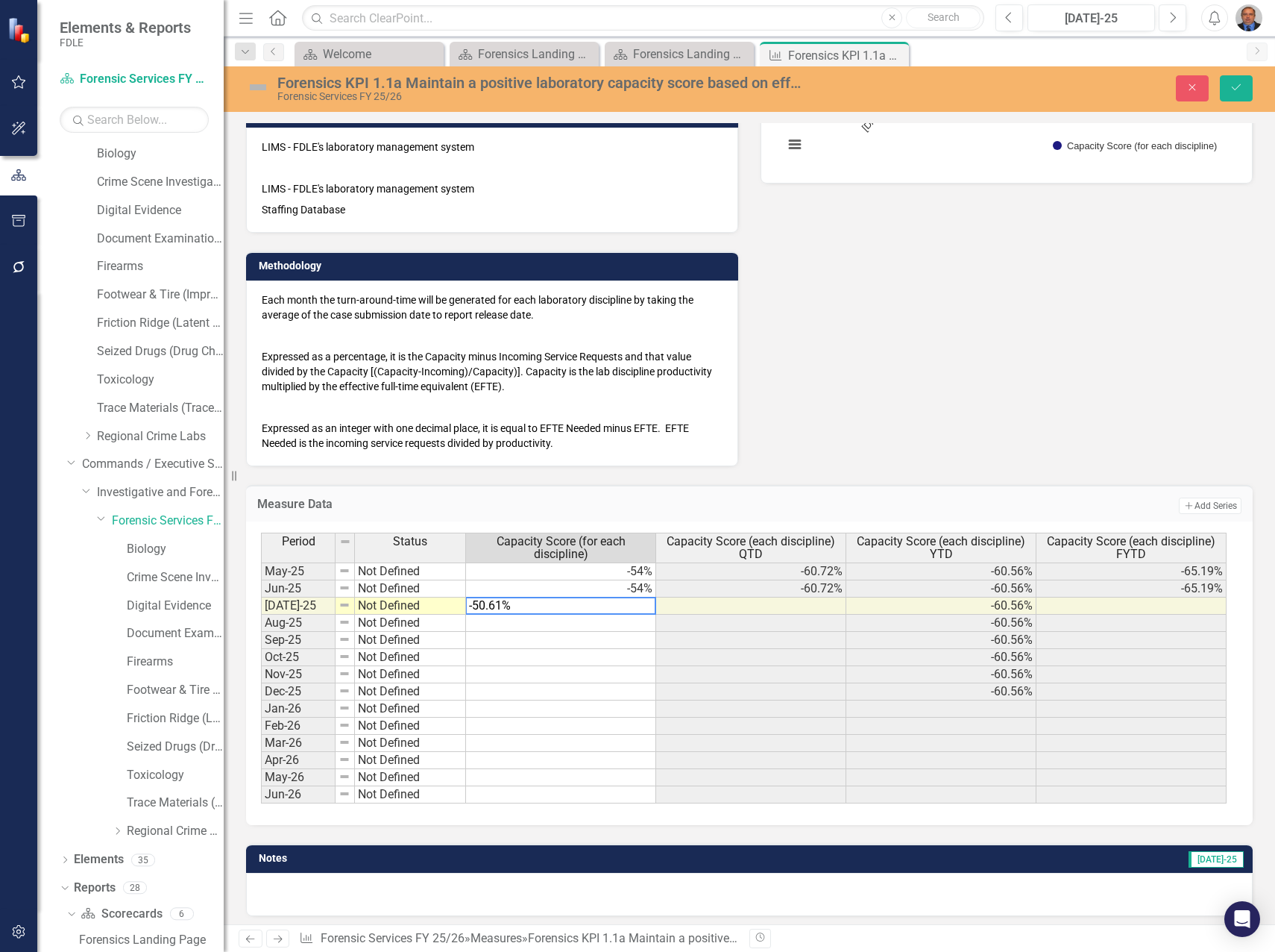
type textarea "-50.61"
click at [1230, 80] on button "Save" at bounding box center [1237, 88] width 33 height 26
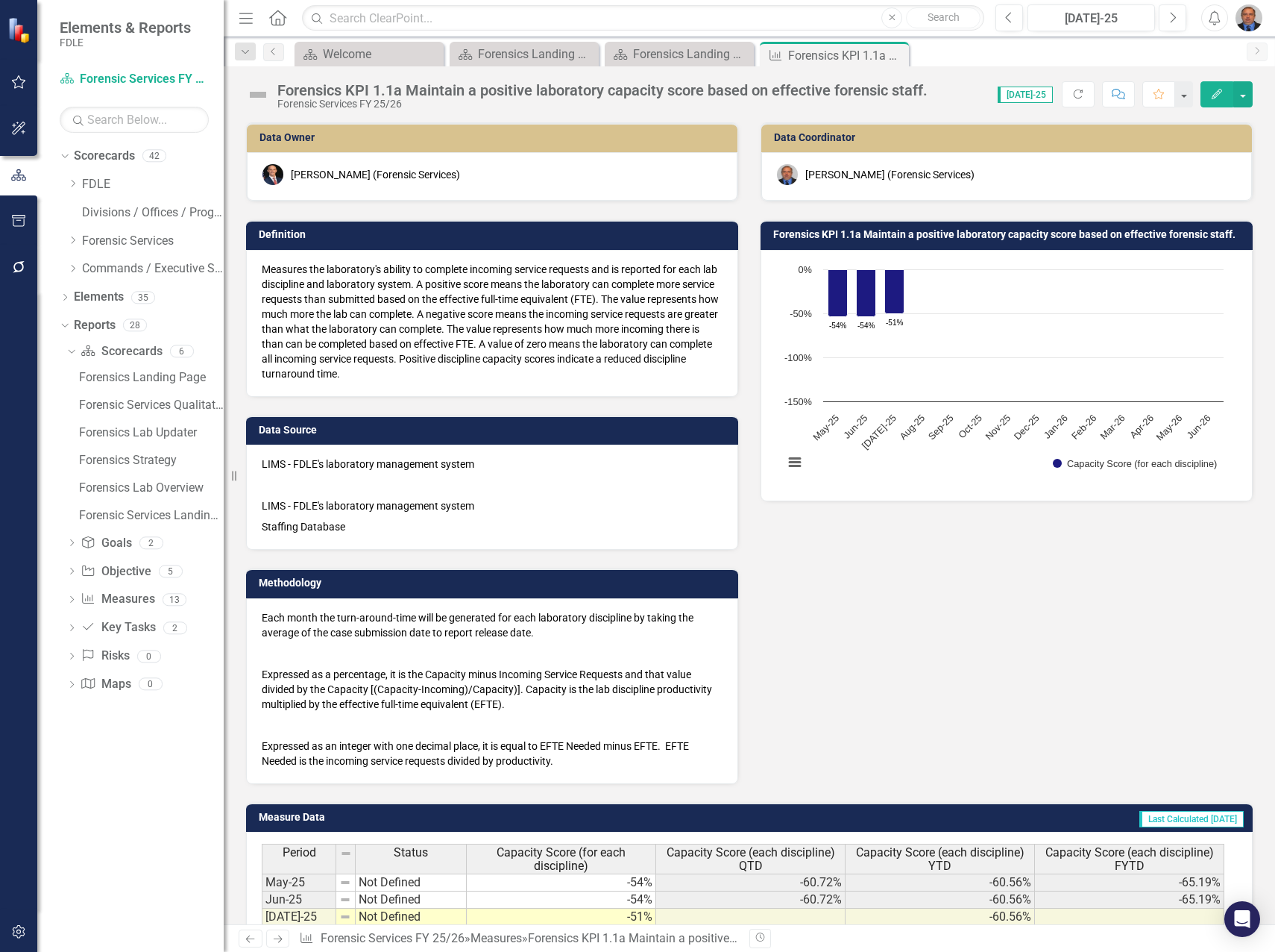
scroll to position [0, 0]
click at [0, 0] on icon "Close" at bounding box center [0, 0] width 0 height 0
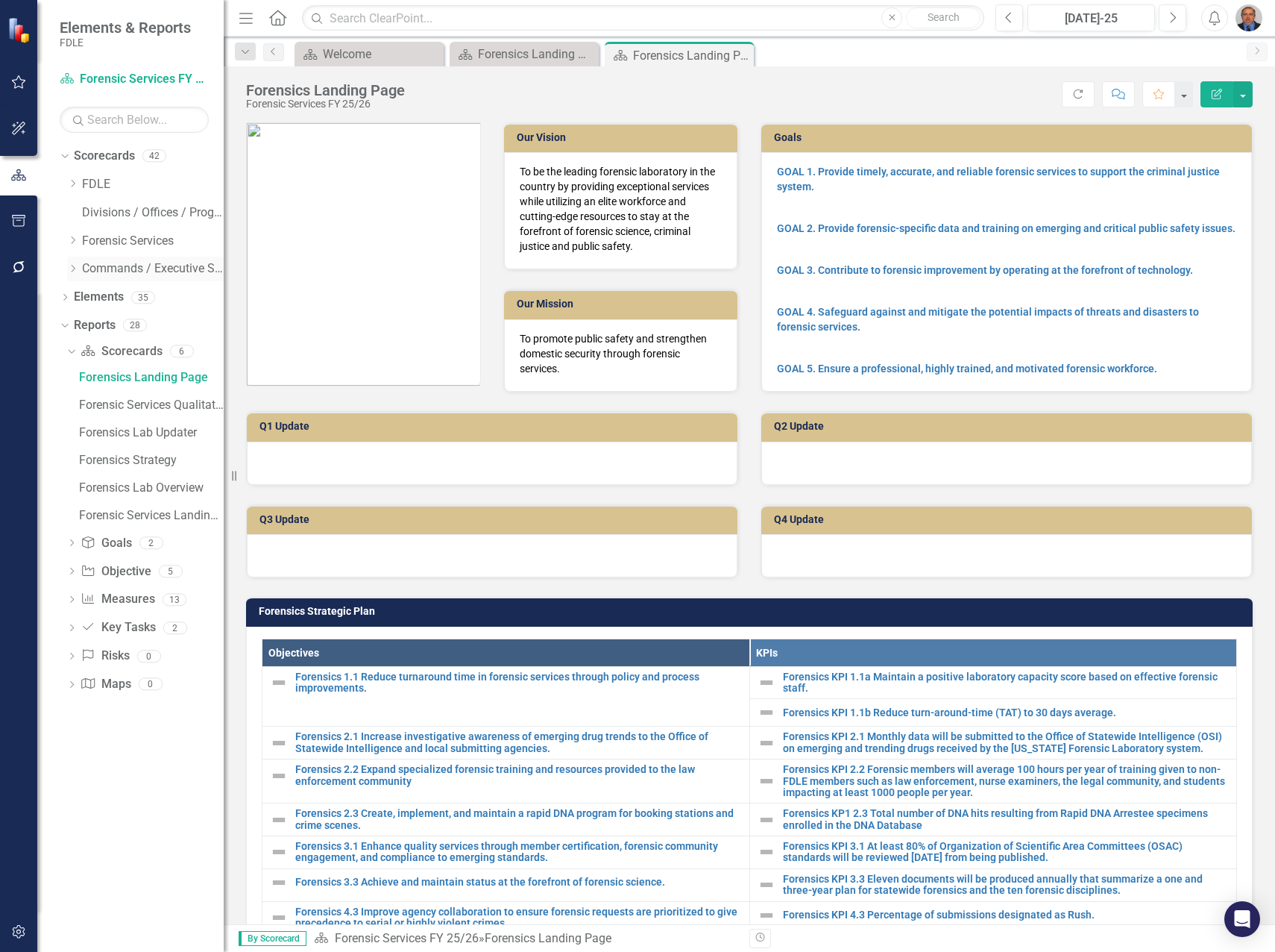
click at [73, 268] on icon "Dropdown" at bounding box center [73, 269] width 11 height 9
click at [88, 299] on icon "Dropdown" at bounding box center [88, 297] width 11 height 9
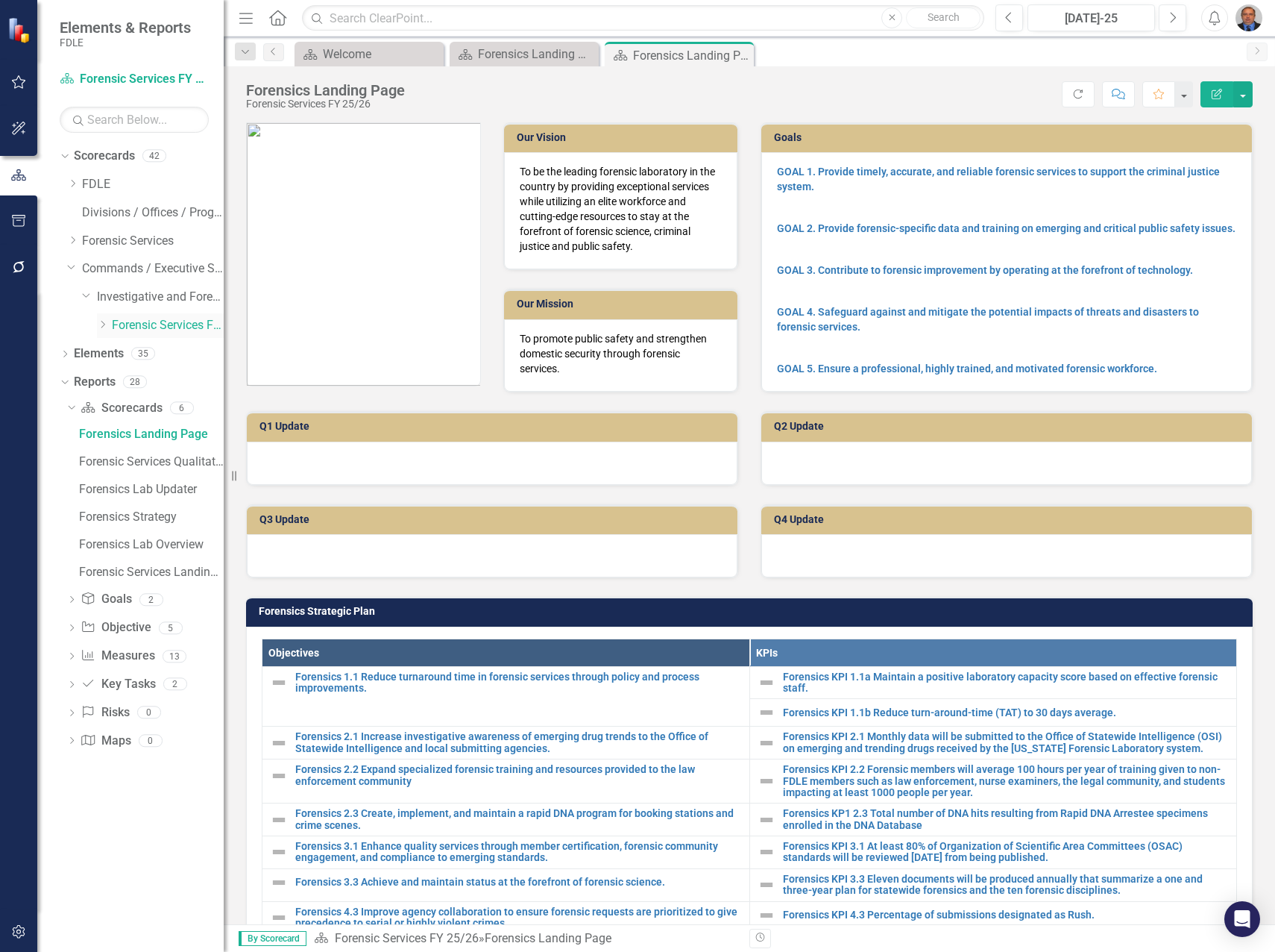
click at [103, 325] on icon "Dropdown" at bounding box center [102, 325] width 11 height 9
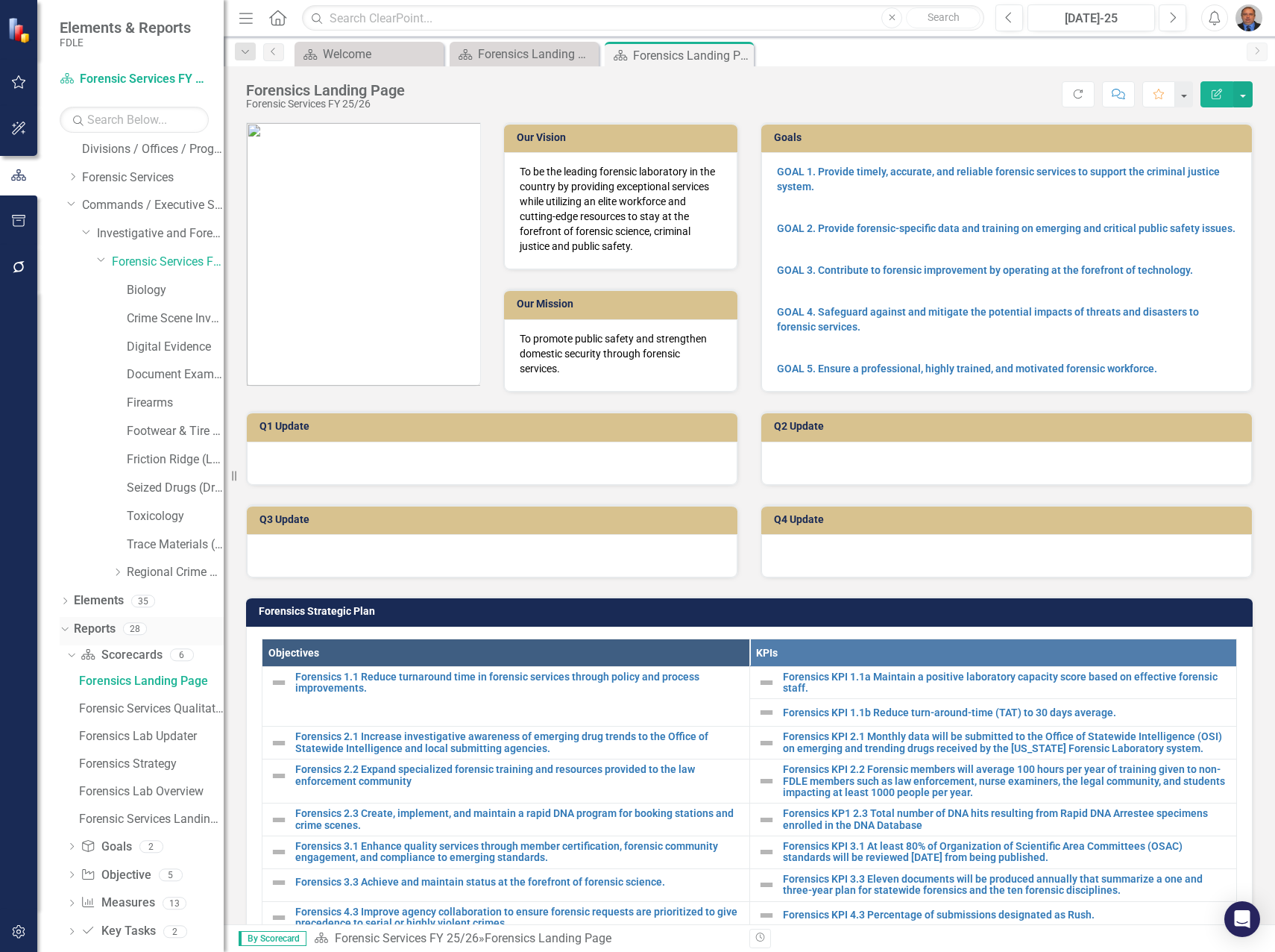
scroll to position [138, 0]
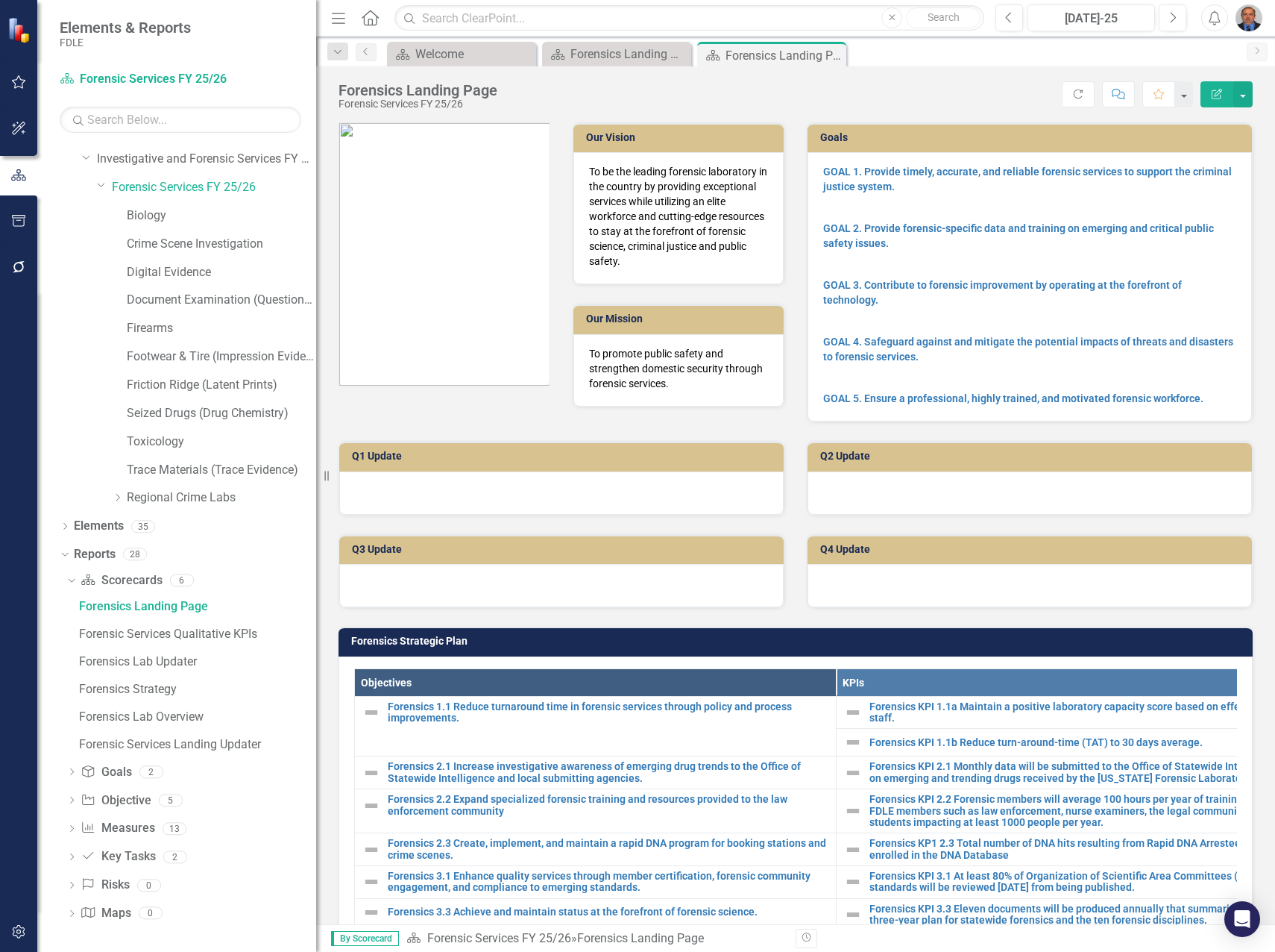
drag, startPoint x: 224, startPoint y: 499, endPoint x: 375, endPoint y: 489, distance: 151.3
click at [328, 489] on div "Resize" at bounding box center [322, 476] width 12 height 952
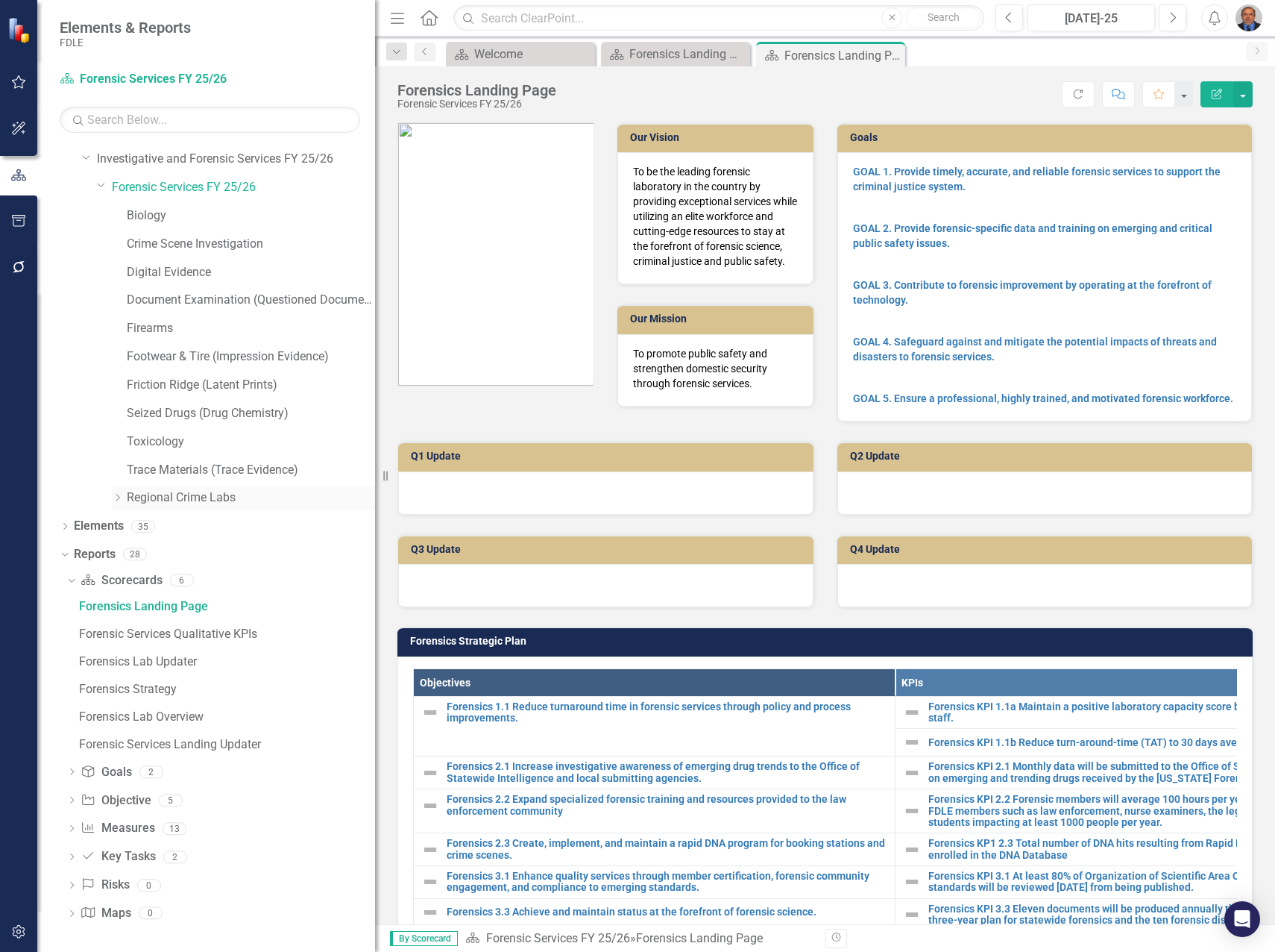
click at [117, 496] on icon "Dropdown" at bounding box center [118, 498] width 11 height 9
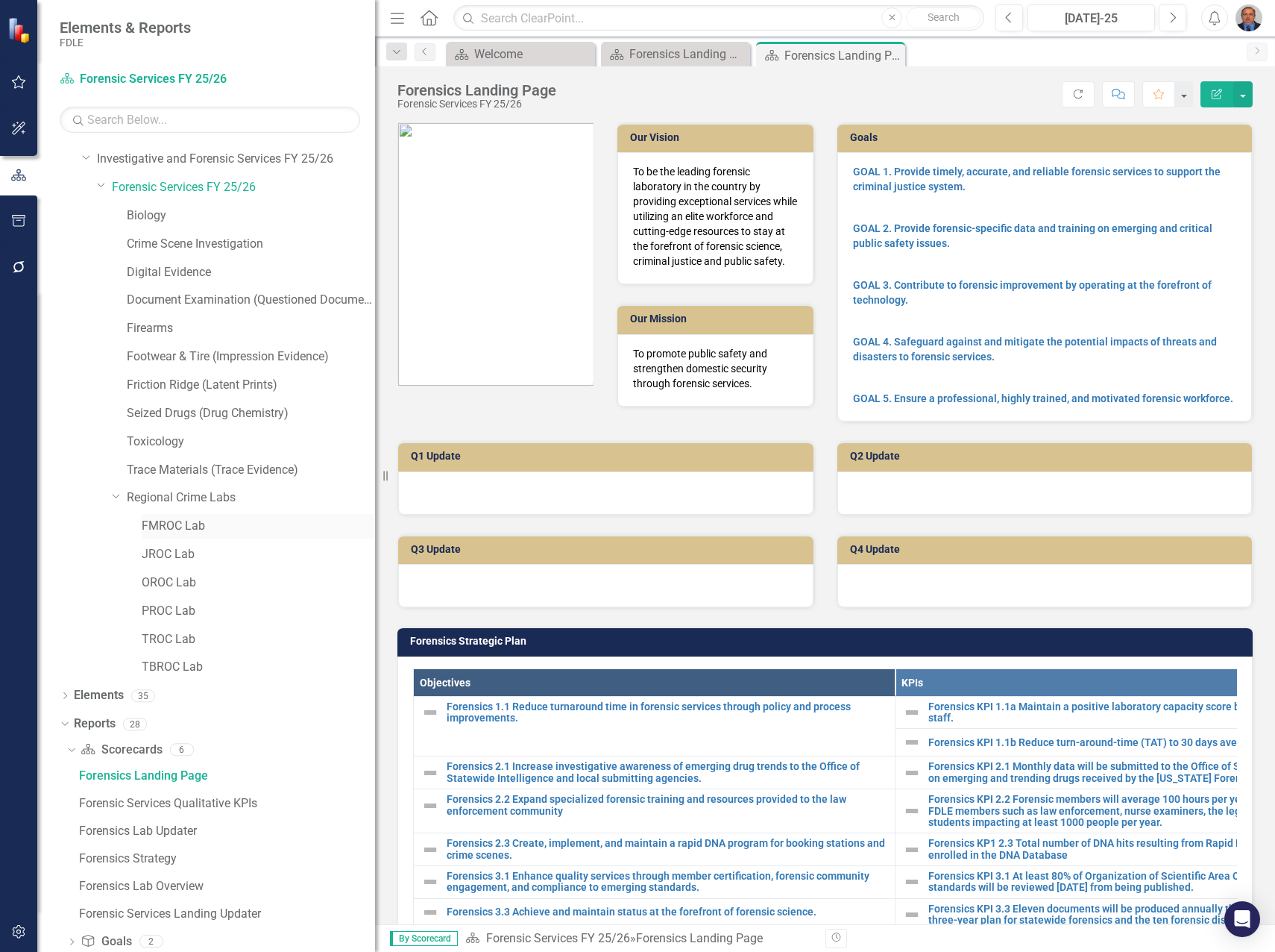
click at [161, 528] on link "FMROC Lab" at bounding box center [258, 526] width 233 height 17
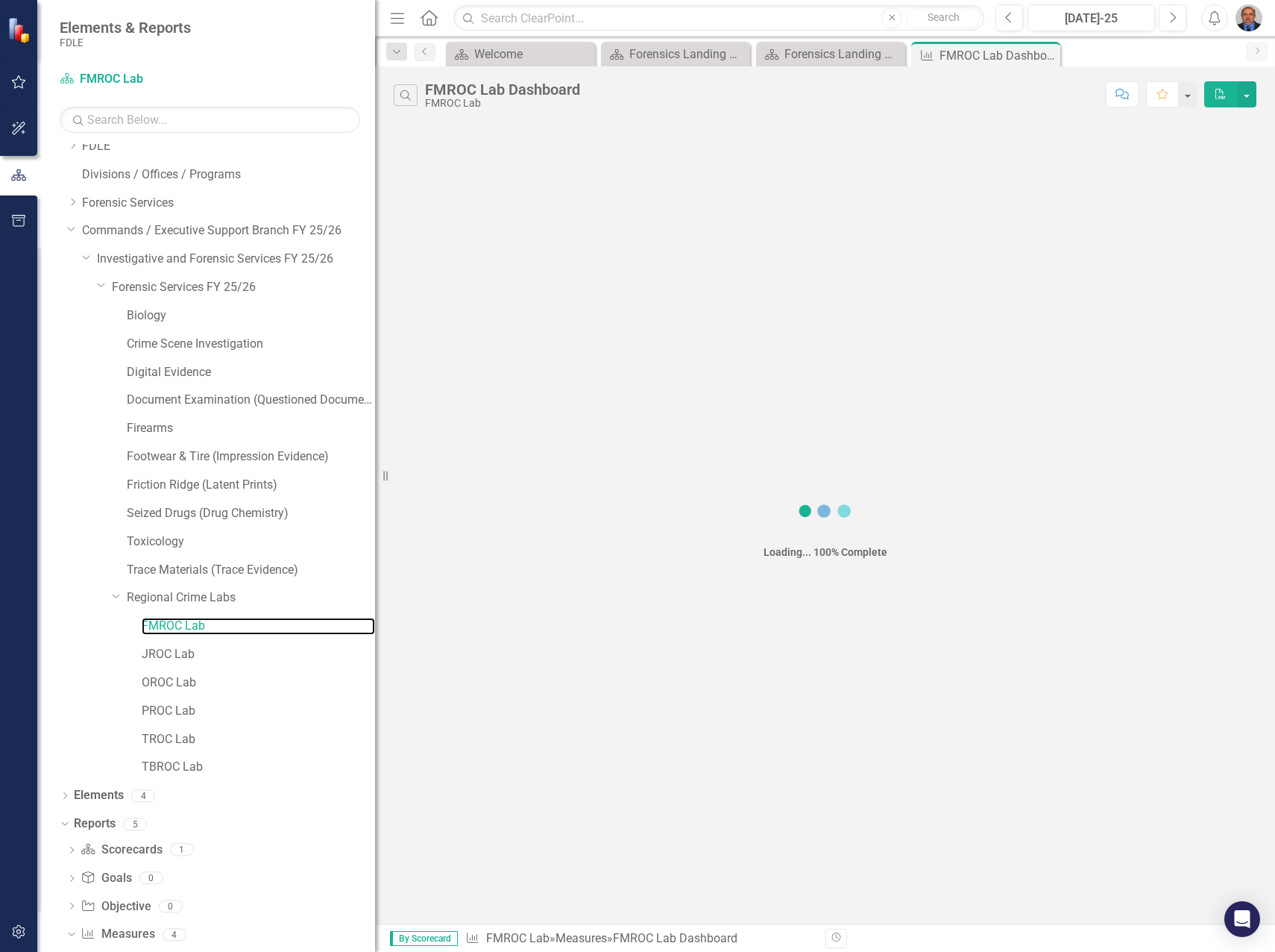
scroll to position [86, 0]
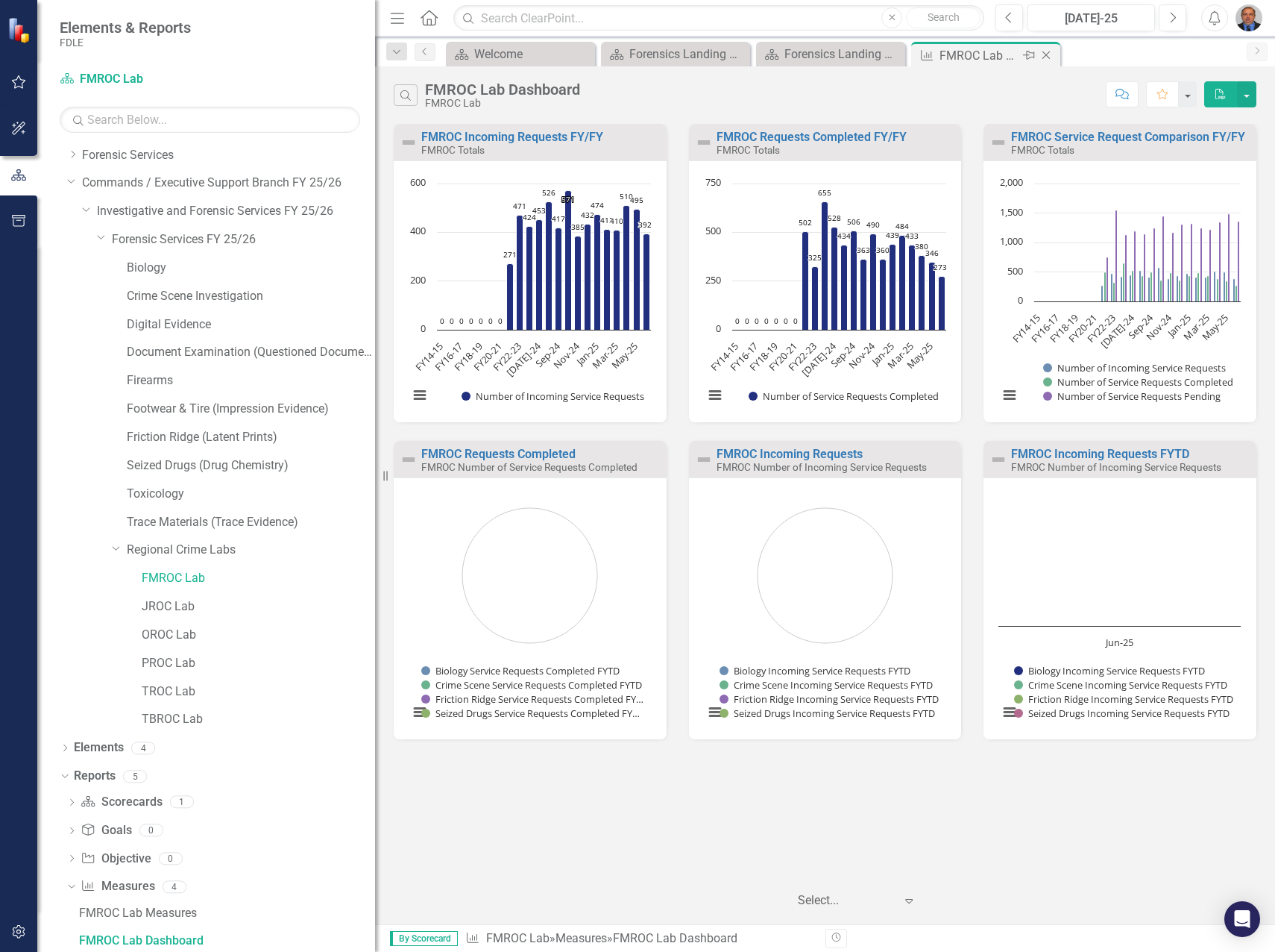
click at [1047, 57] on icon "Close" at bounding box center [1046, 55] width 15 height 12
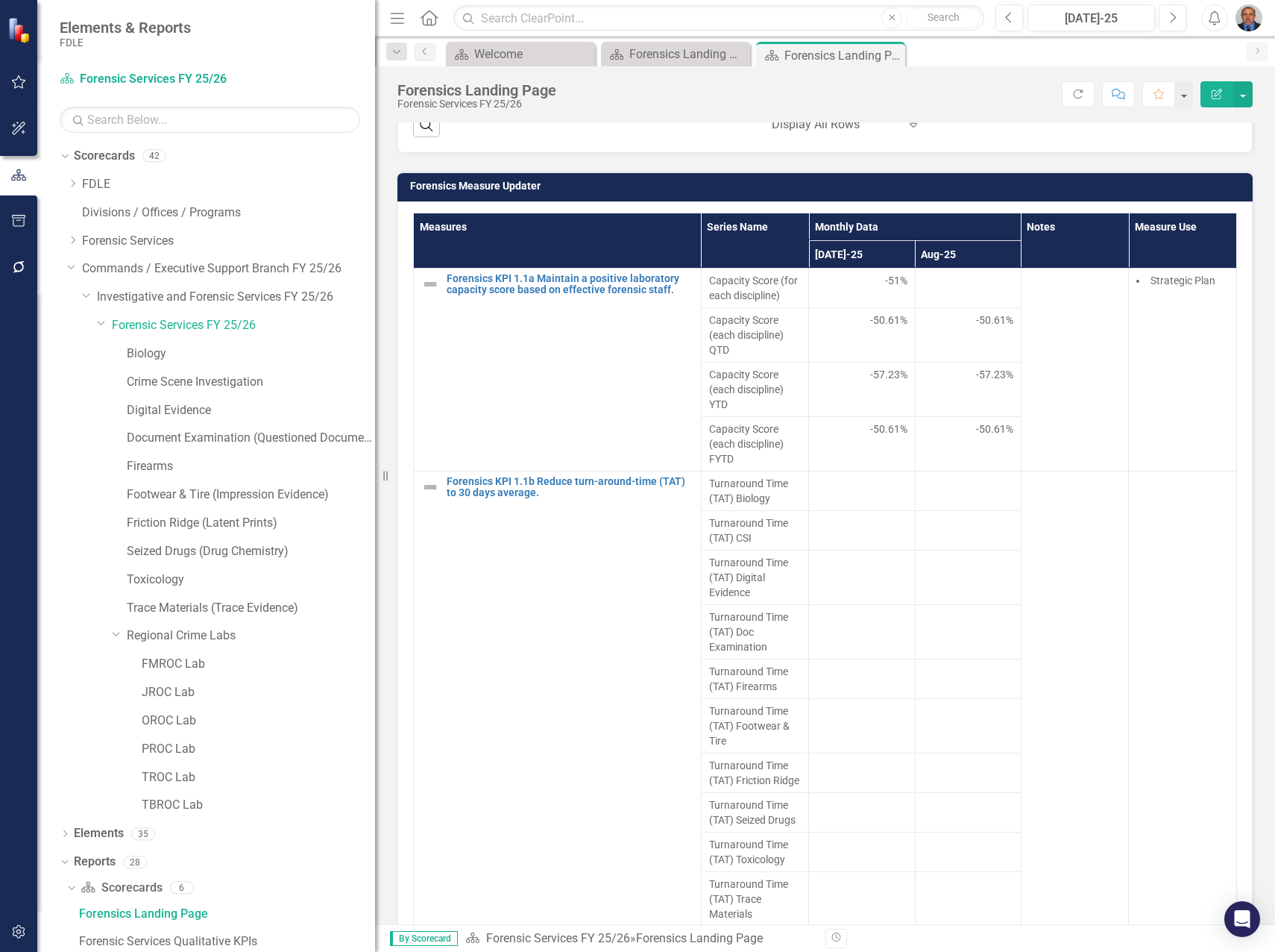
scroll to position [1044, 0]
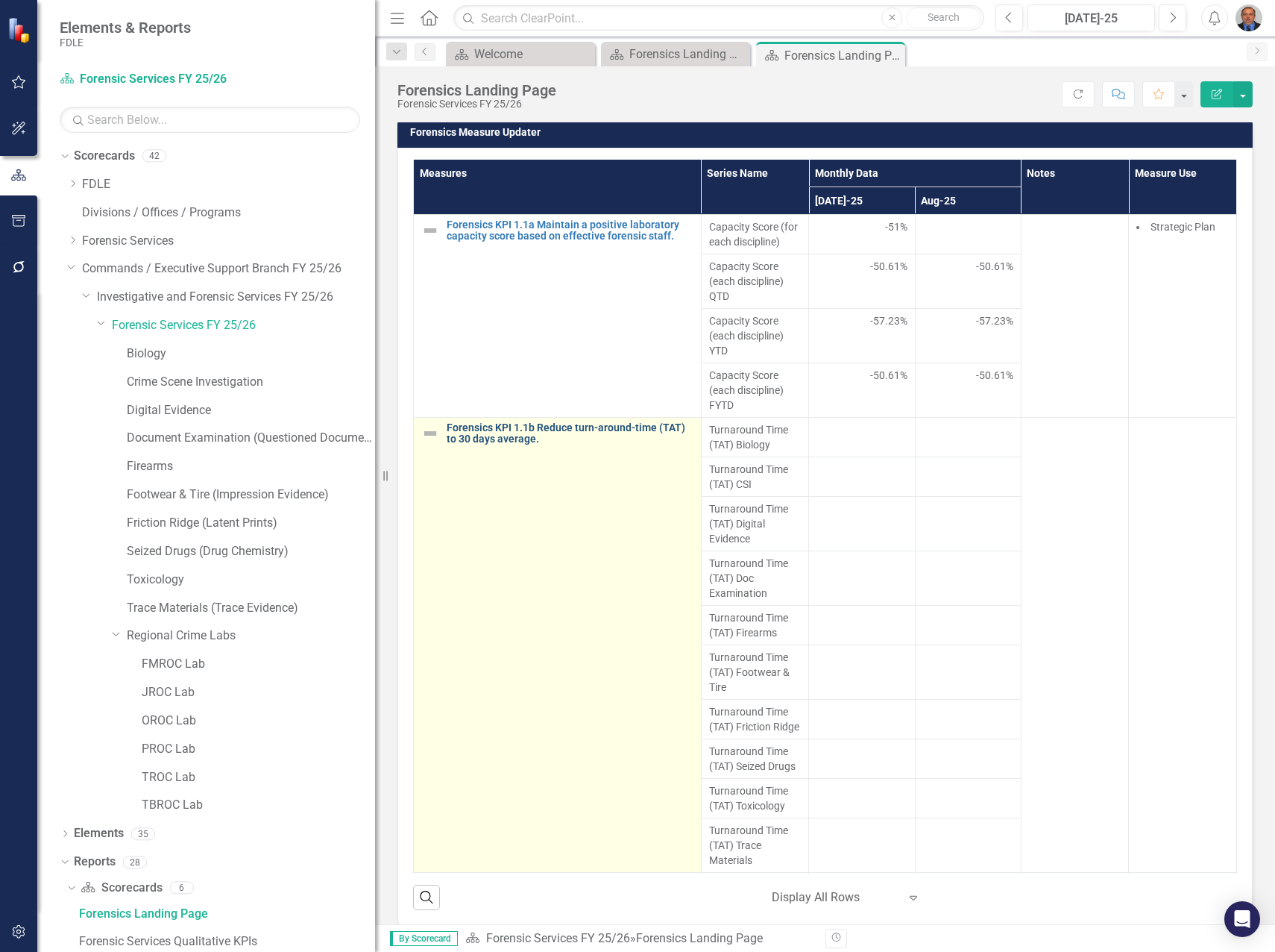
click at [502, 445] on link "Forensics KPI 1.1b Reduce turn-around-time (TAT) to 30 days average." at bounding box center [570, 433] width 247 height 23
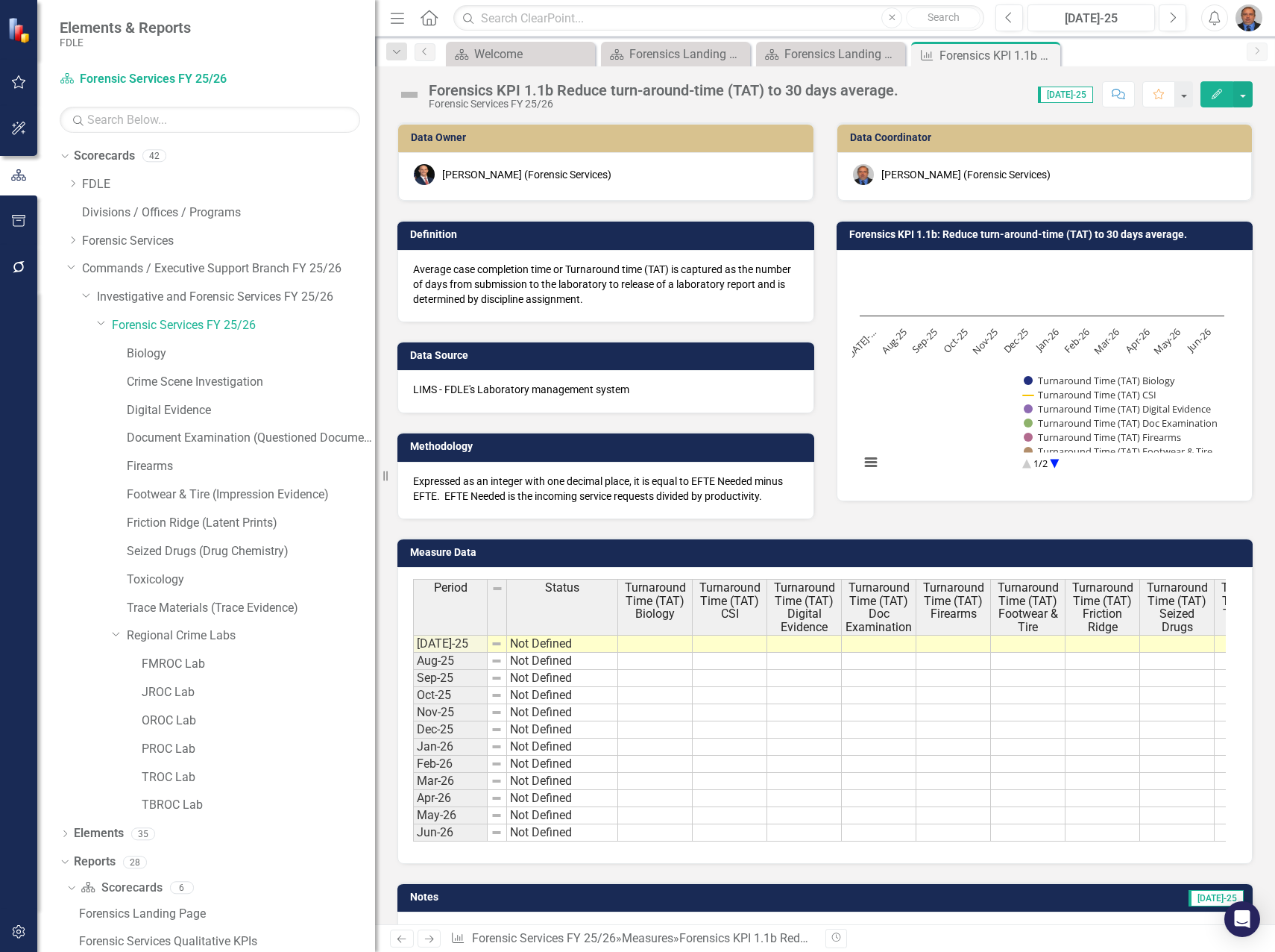
click at [662, 645] on td at bounding box center [656, 644] width 75 height 18
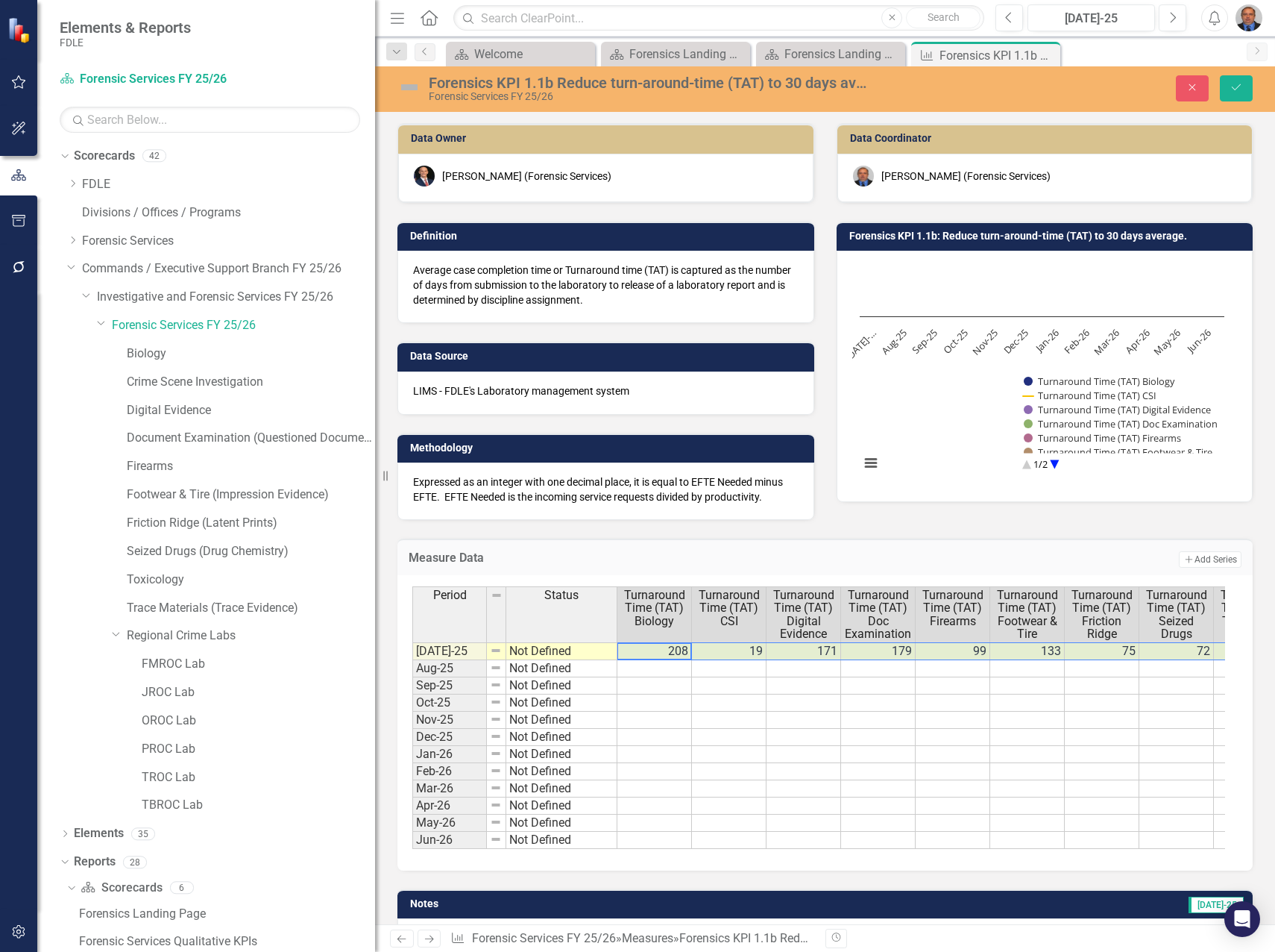
type textarea "208"
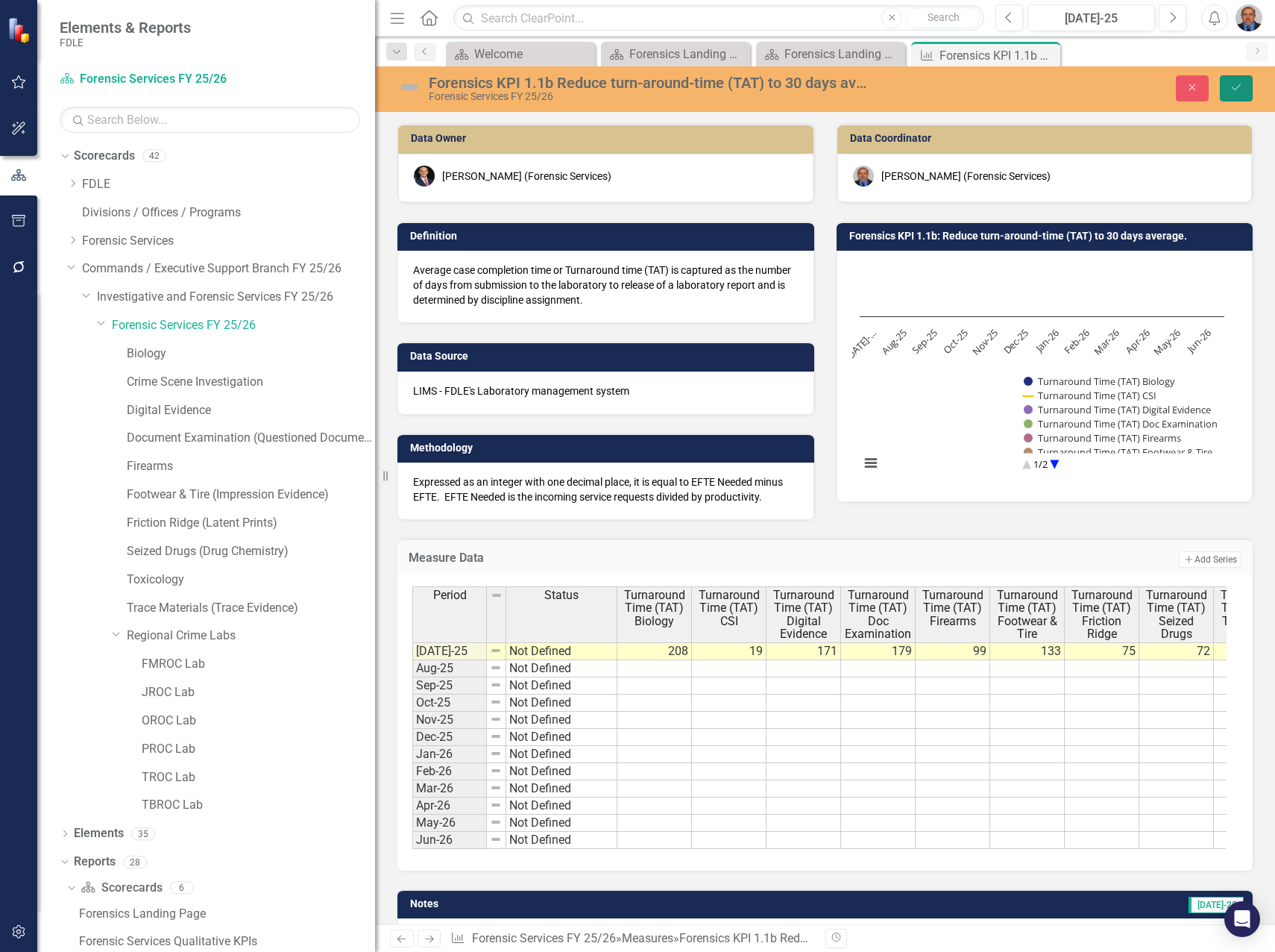
click at [1244, 87] on button "Save" at bounding box center [1237, 88] width 33 height 26
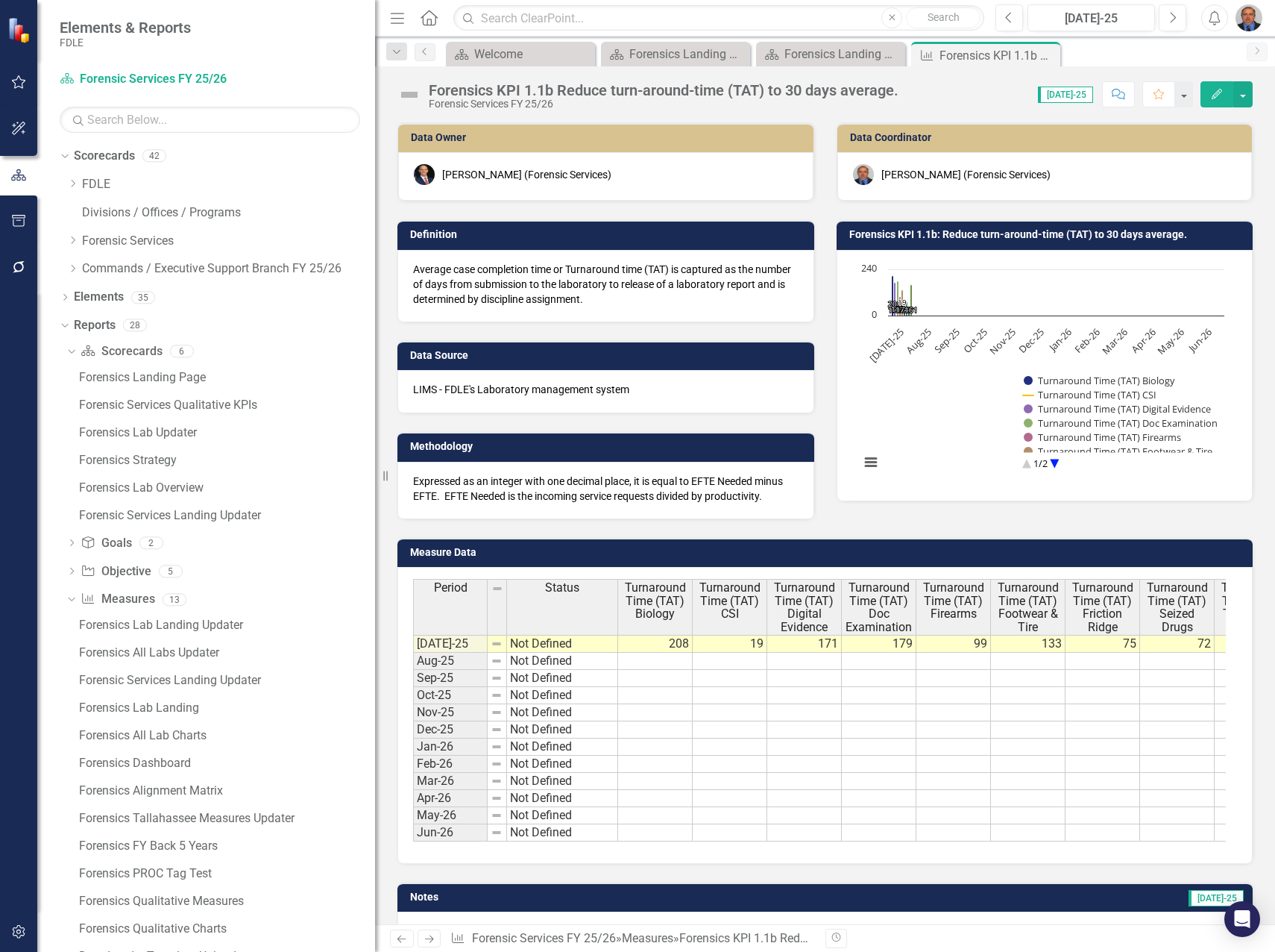
click at [0, 0] on icon "Close" at bounding box center [0, 0] width 0 height 0
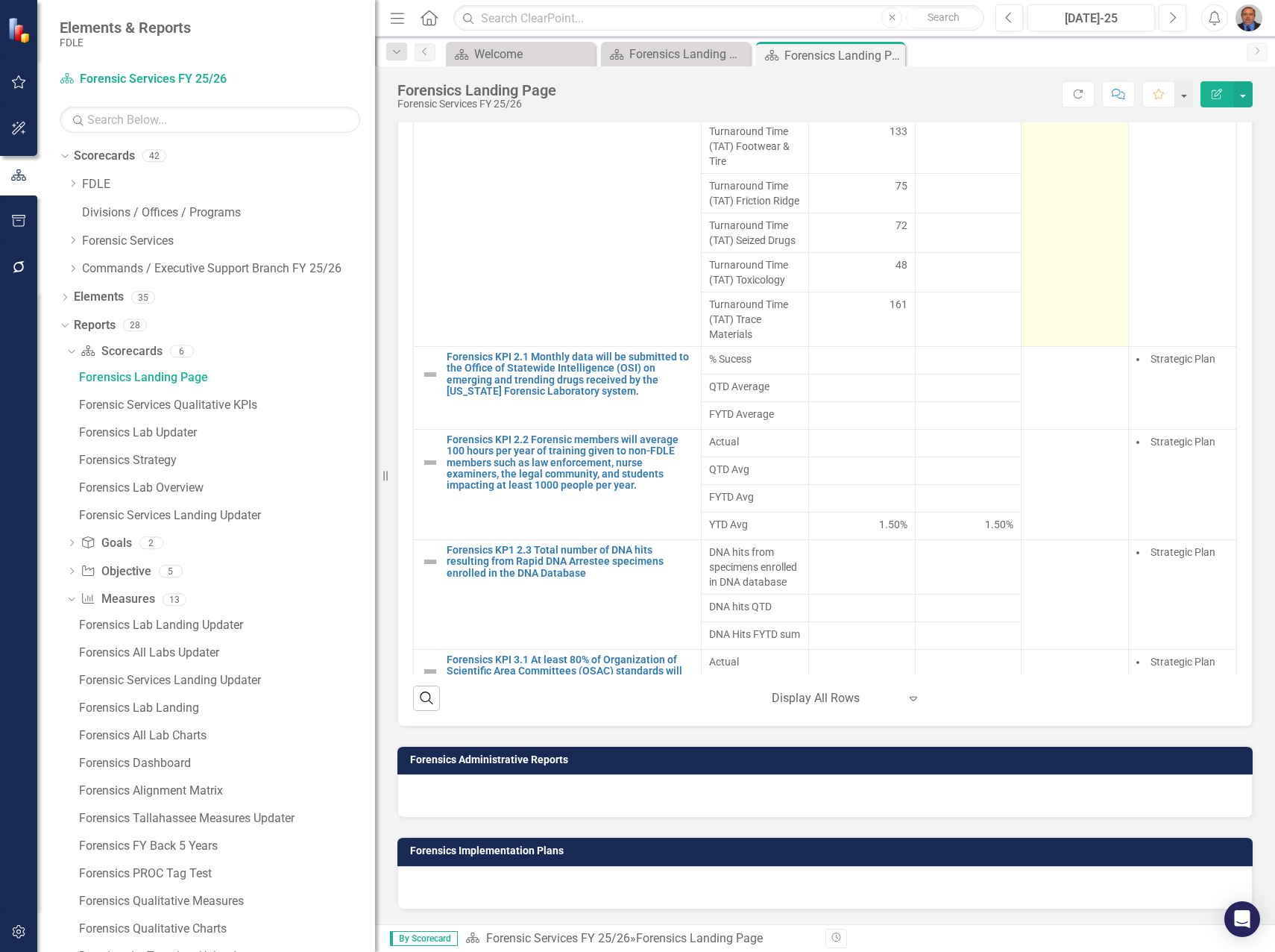
scroll to position [448, 0]
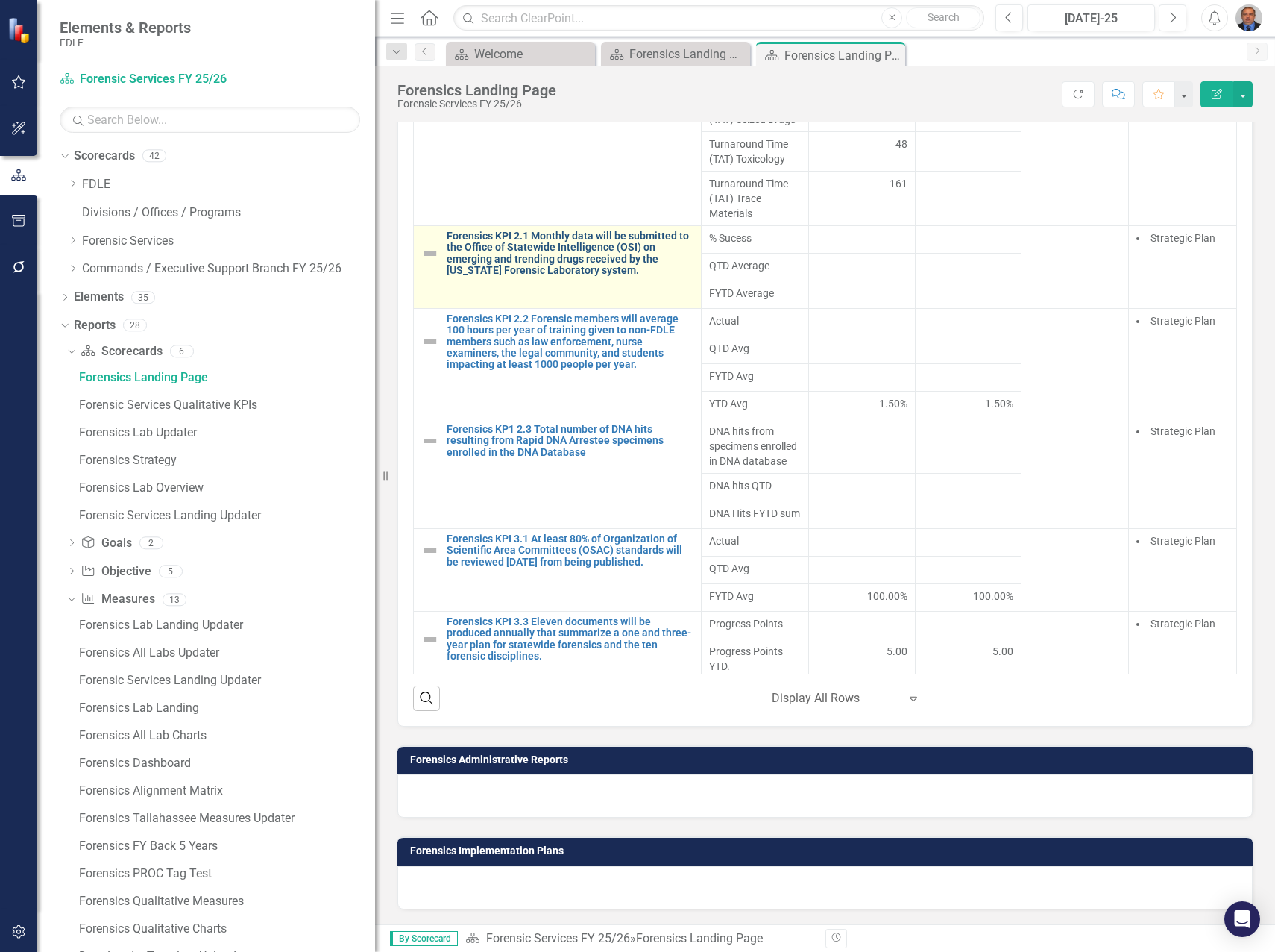
click at [529, 276] on link "Forensics KPI 2.1 Monthly data will be submitted to the Office of Statewide Int…" at bounding box center [570, 254] width 247 height 47
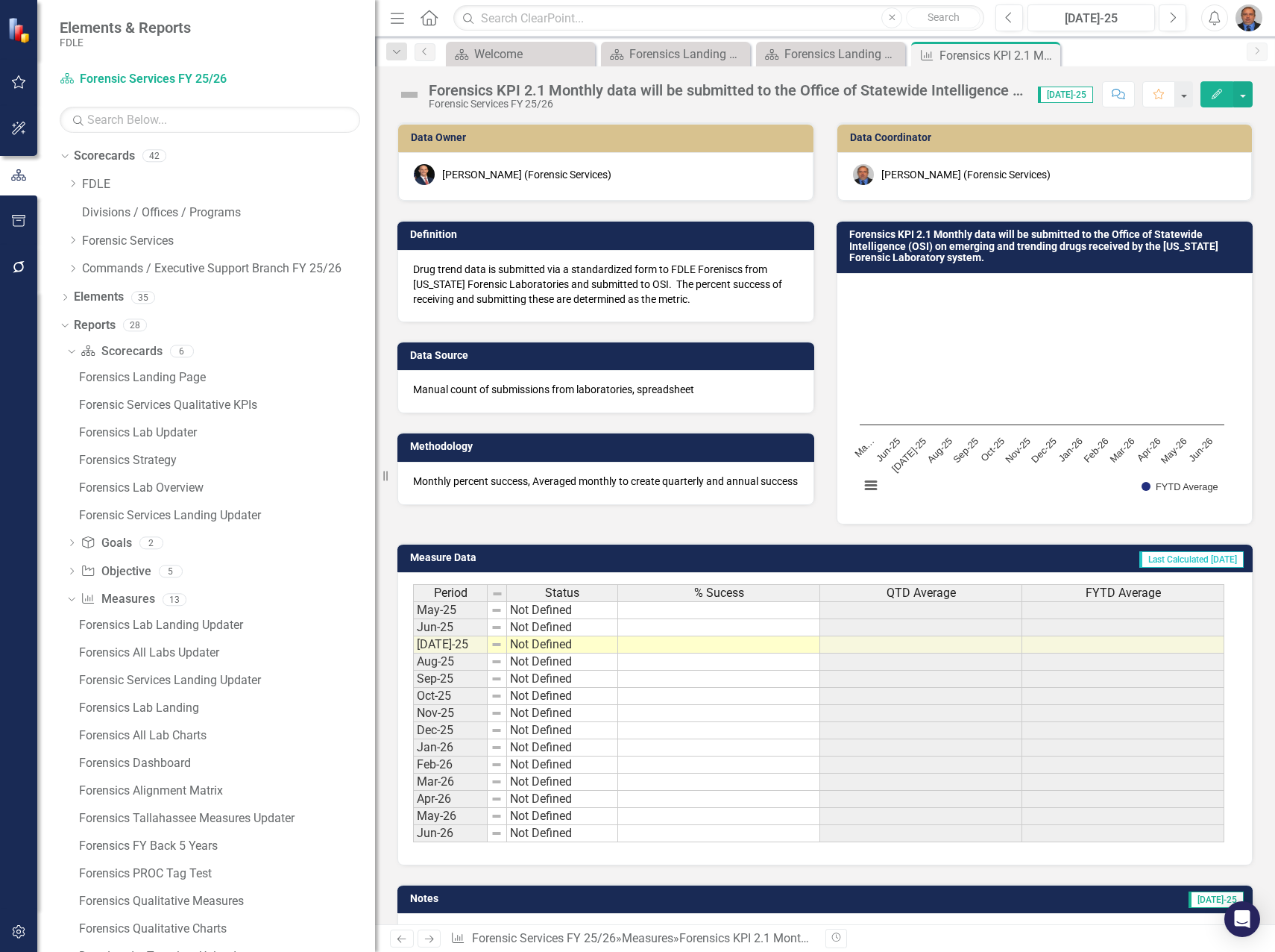
click at [678, 642] on td at bounding box center [720, 645] width 202 height 17
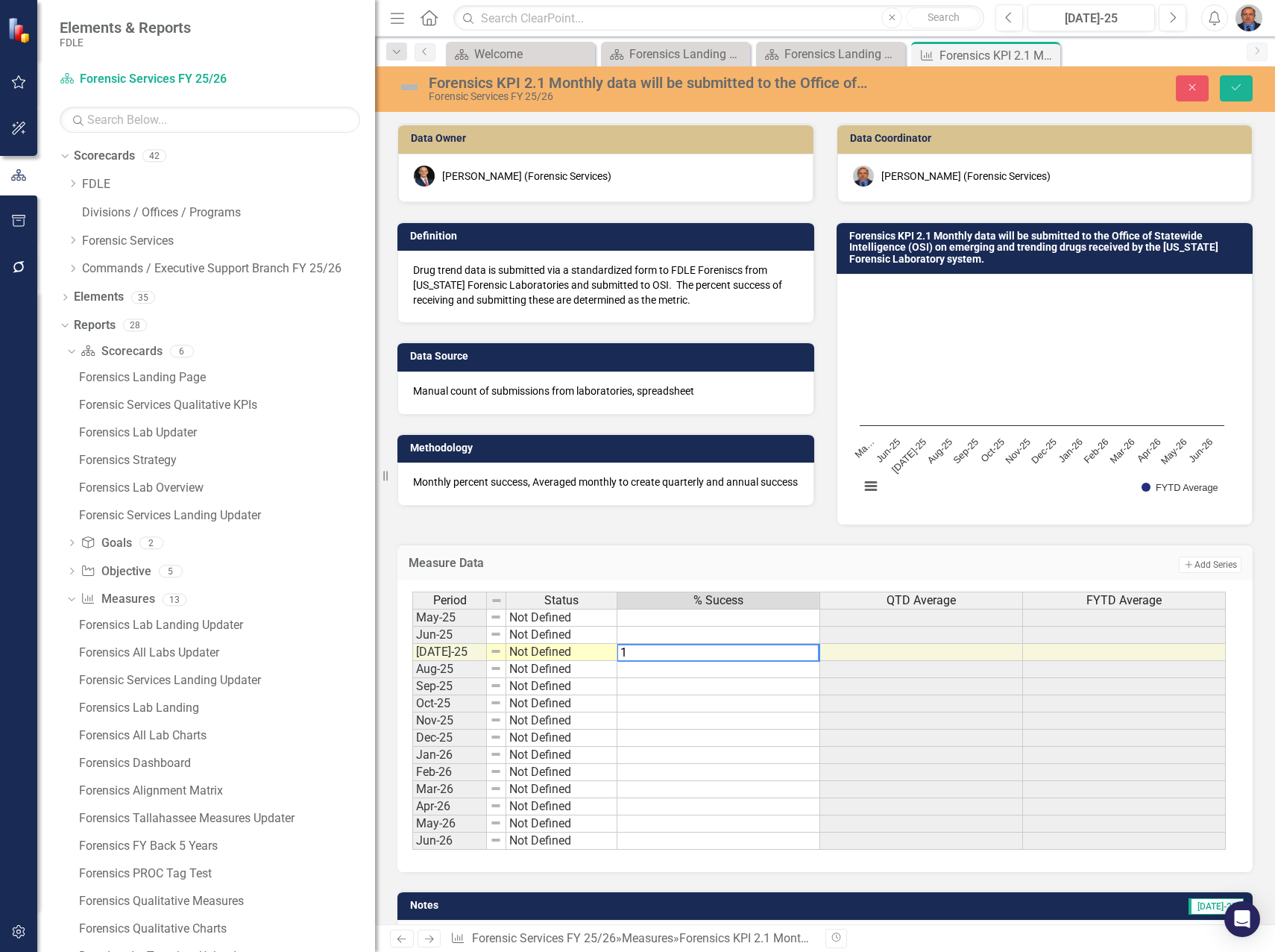
type textarea "11"
click at [1236, 90] on icon "Save" at bounding box center [1237, 87] width 14 height 10
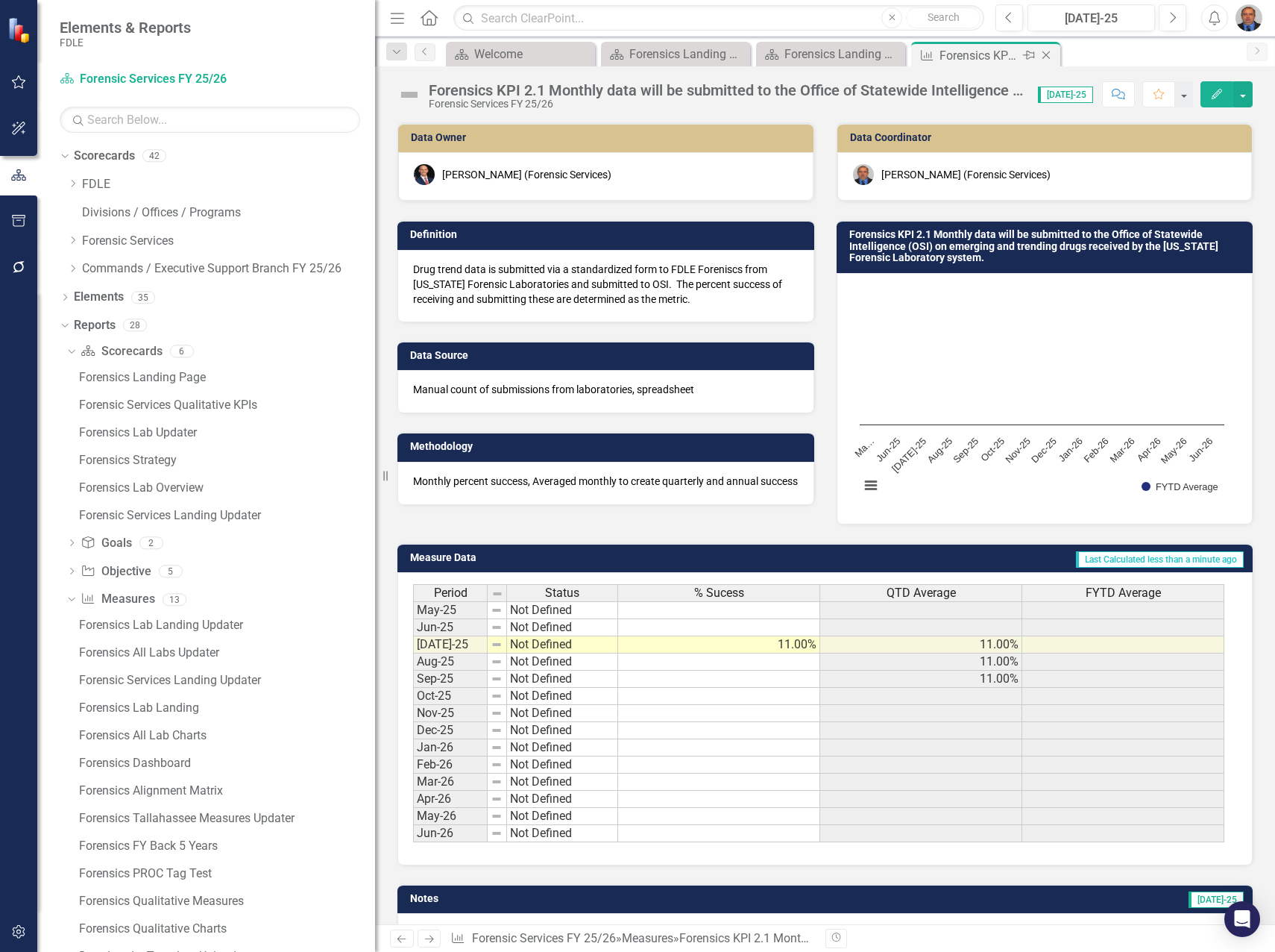
click at [1047, 52] on icon "Close" at bounding box center [1046, 55] width 15 height 12
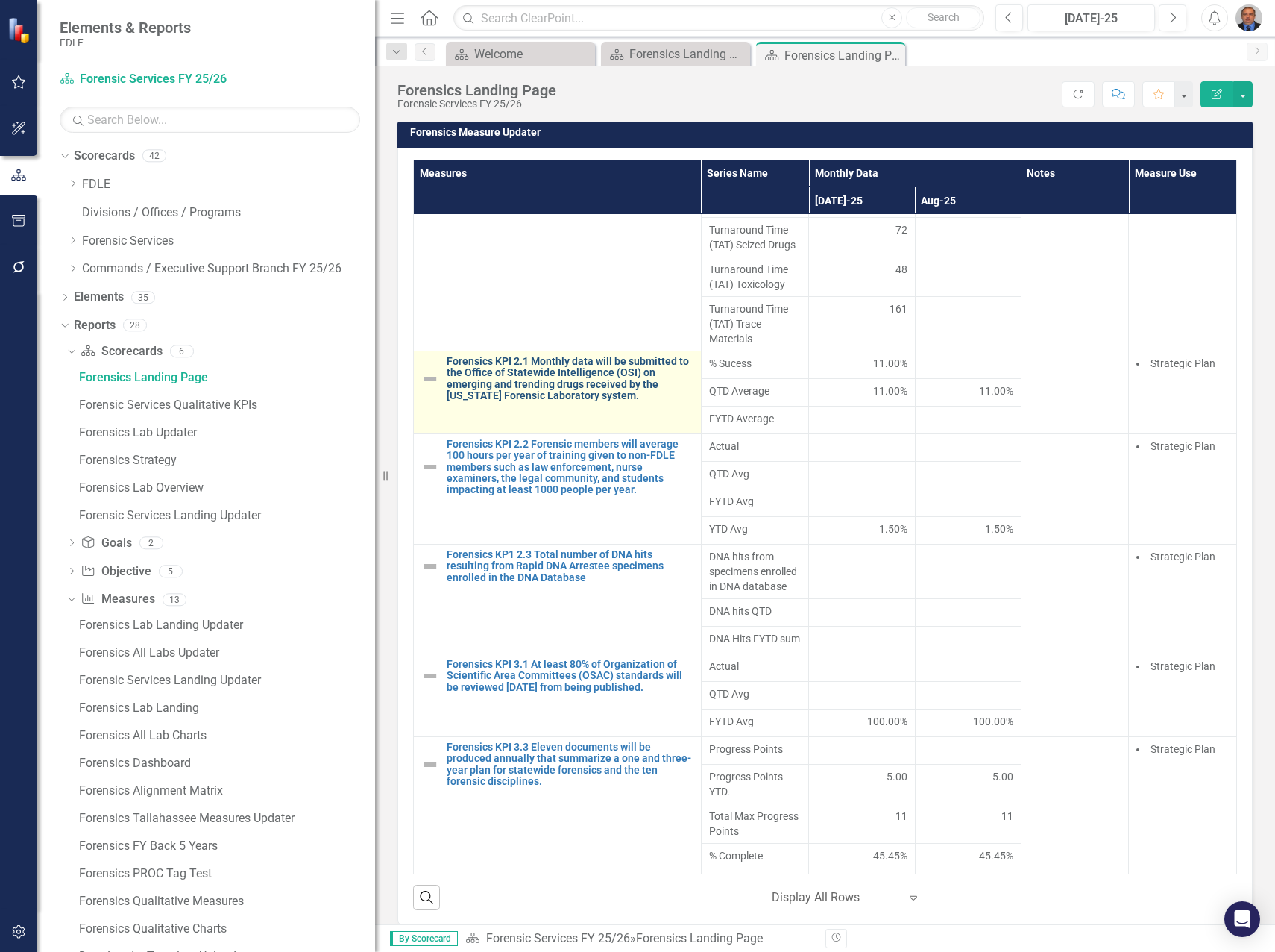
scroll to position [522, 0]
click at [559, 400] on link "Forensics KPI 2.1 Monthly data will be submitted to the Office of Statewide Int…" at bounding box center [570, 378] width 247 height 47
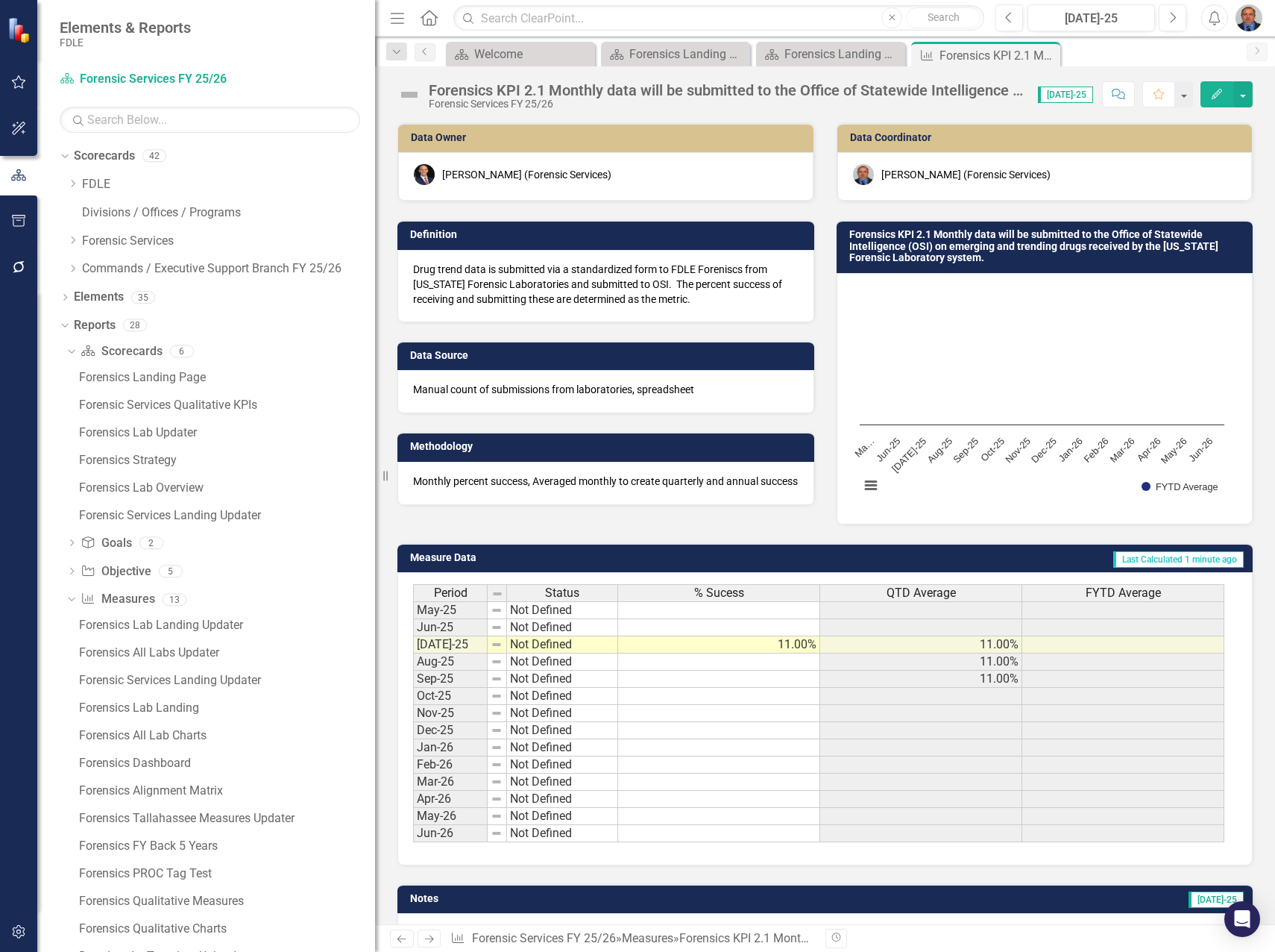
click at [738, 645] on td "11.00%" at bounding box center [720, 645] width 202 height 17
click at [738, 646] on td "11.00%" at bounding box center [720, 645] width 202 height 17
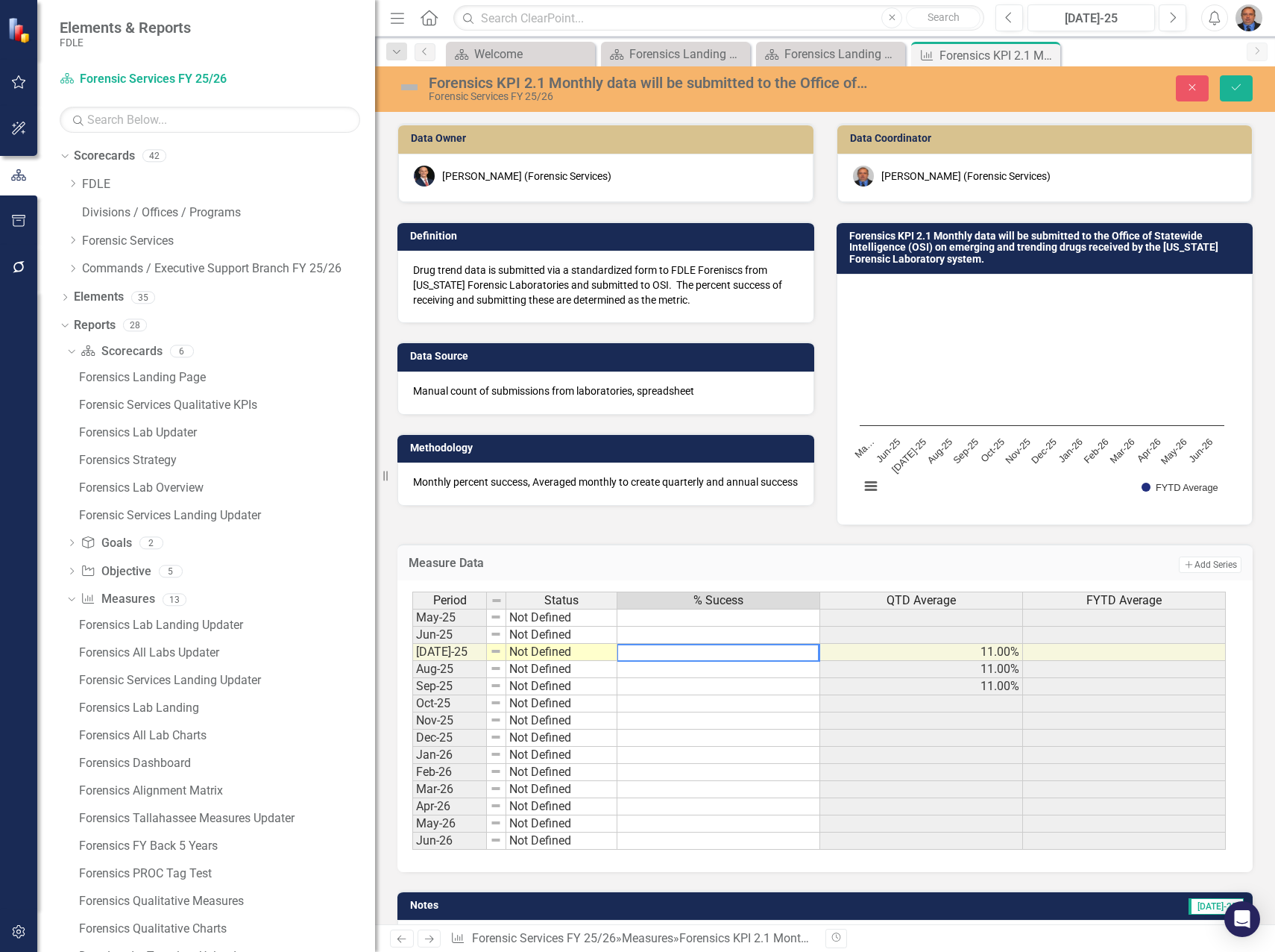
drag, startPoint x: 727, startPoint y: 653, endPoint x: 572, endPoint y: 659, distance: 155.1
click at [572, 659] on div "Period Status % Sucess QTD Average FYTD Average May-25 Not Defined Jun-25 Not D…" at bounding box center [819, 721] width 814 height 259
type textarea "7.29"
click at [1239, 85] on icon "Save" at bounding box center [1237, 87] width 14 height 10
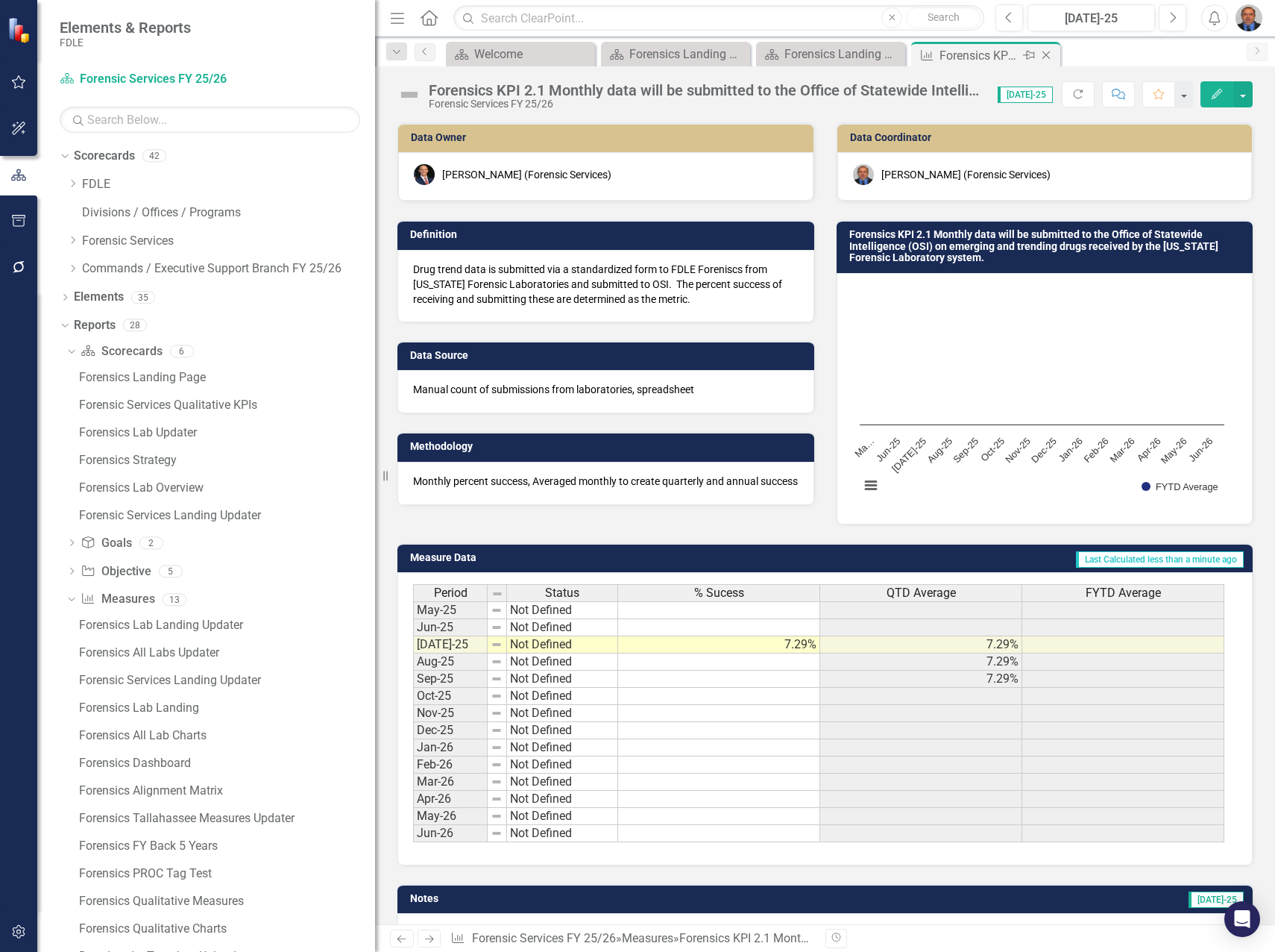
click at [1048, 55] on icon "Close" at bounding box center [1046, 55] width 15 height 12
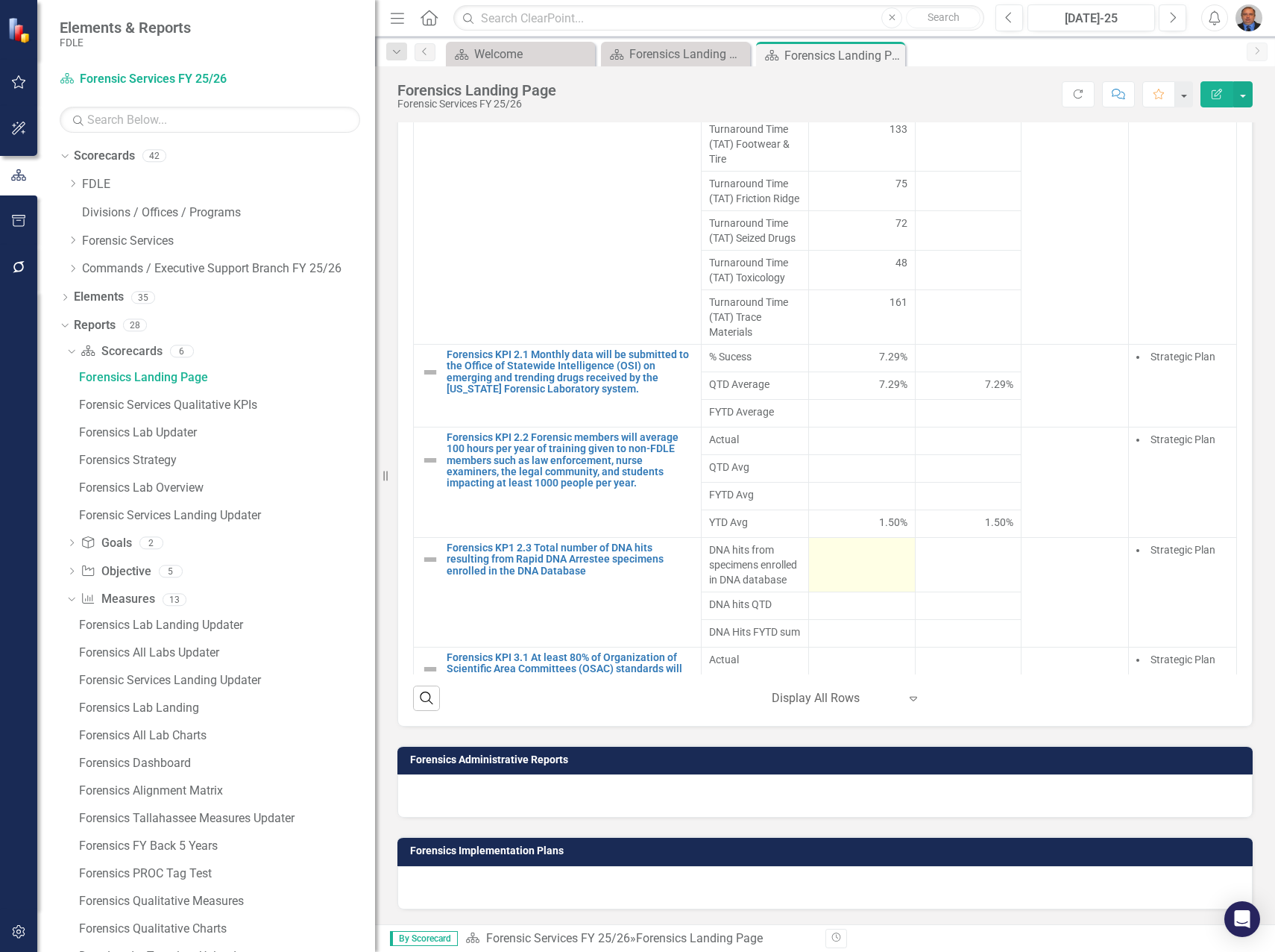
scroll to position [448, 0]
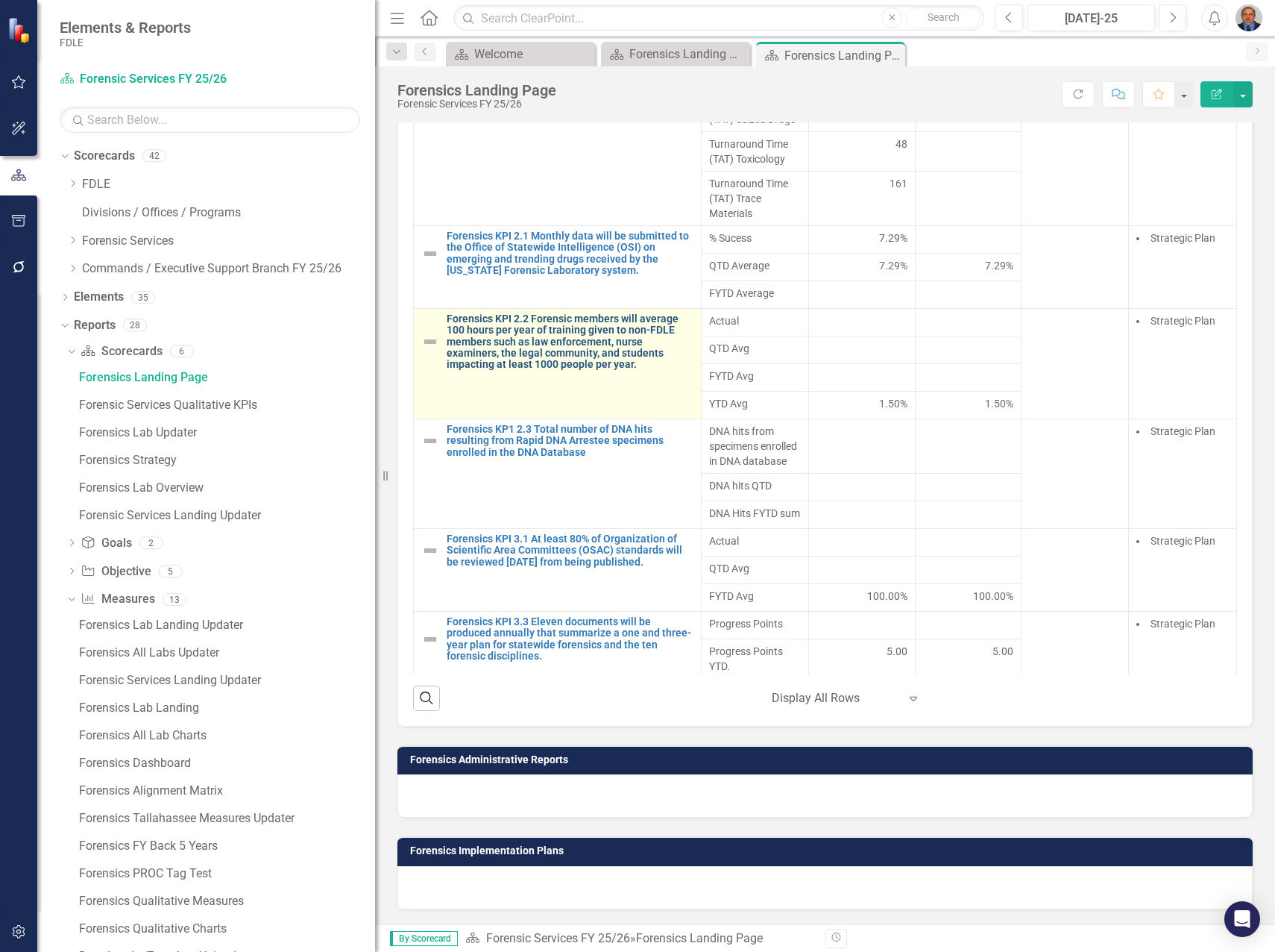
click at [489, 369] on link "Forensics KPI 2.2 Forensic members will average 100 hours per year of training …" at bounding box center [570, 341] width 247 height 57
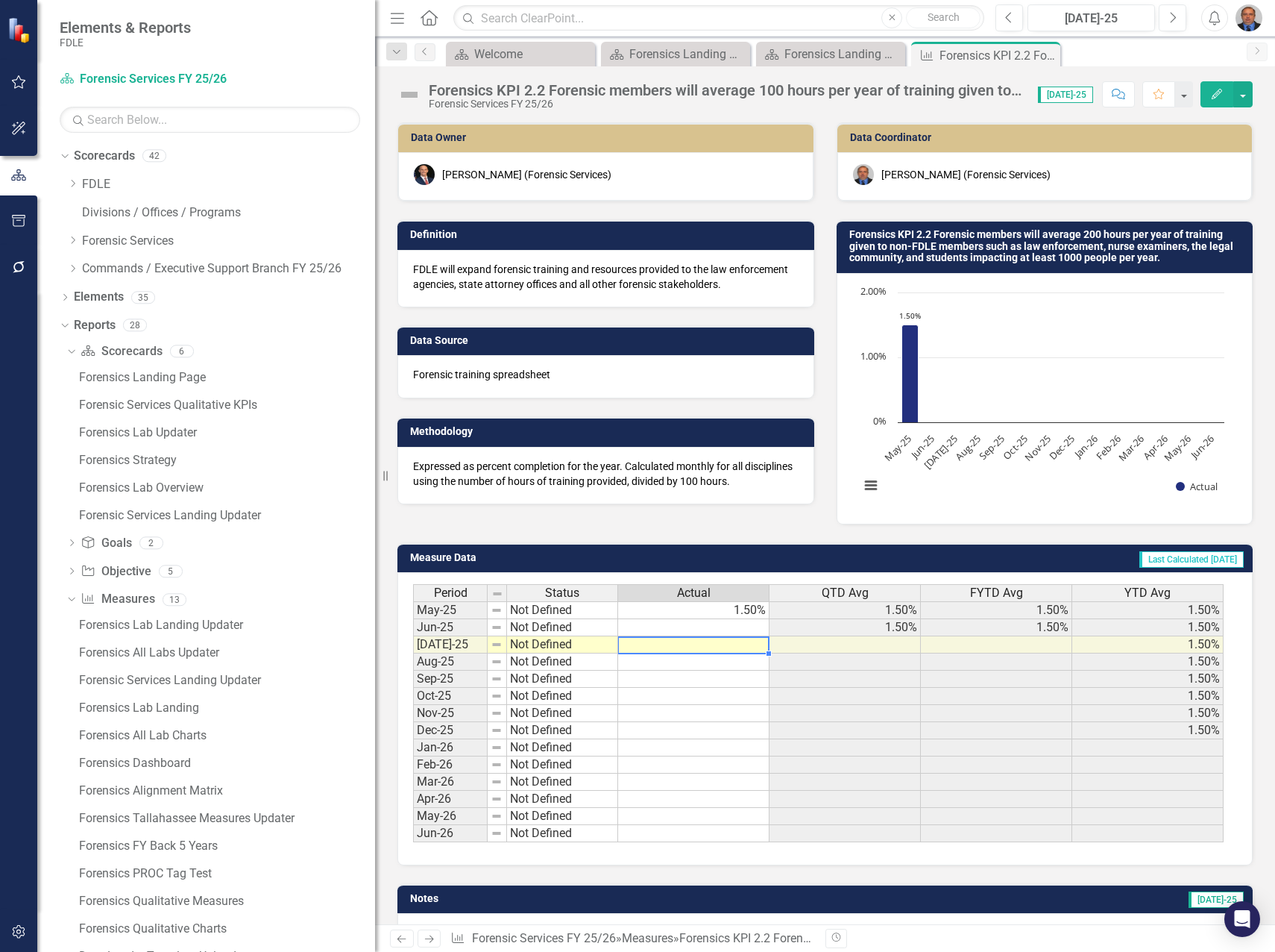
click at [741, 646] on td at bounding box center [694, 645] width 151 height 17
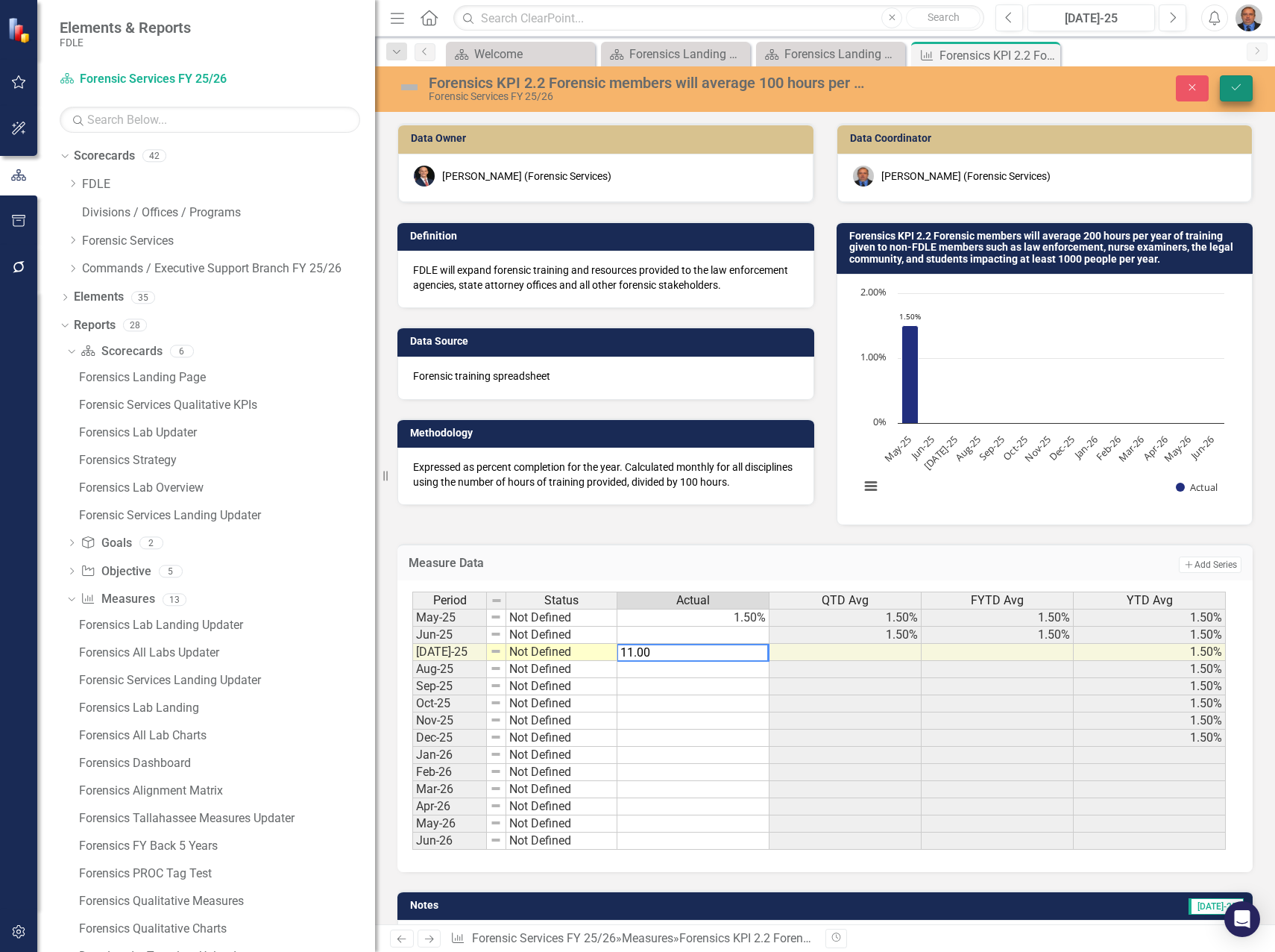
type textarea "11.00"
click at [1234, 88] on icon "Save" at bounding box center [1237, 87] width 14 height 10
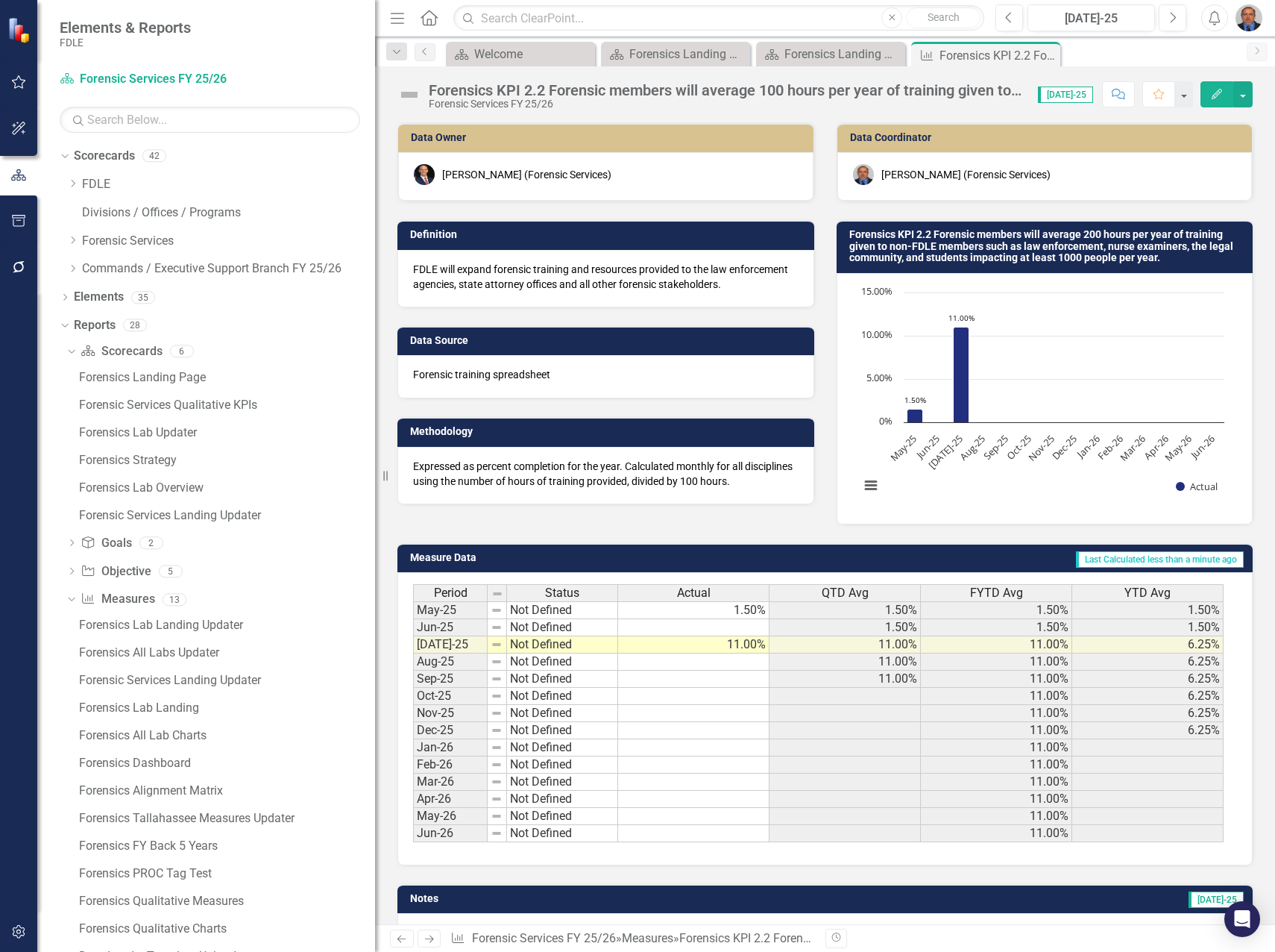
click at [0, 0] on icon "Close" at bounding box center [0, 0] width 0 height 0
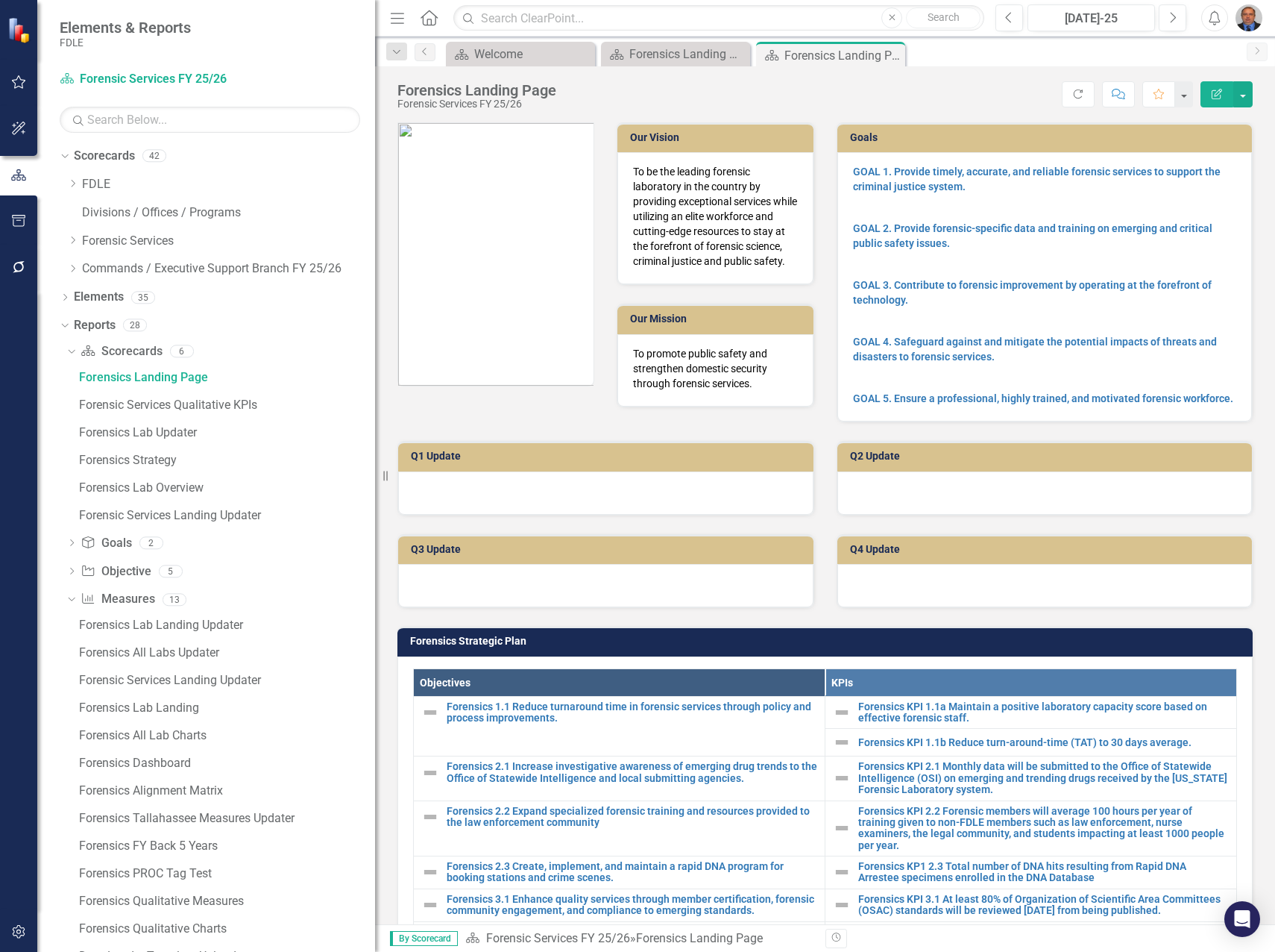
click at [1251, 478] on div "Q2 Update" at bounding box center [1045, 468] width 440 height 92
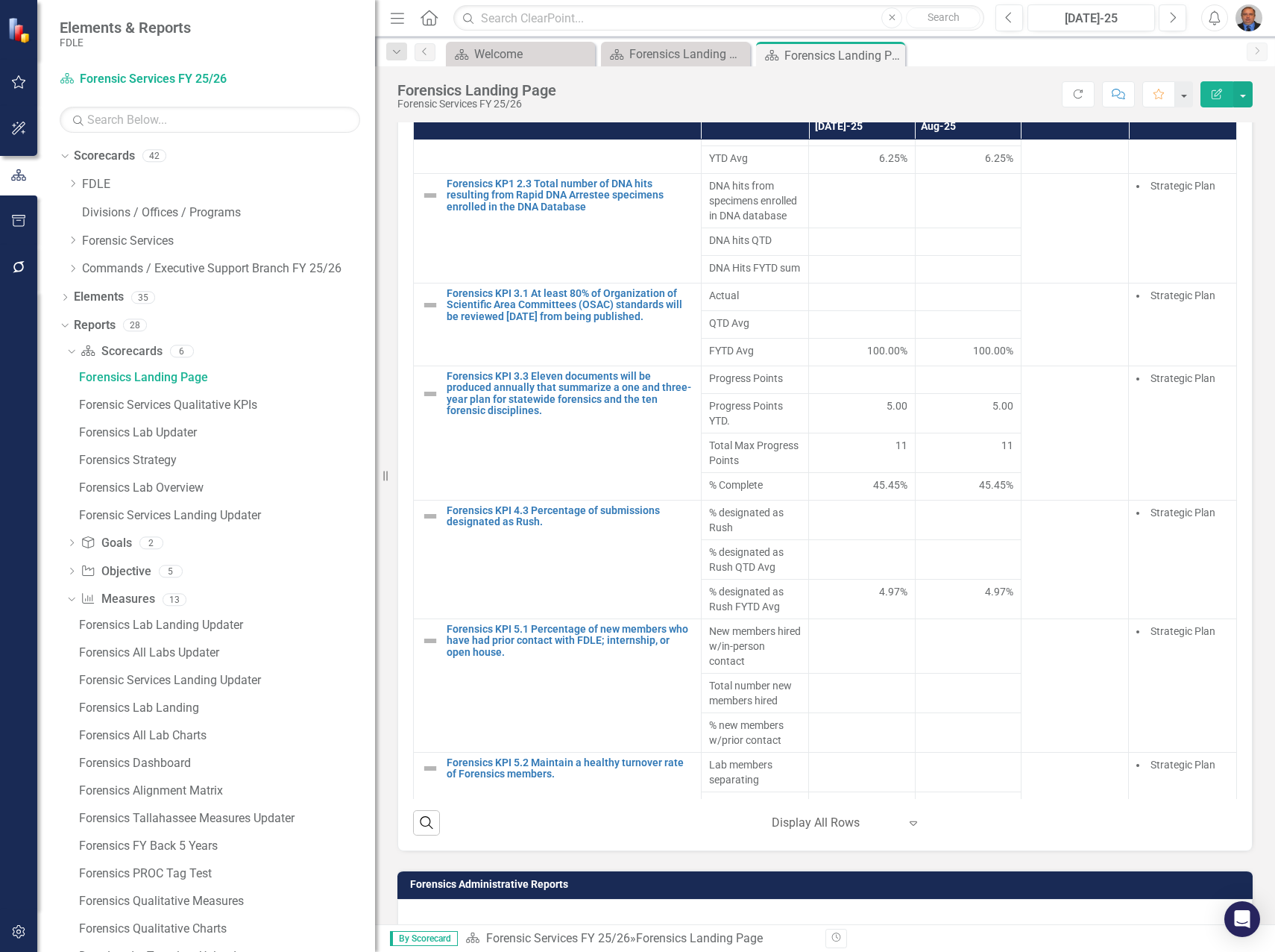
scroll to position [821, 0]
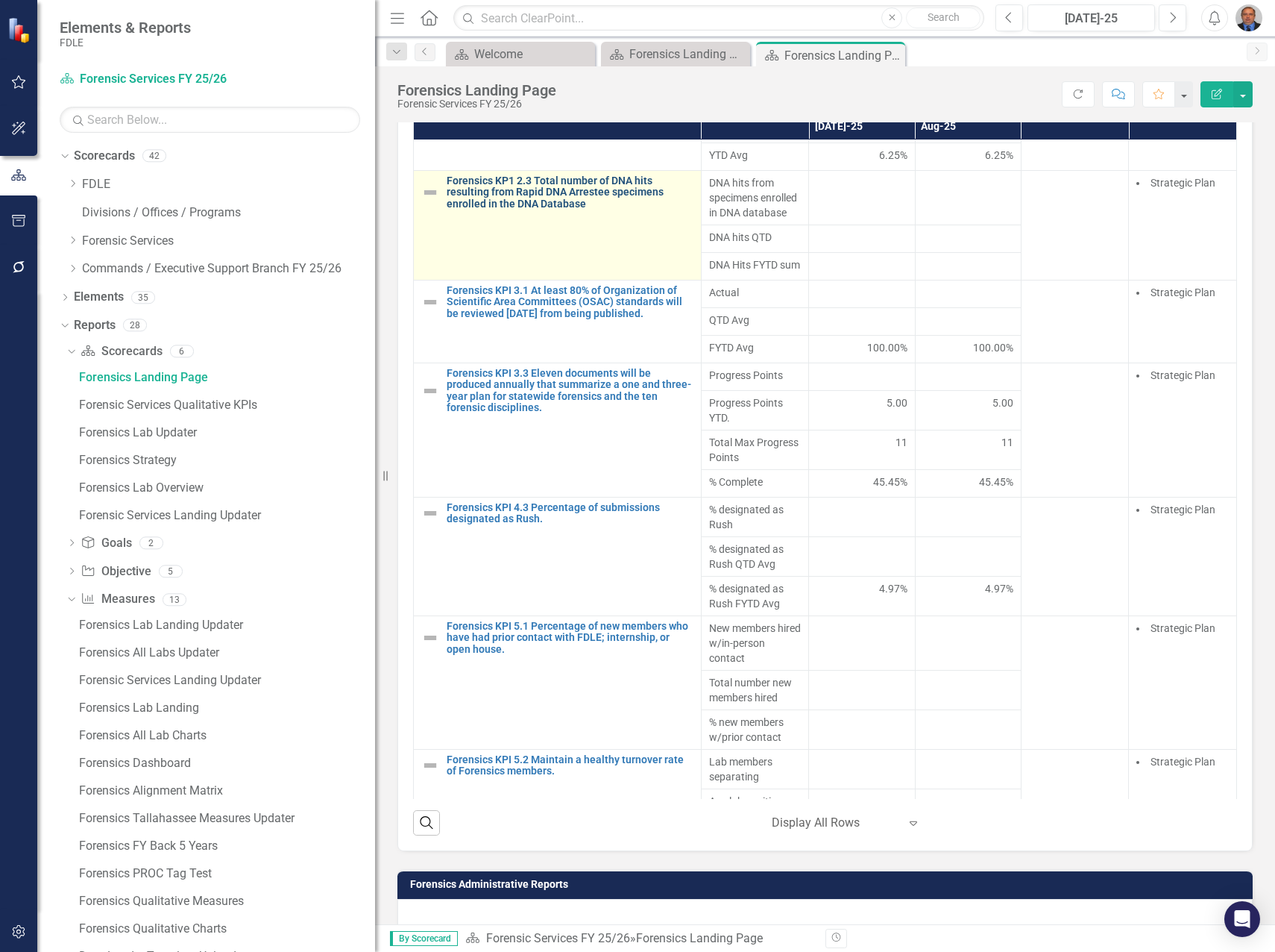
click at [513, 210] on link "Forensics KP1 2.3 Total number of DNA hits resulting from Rapid DNA Arrestee sp…" at bounding box center [570, 192] width 247 height 35
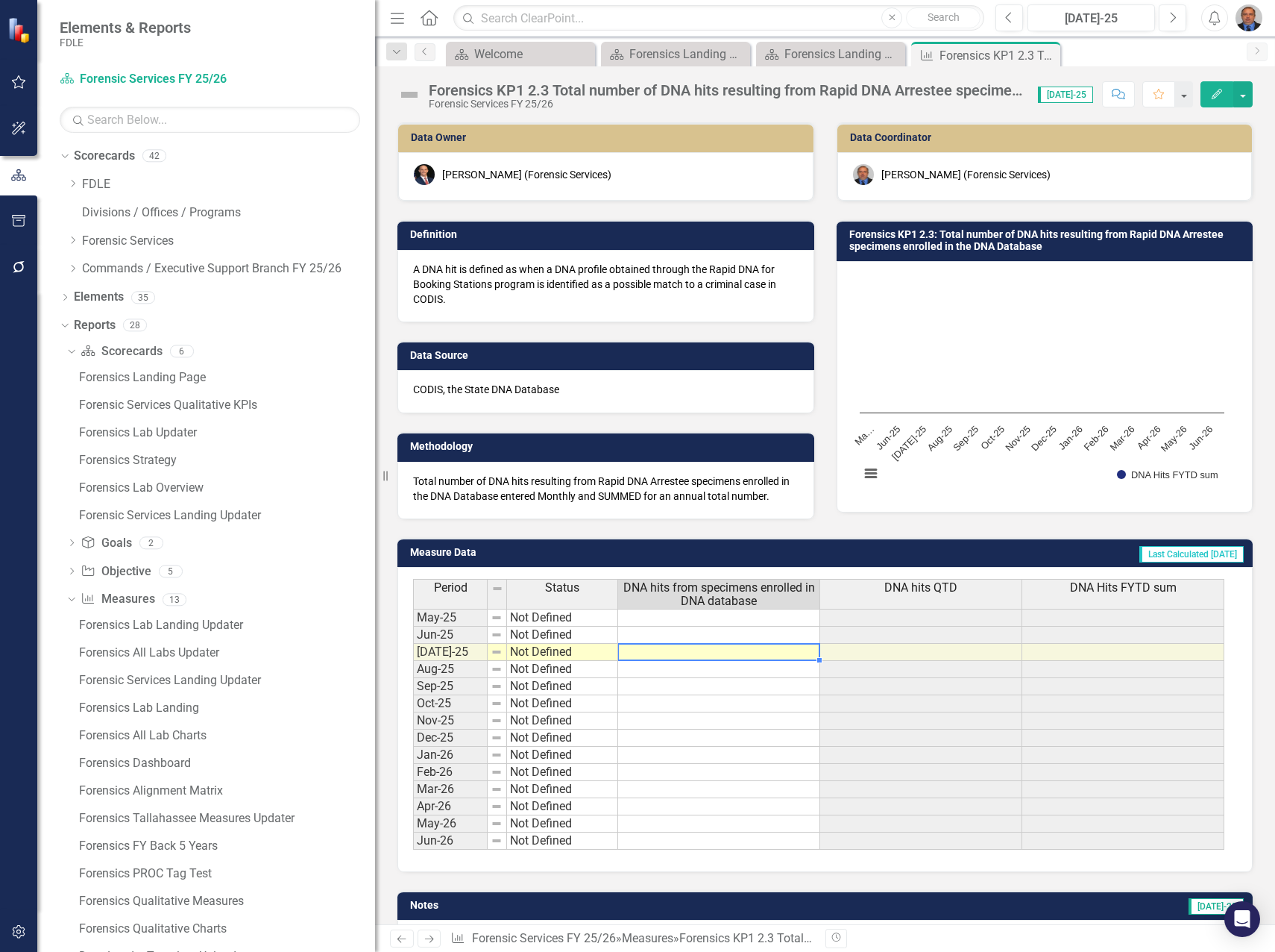
click at [724, 649] on td at bounding box center [720, 652] width 202 height 17
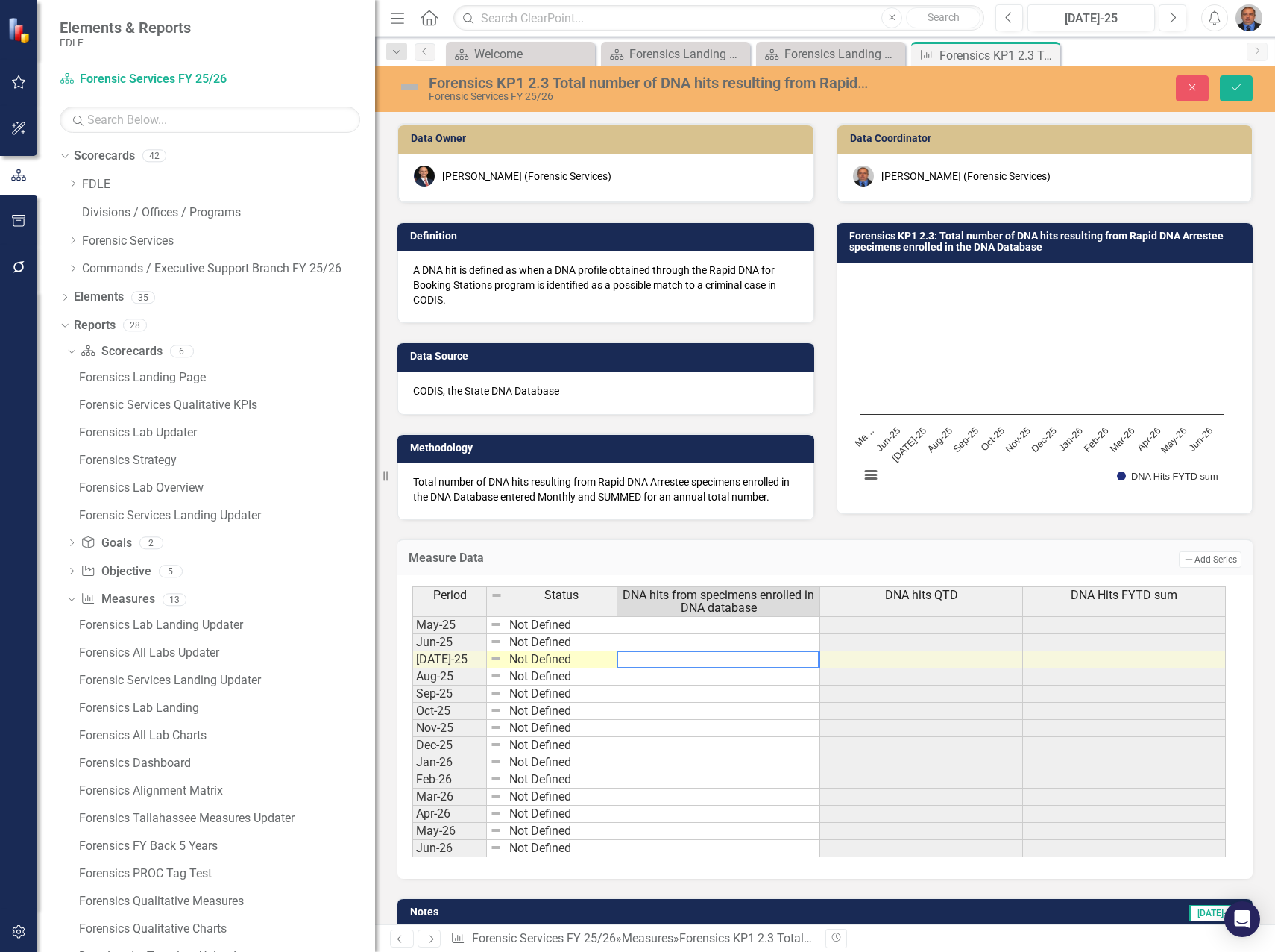
type textarea "5"
click at [1234, 81] on button "Save" at bounding box center [1237, 88] width 33 height 26
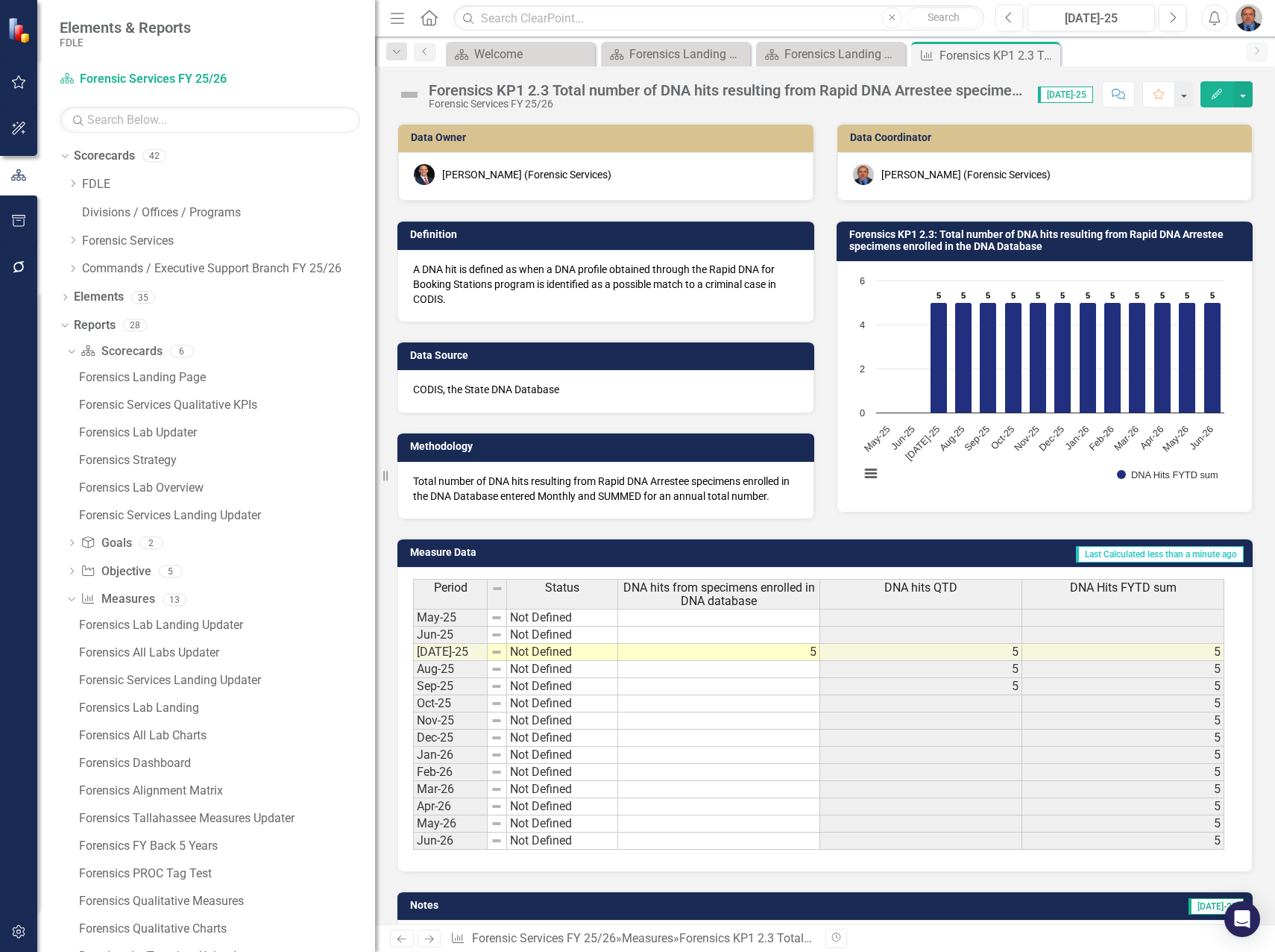
click at [0, 0] on icon "Close" at bounding box center [0, 0] width 0 height 0
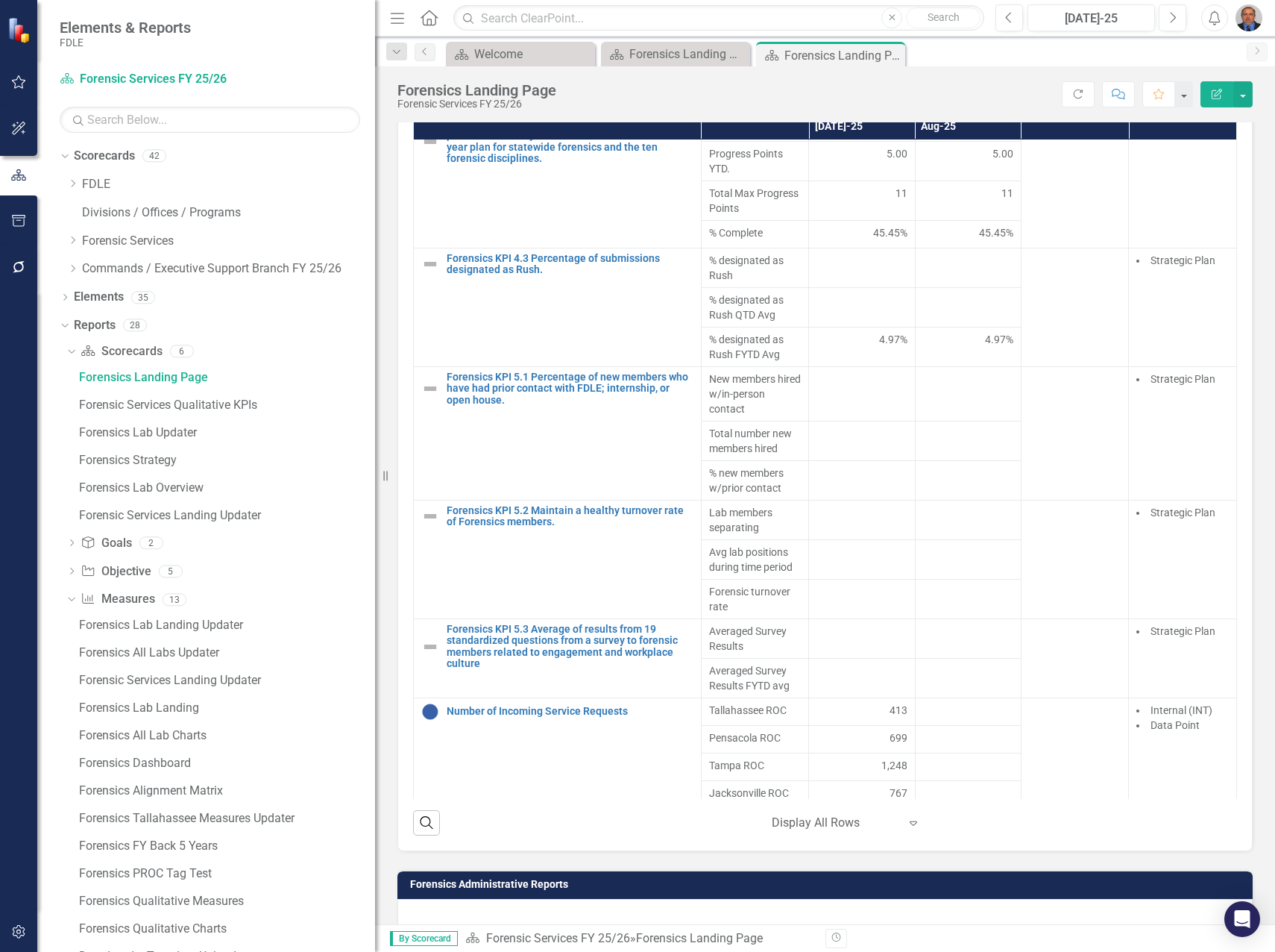
scroll to position [1119, 0]
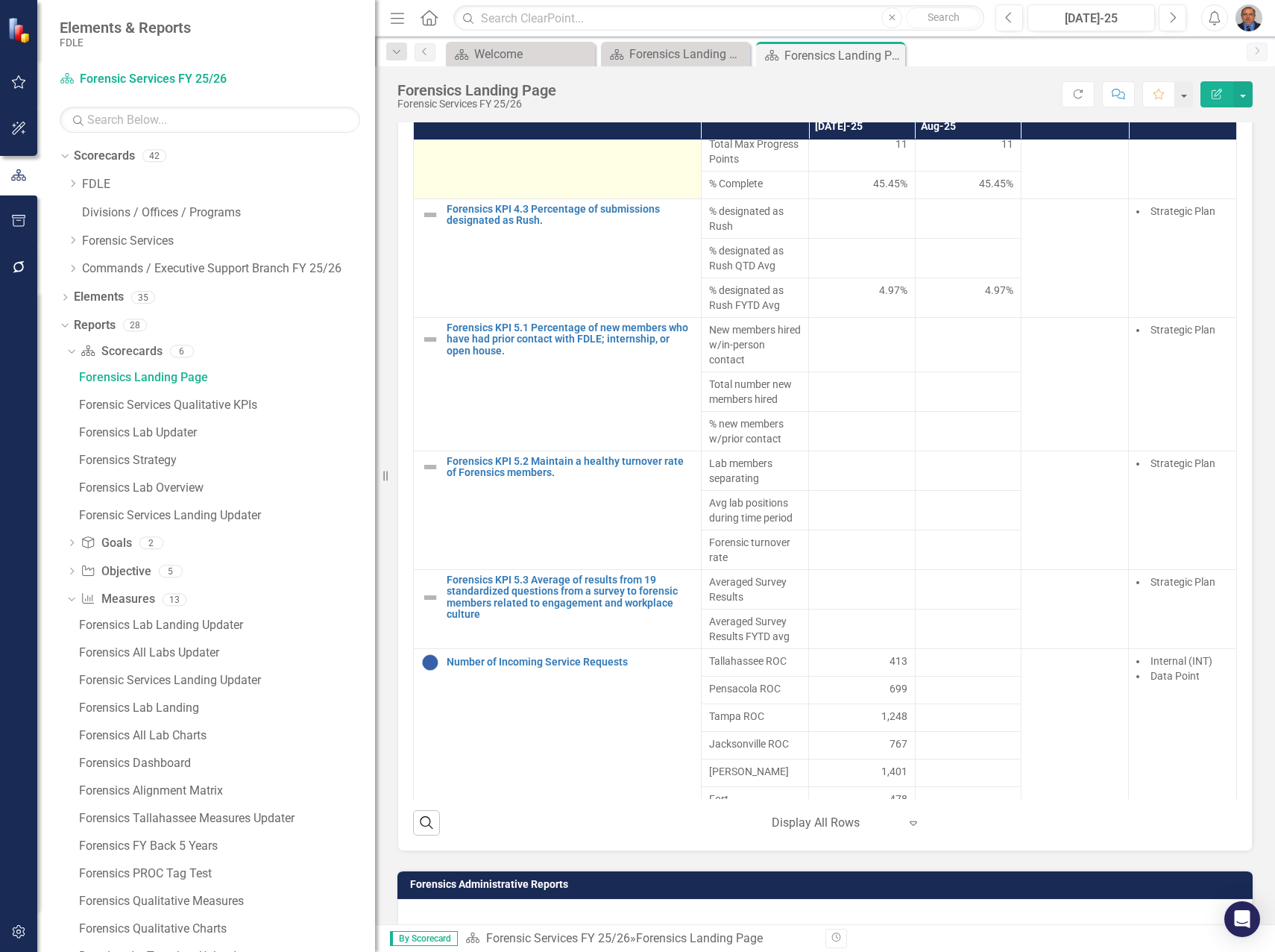
click at [499, 116] on link "Forensics KPI 3.3 Eleven documents will be produced annually that summarize a o…" at bounding box center [570, 92] width 247 height 47
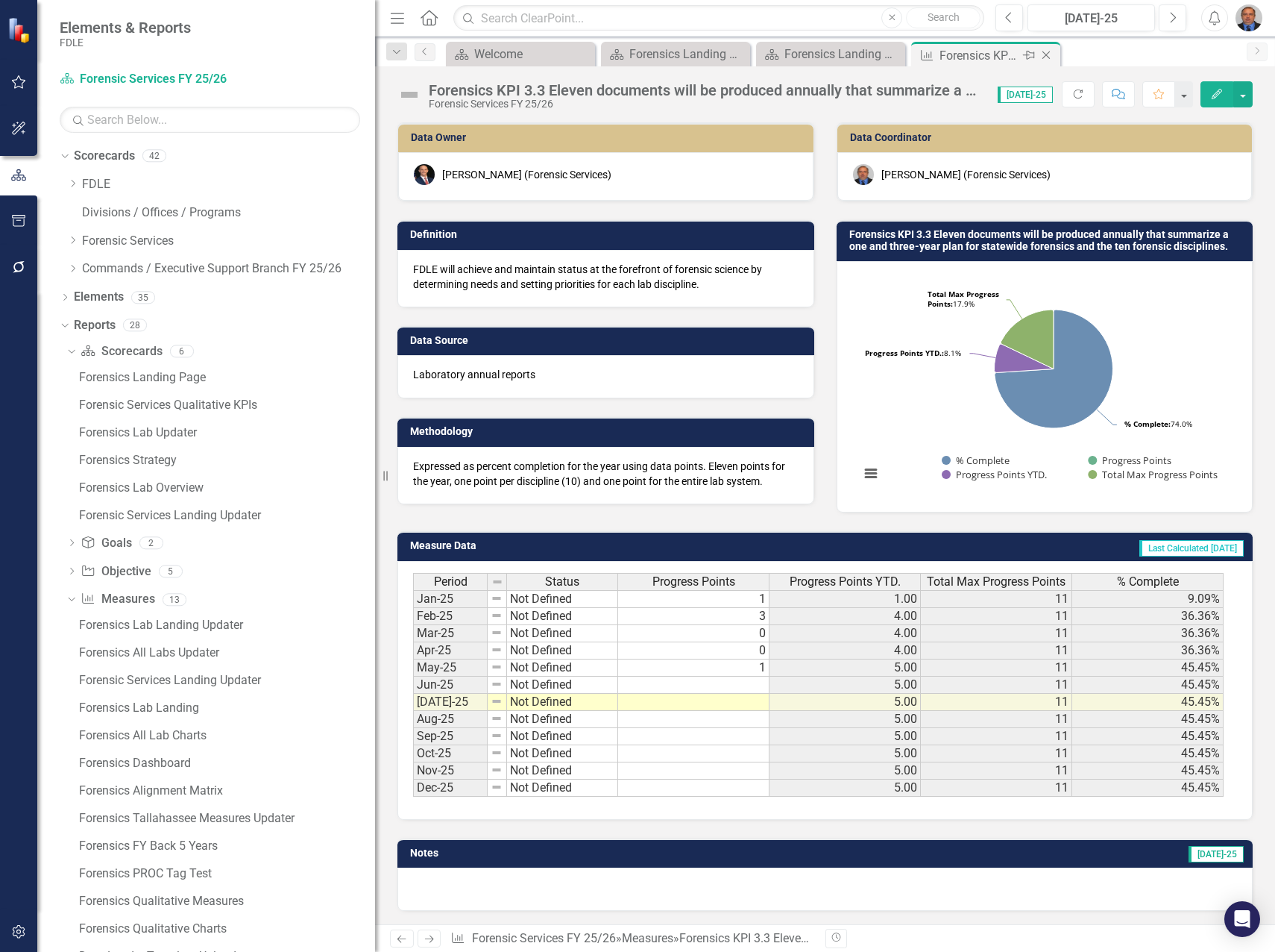
click at [1046, 54] on icon "Close" at bounding box center [1046, 55] width 15 height 12
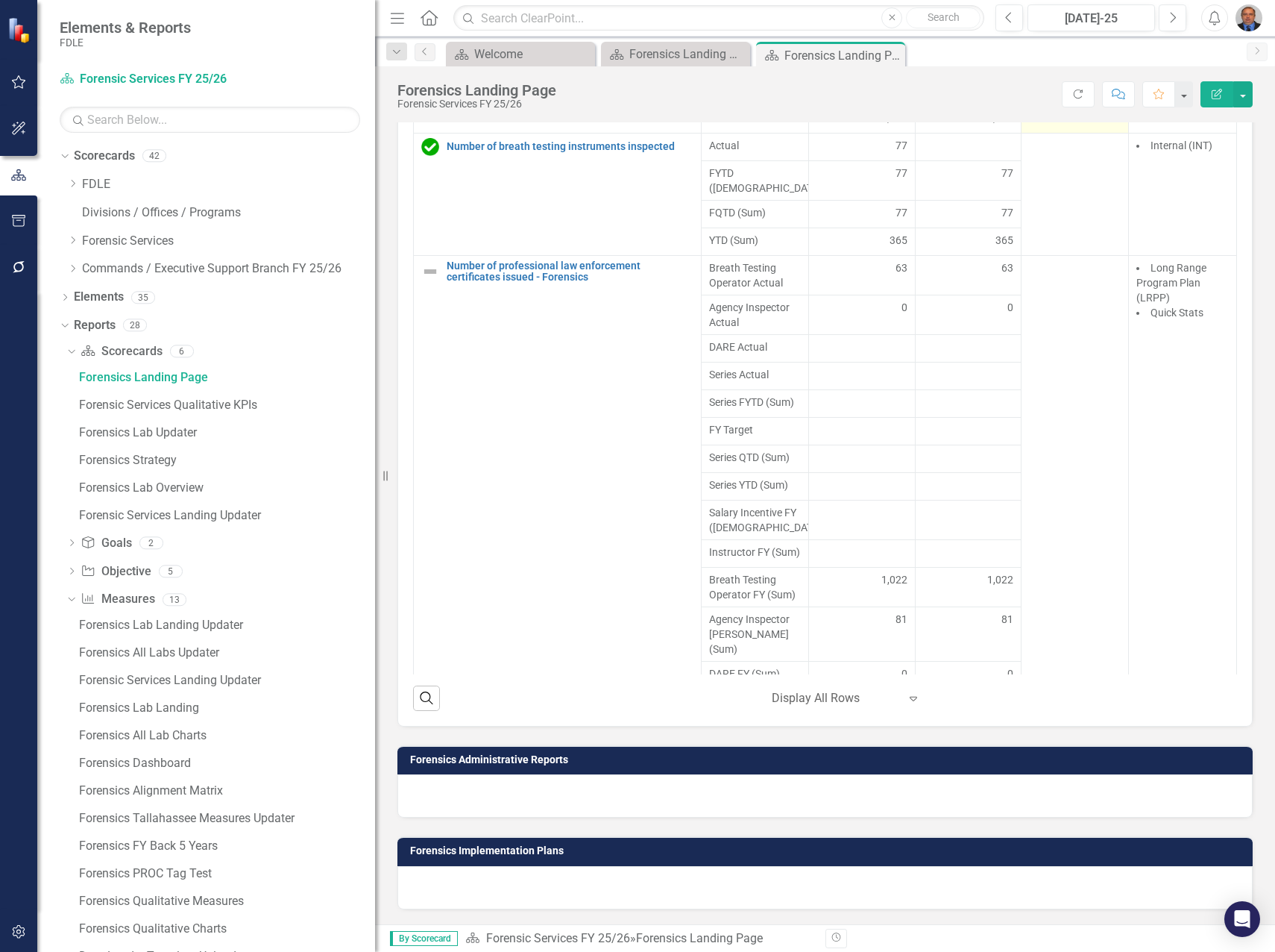
scroll to position [2679, 0]
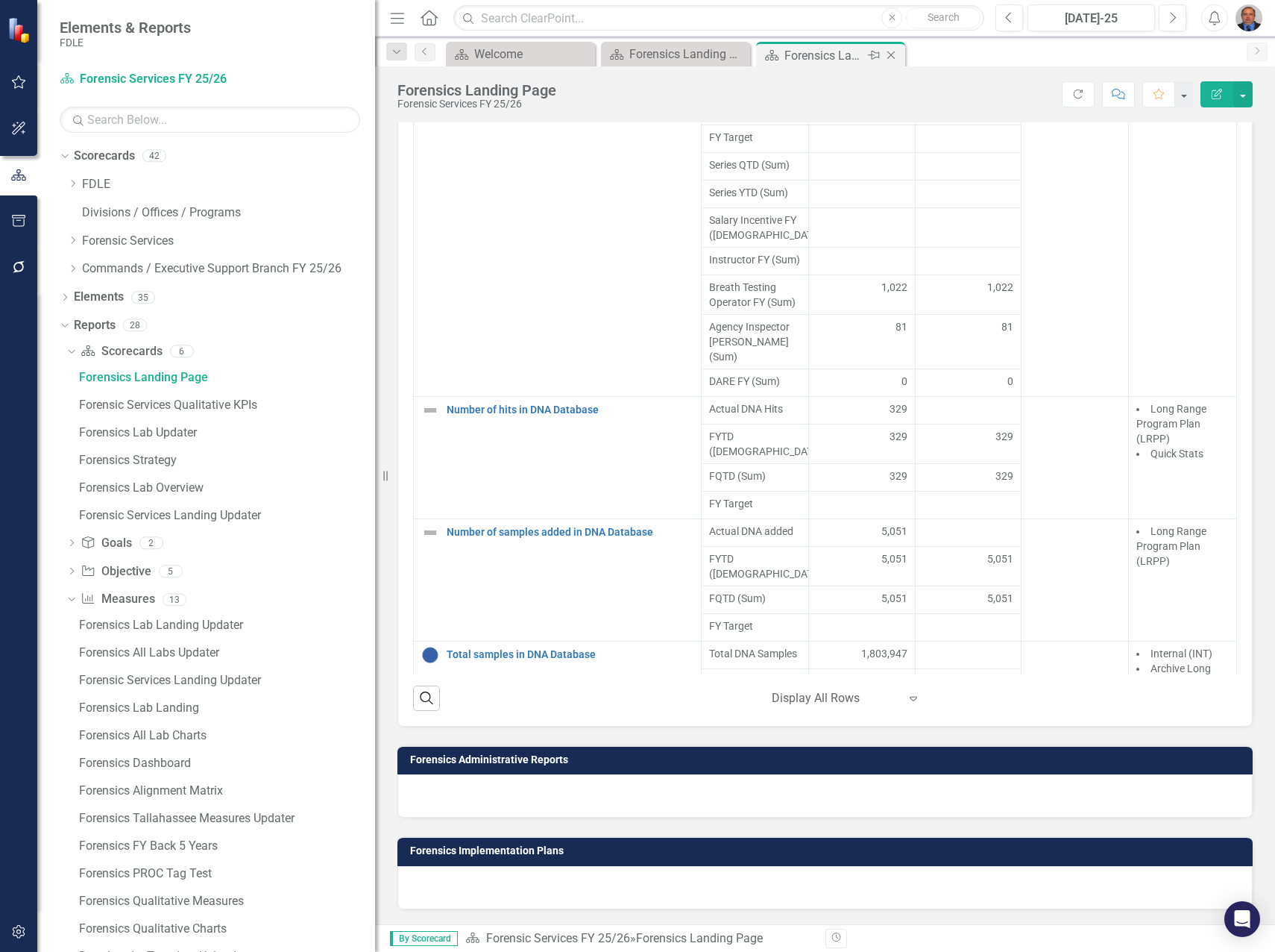
click at [891, 56] on icon "Close" at bounding box center [891, 55] width 15 height 12
